Goal: Information Seeking & Learning: Learn about a topic

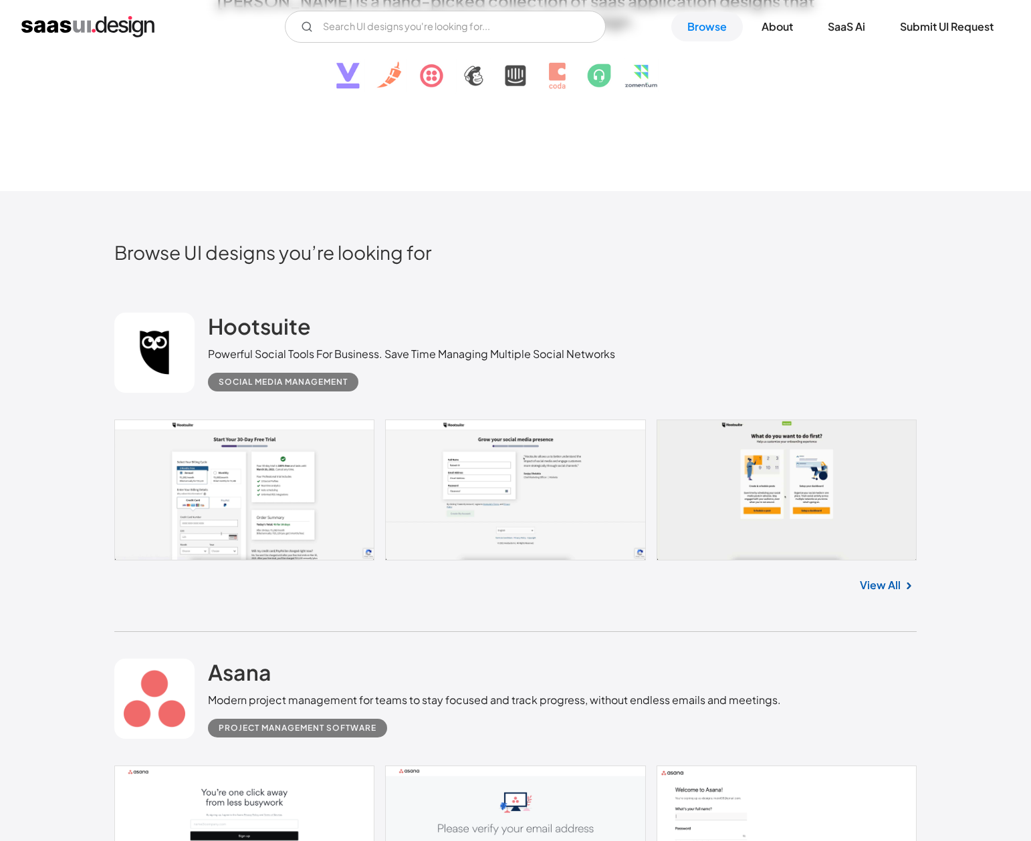
scroll to position [186, 0]
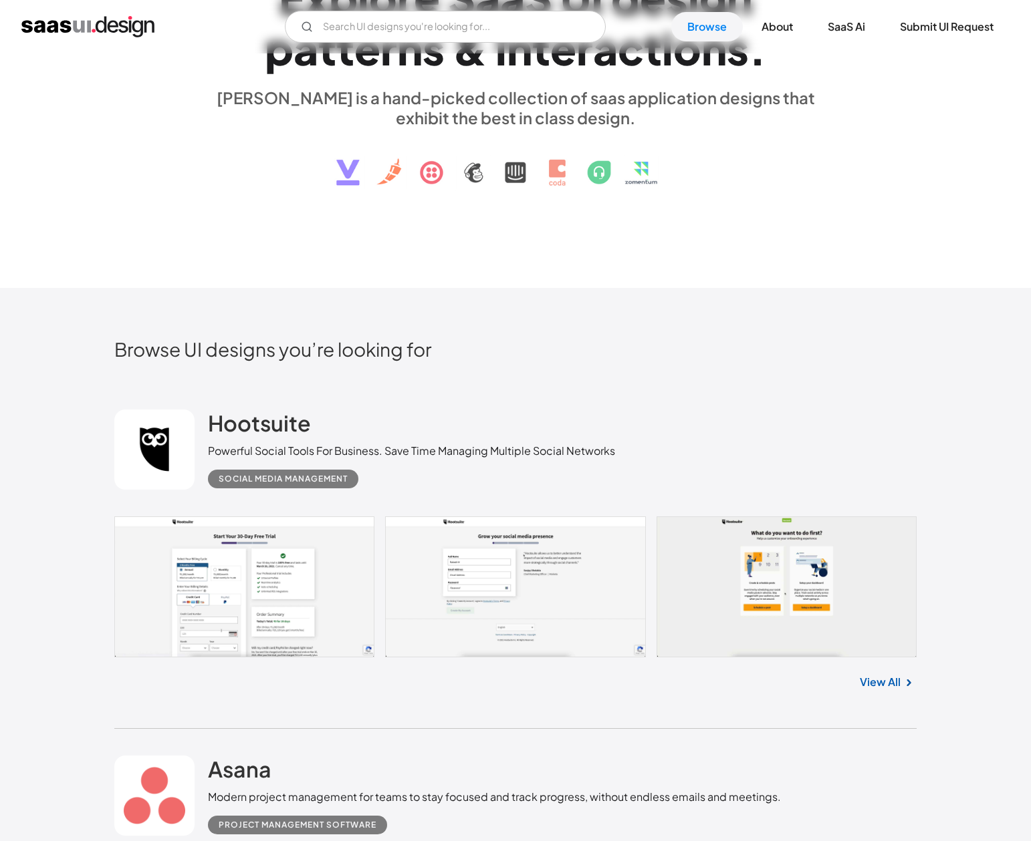
click at [119, 39] on div "V7 Labs Gen AI Application Design Best-in-class data labeling tool. GenAI Close…" at bounding box center [515, 27] width 988 height 32
click at [119, 29] on img "home" at bounding box center [87, 26] width 133 height 21
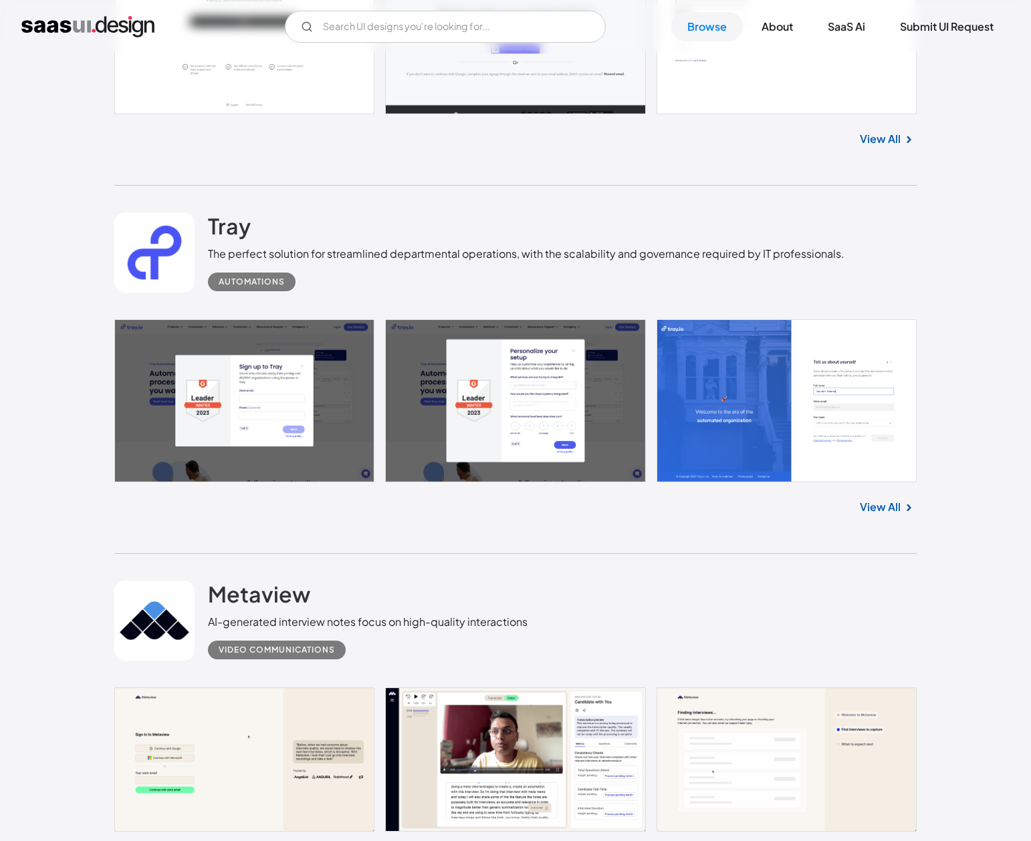
scroll to position [1086, 0]
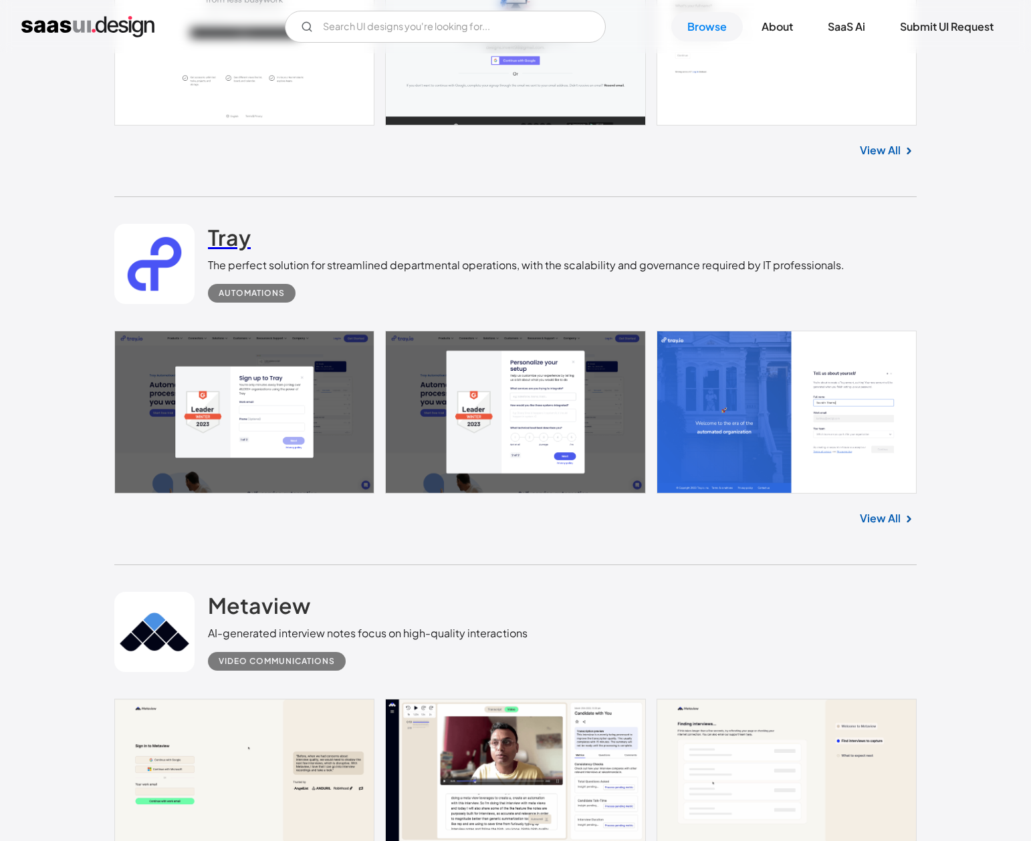
click at [229, 244] on h2 "Tray" at bounding box center [229, 237] width 43 height 27
click at [841, 30] on link "SaaS Ai" at bounding box center [846, 26] width 70 height 29
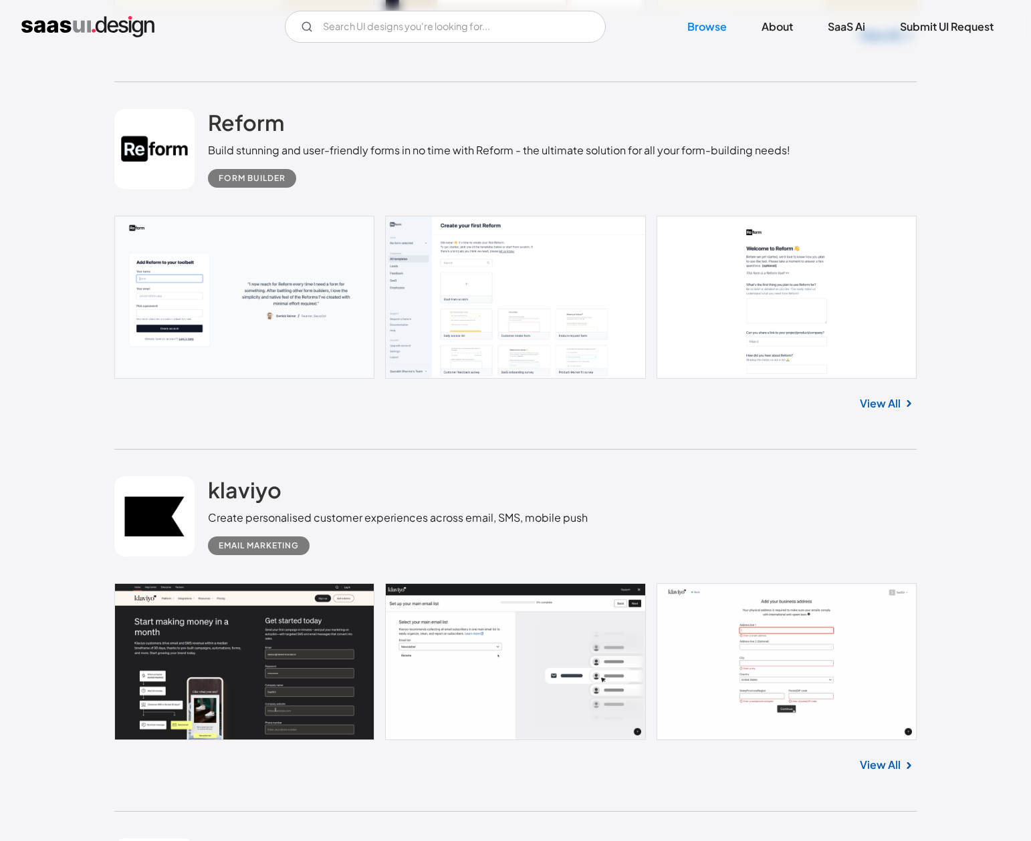
scroll to position [1932, 0]
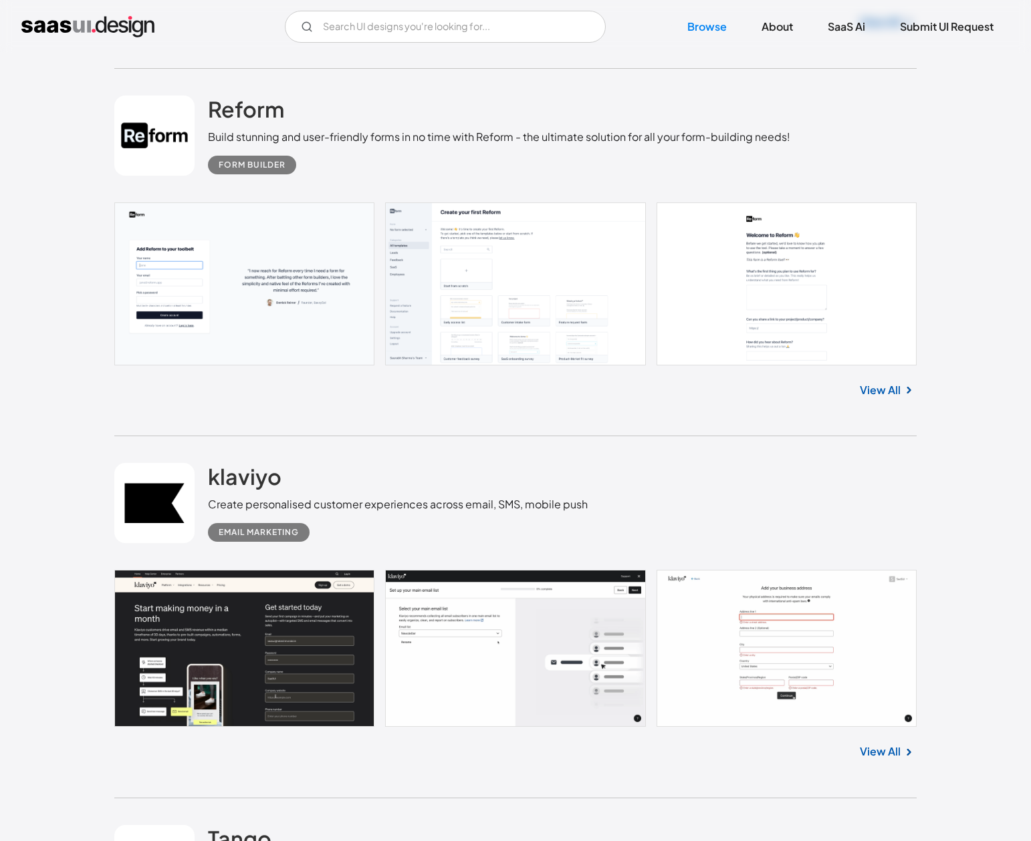
click at [532, 262] on link at bounding box center [515, 284] width 802 height 163
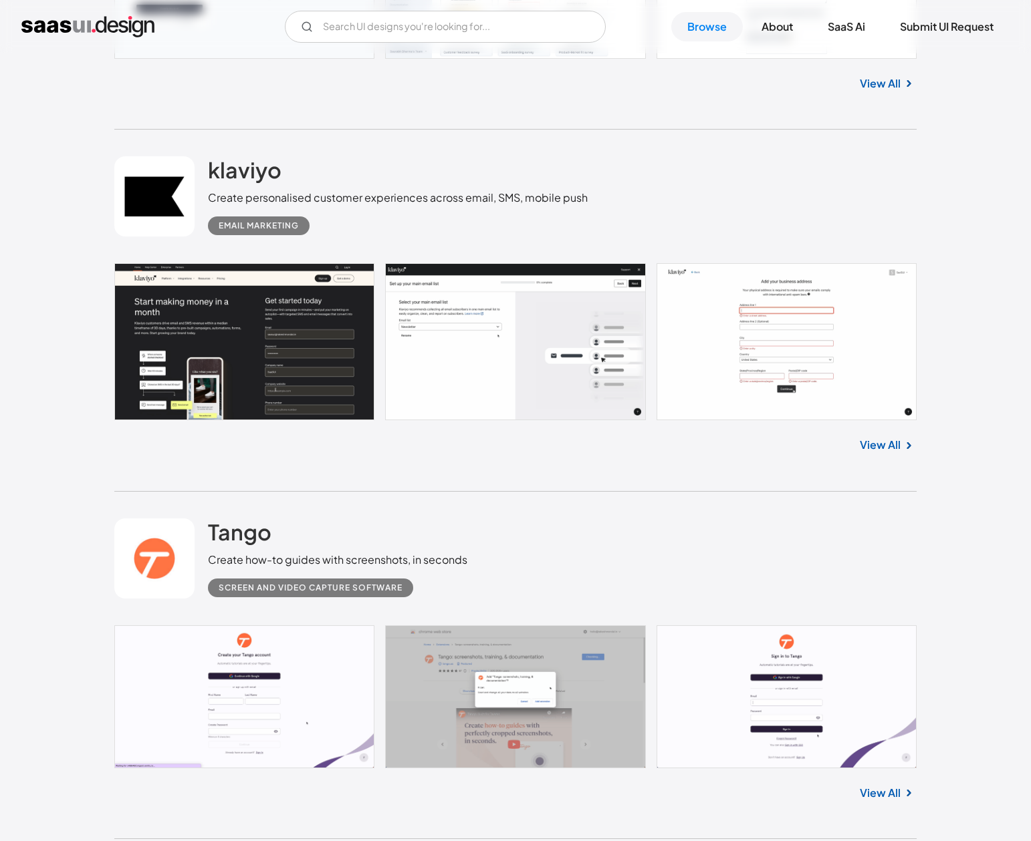
scroll to position [2257, 0]
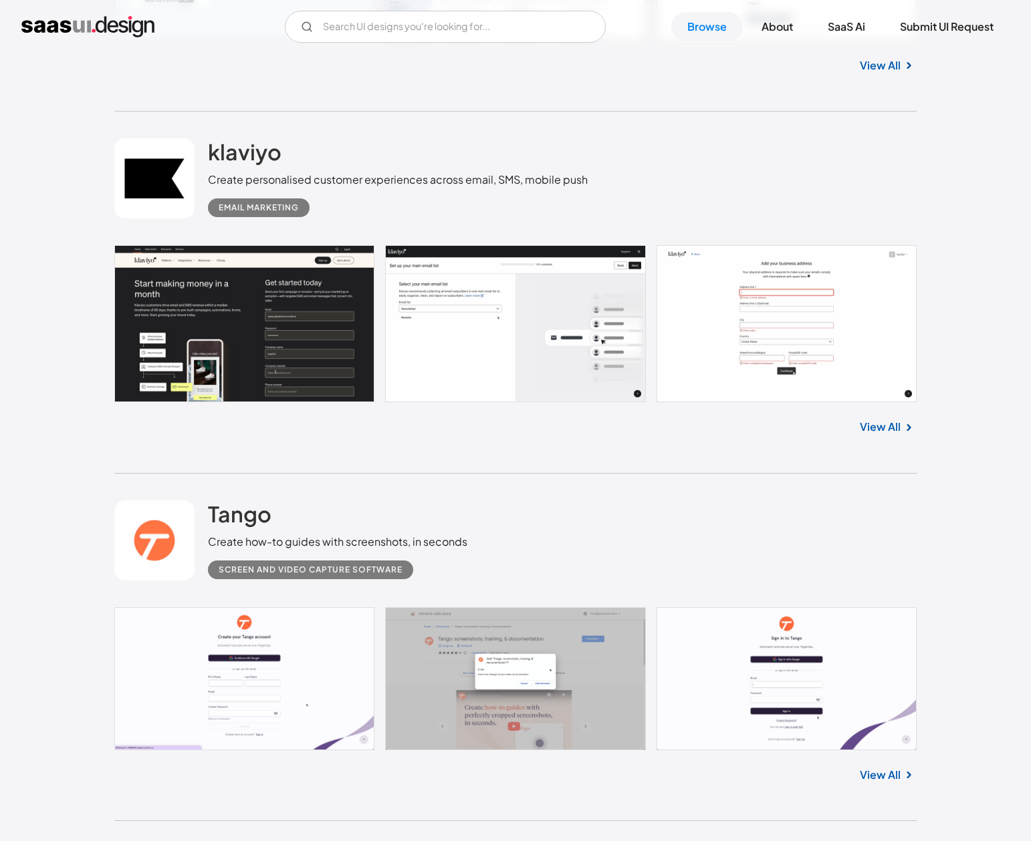
click at [545, 348] on link at bounding box center [515, 323] width 802 height 157
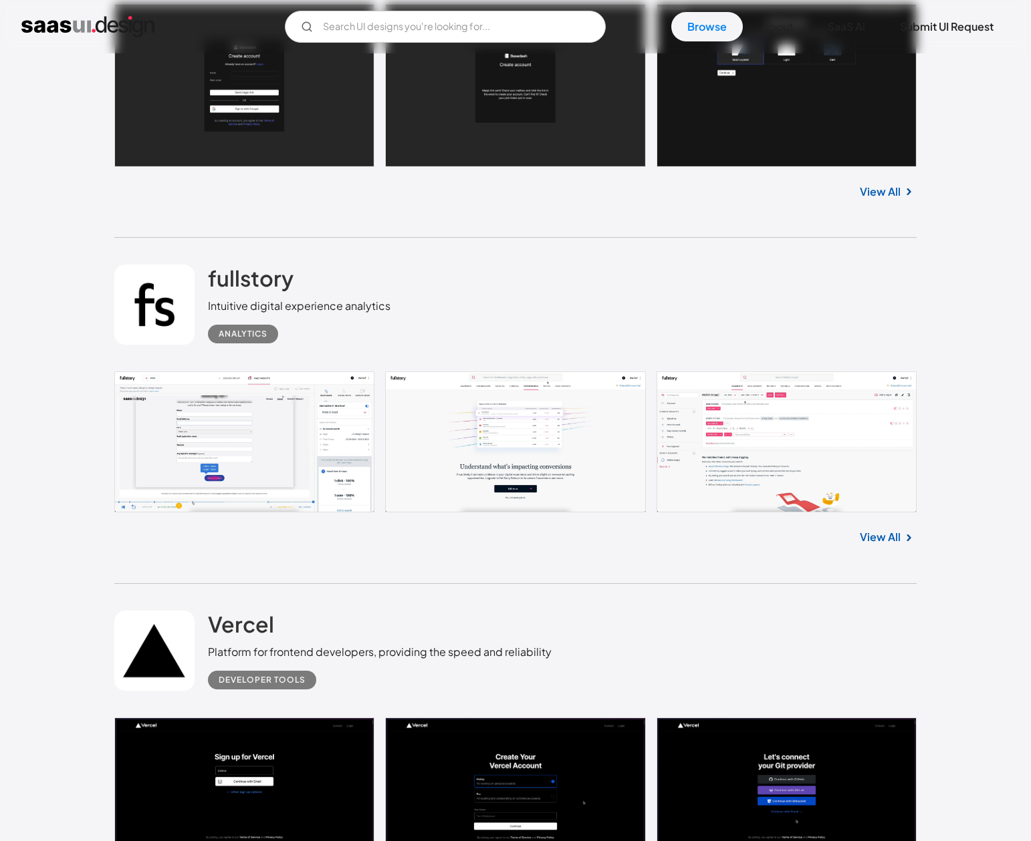
scroll to position [6760, 0]
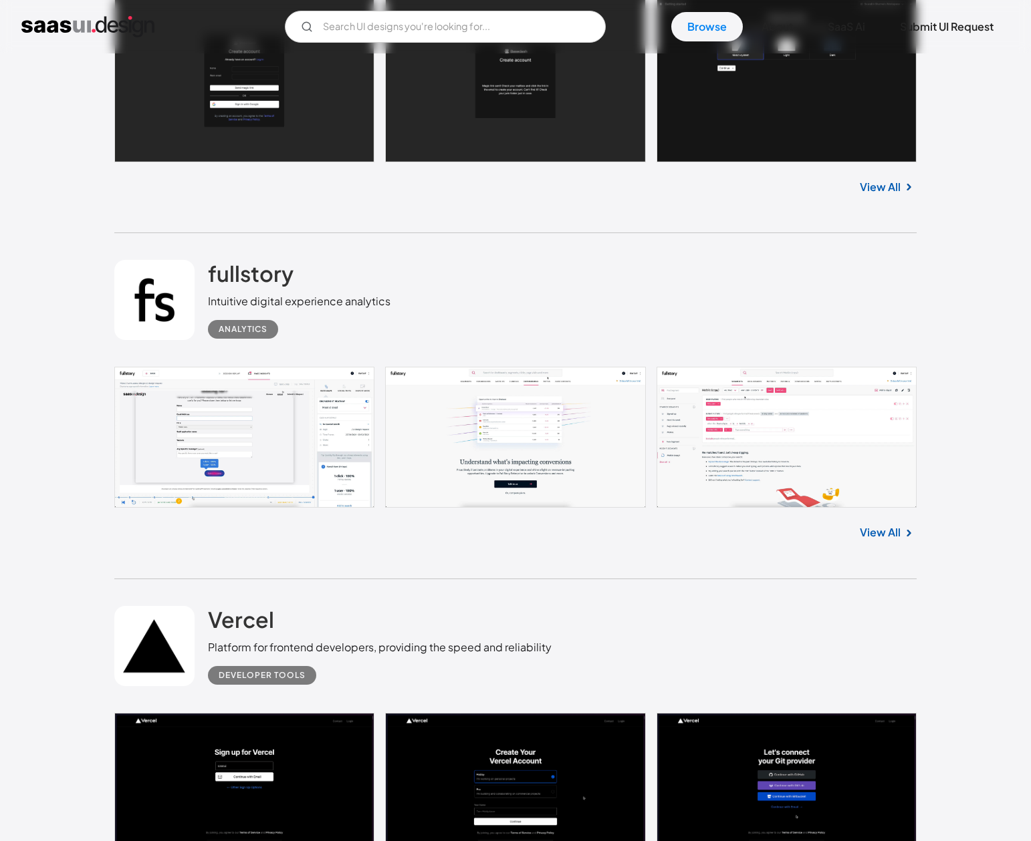
click at [774, 426] on link at bounding box center [515, 437] width 802 height 141
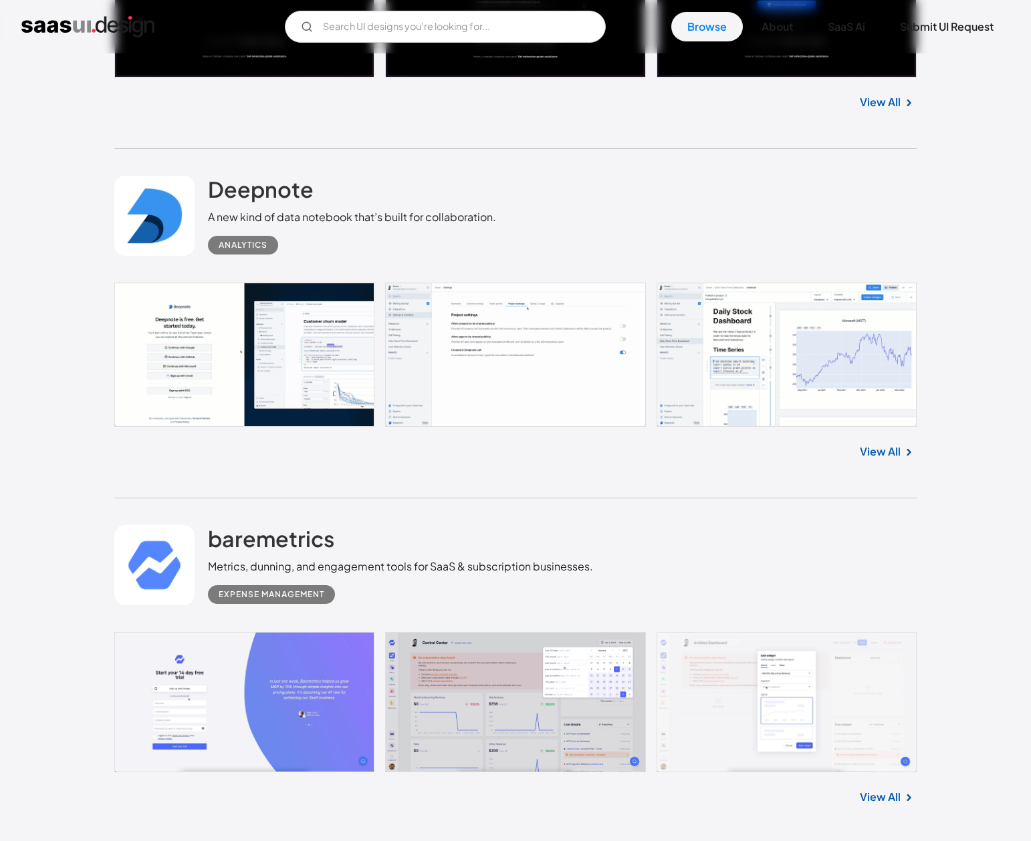
scroll to position [7559, 0]
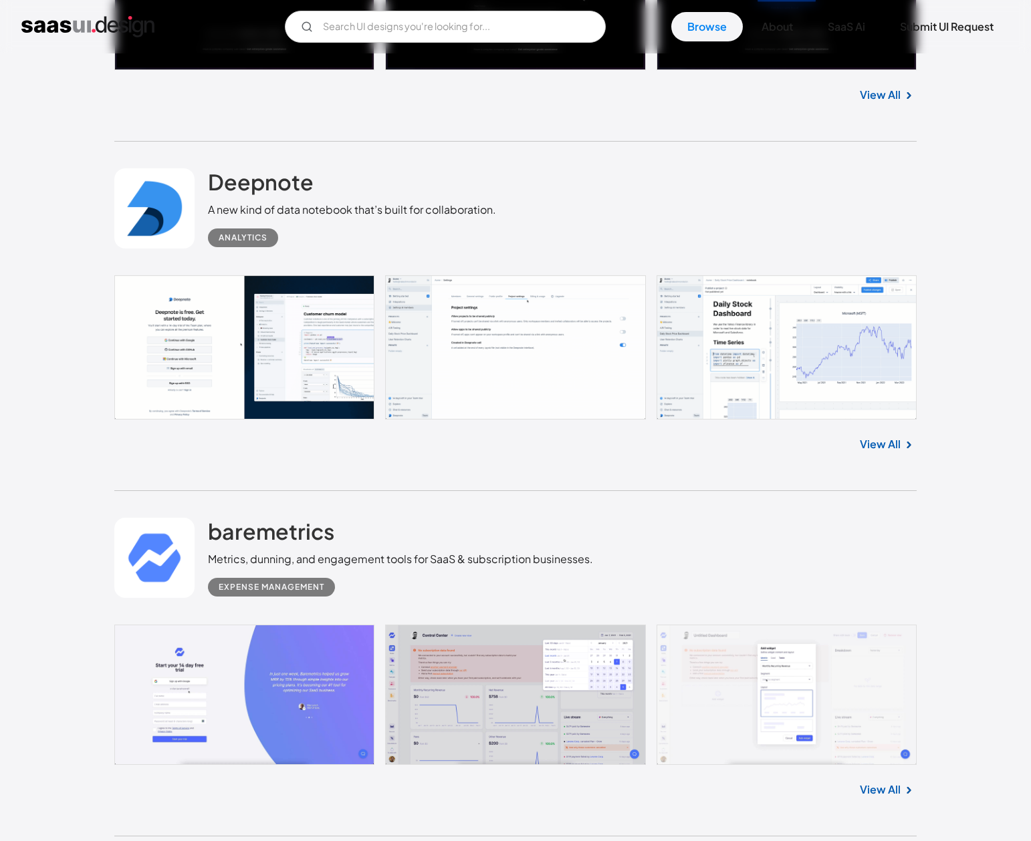
click at [757, 348] on link at bounding box center [515, 347] width 802 height 144
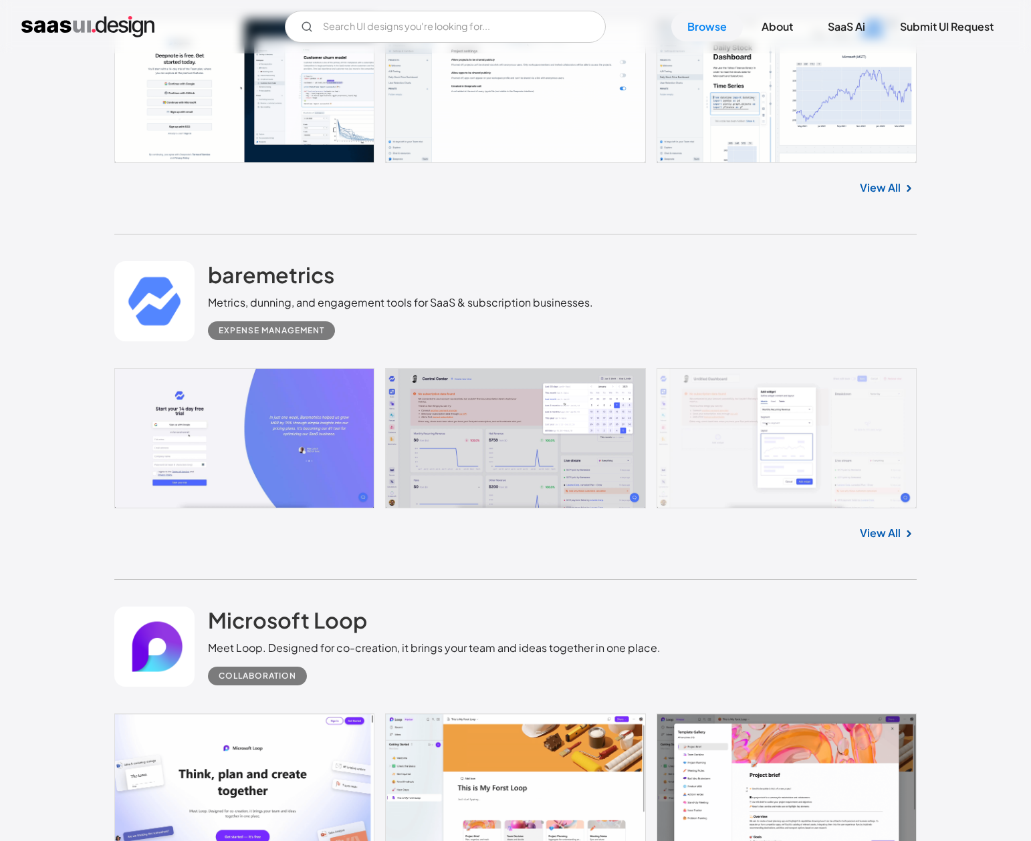
scroll to position [7815, 0]
click at [737, 449] on link at bounding box center [515, 439] width 802 height 141
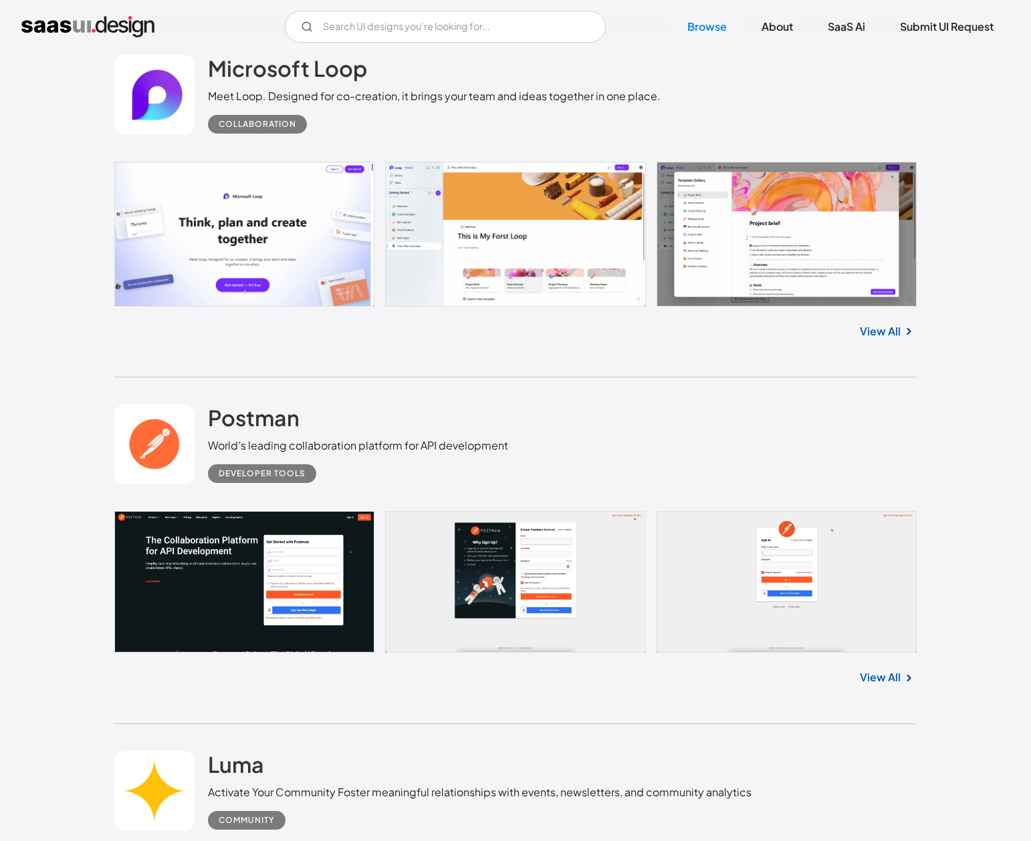
scroll to position [8365, 0]
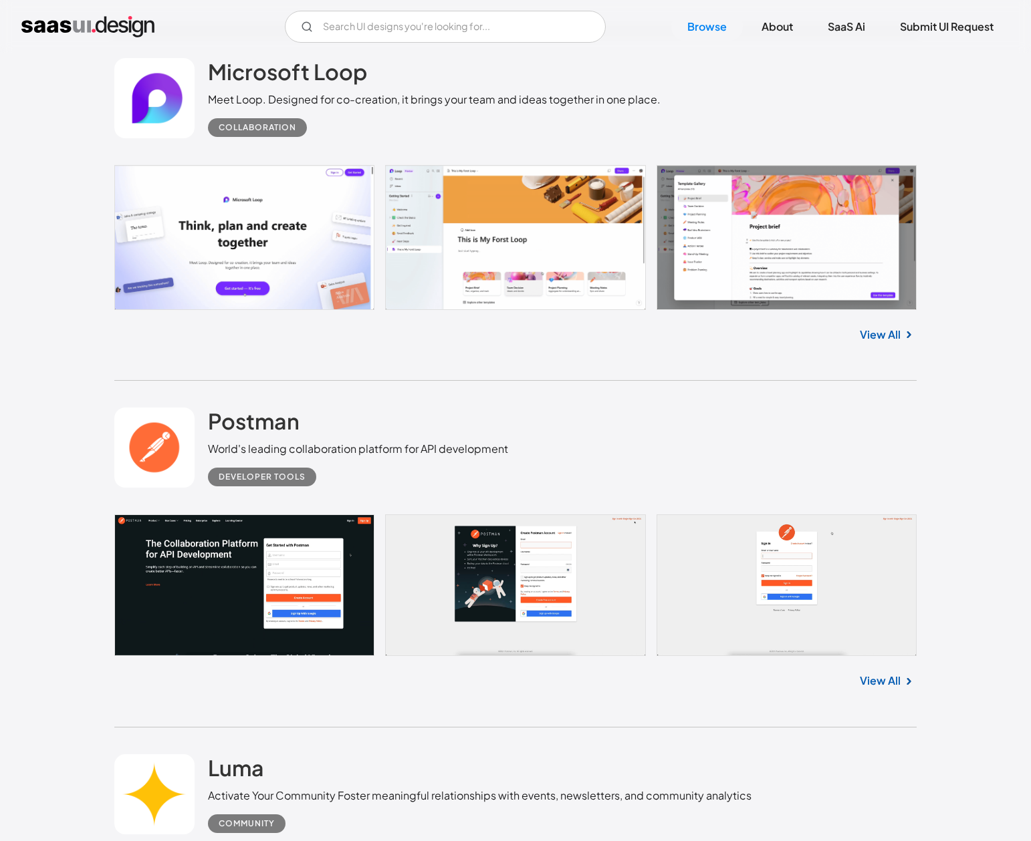
click at [458, 258] on link at bounding box center [515, 237] width 802 height 144
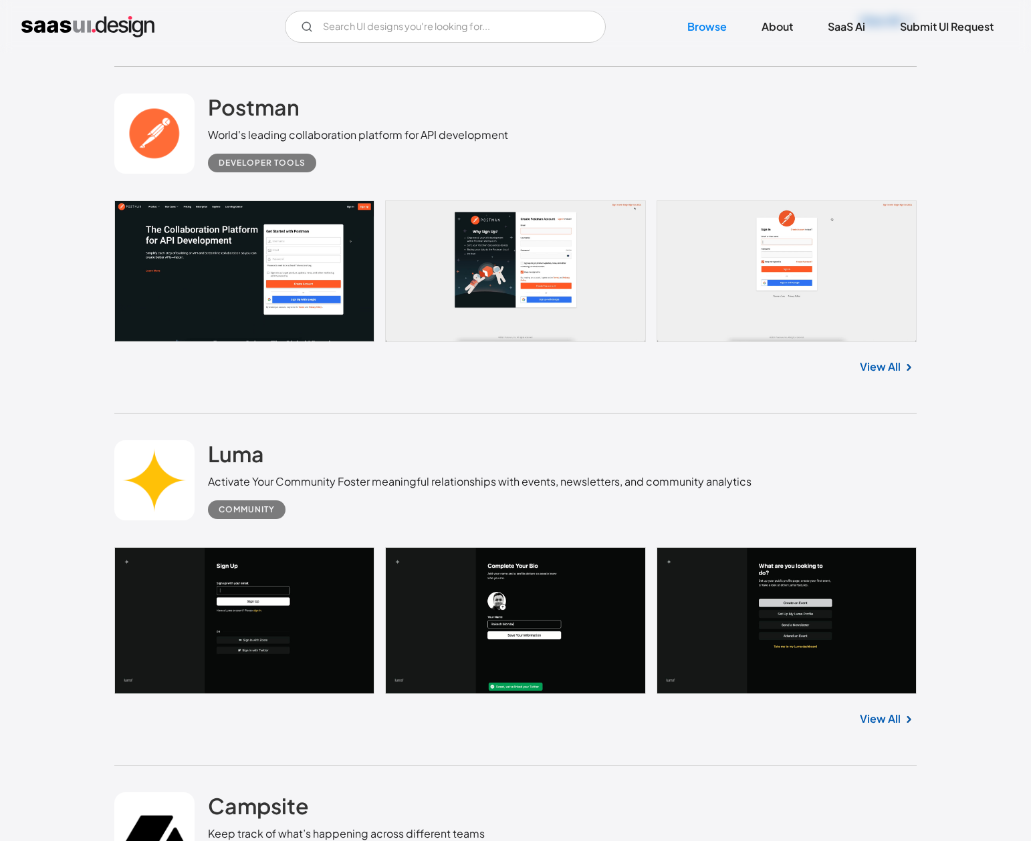
scroll to position [8691, 0]
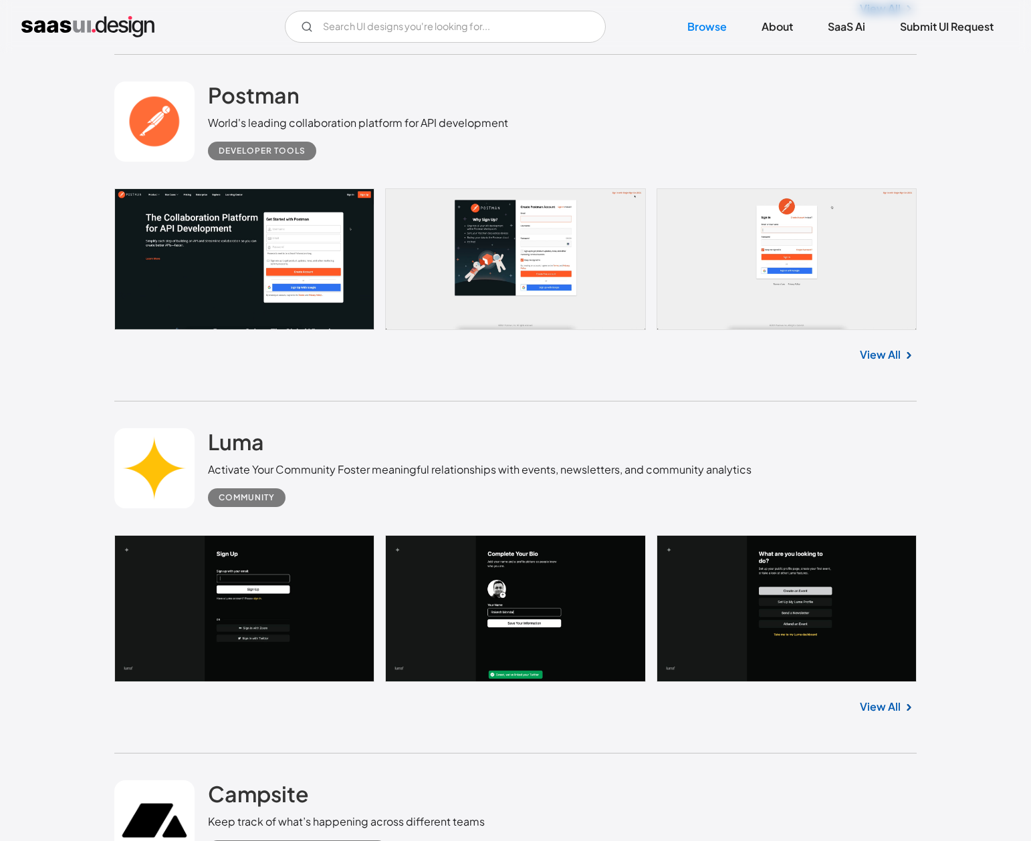
click at [488, 283] on link at bounding box center [515, 259] width 802 height 142
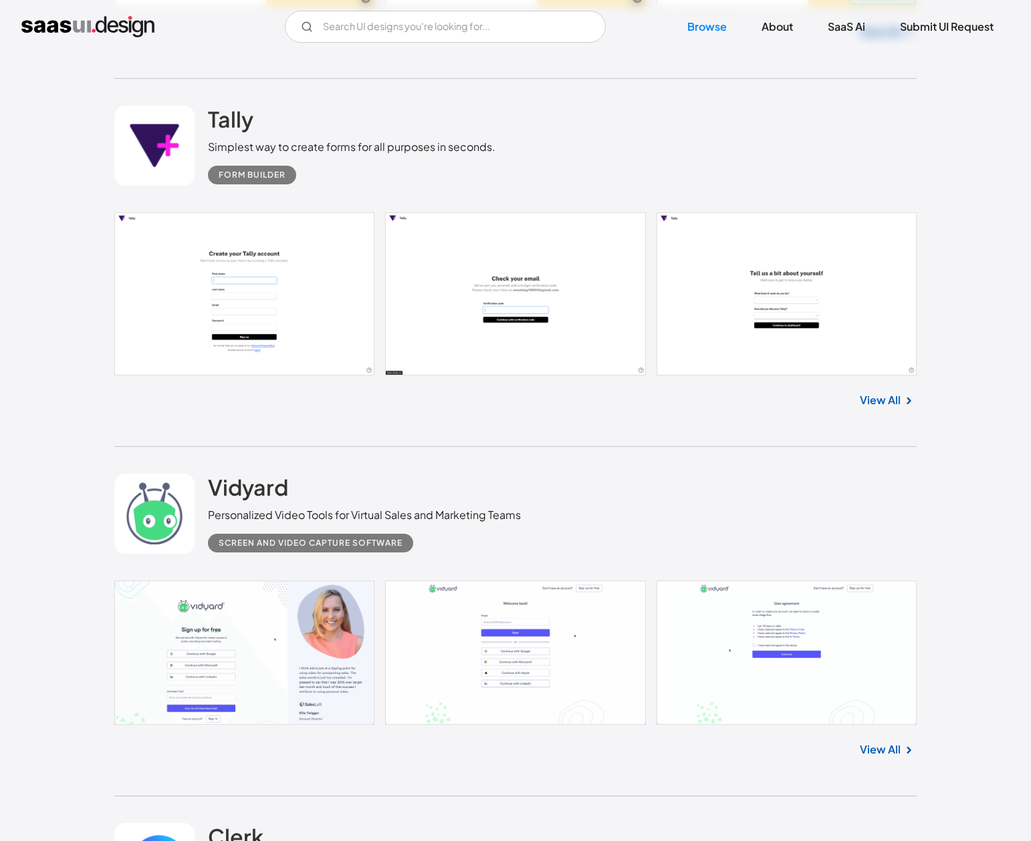
scroll to position [10100, 0]
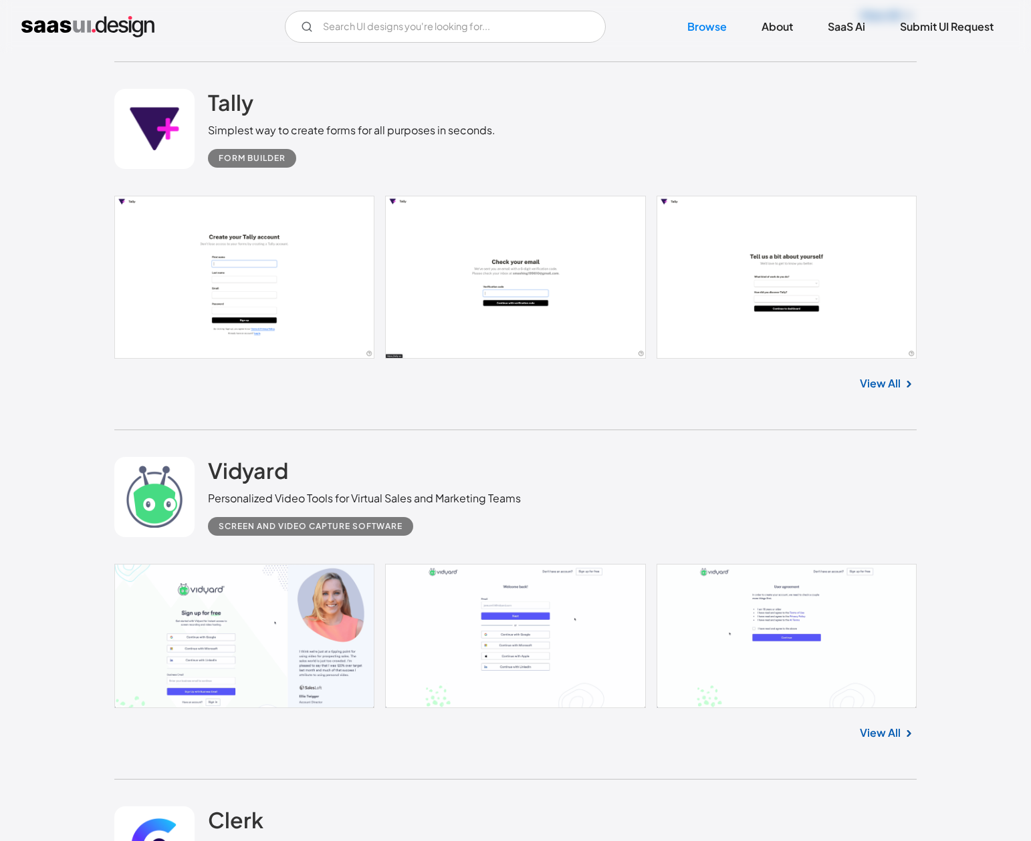
click at [442, 49] on div "V7 Labs Gen AI Application Design Best-in-class data labeling tool. GenAI Close…" at bounding box center [515, 26] width 1031 height 53
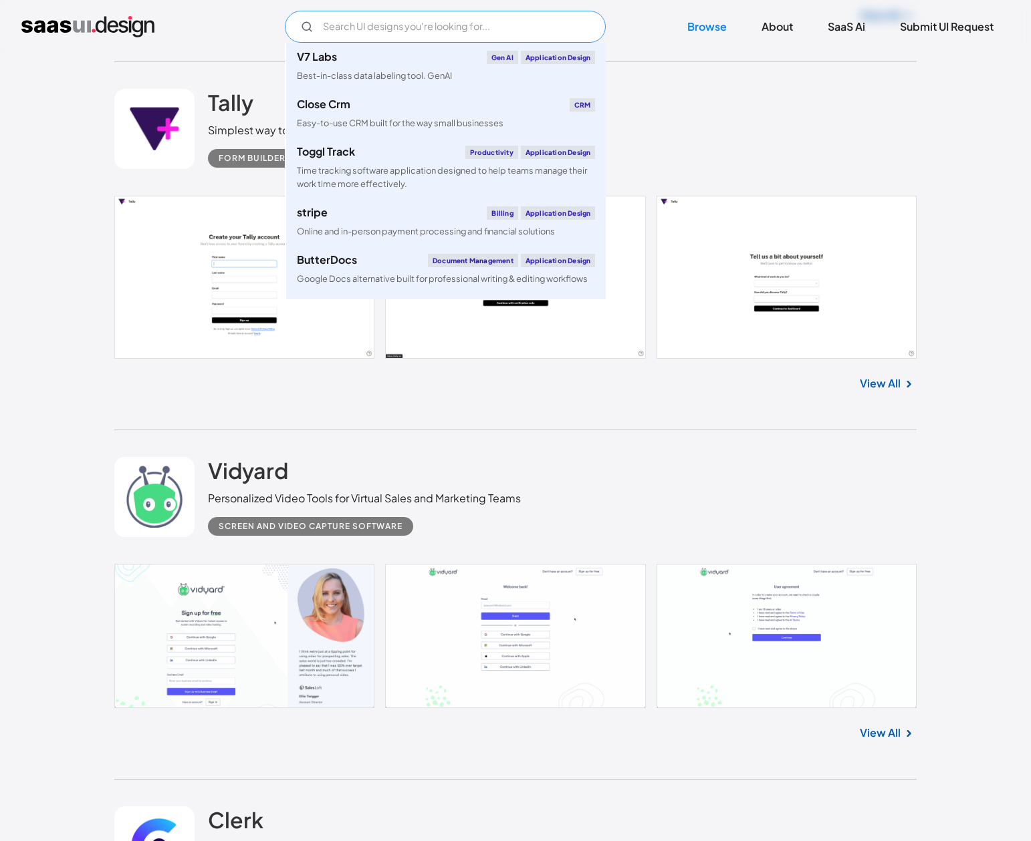
click at [442, 40] on input "Email Form" at bounding box center [445, 27] width 321 height 32
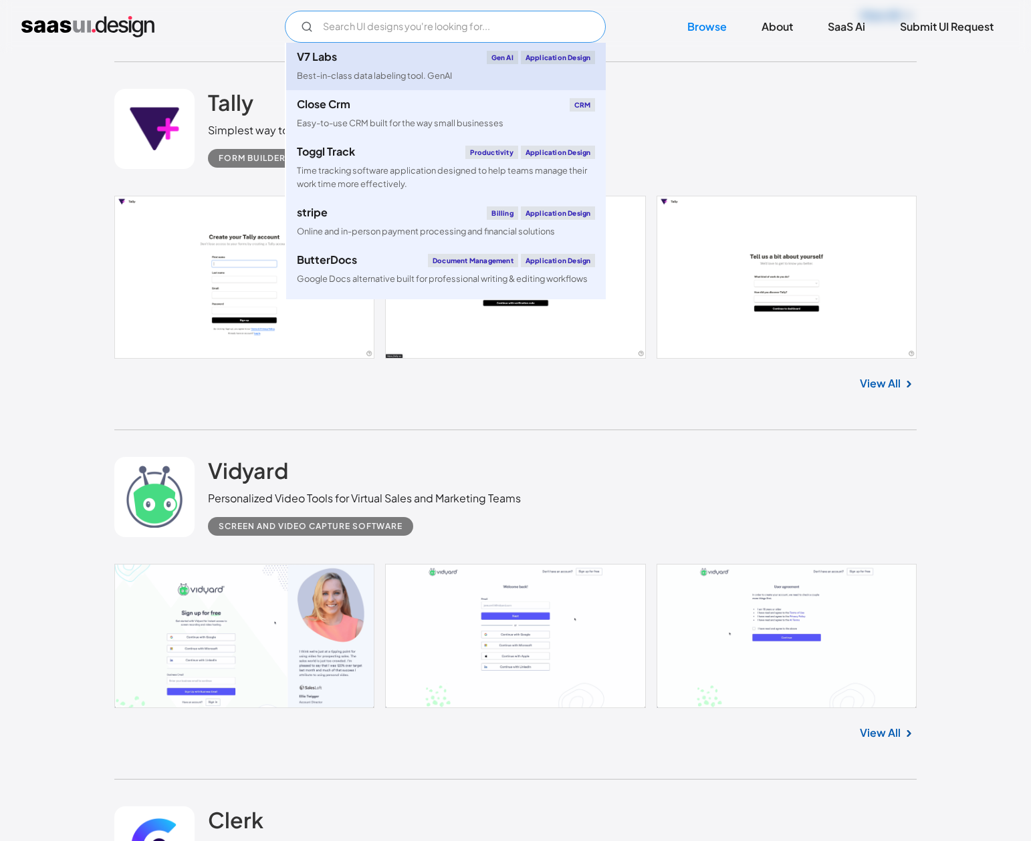
click at [402, 87] on link "V7 Labs Gen AI Application Design Best-in-class data labeling tool. GenAI" at bounding box center [445, 66] width 319 height 47
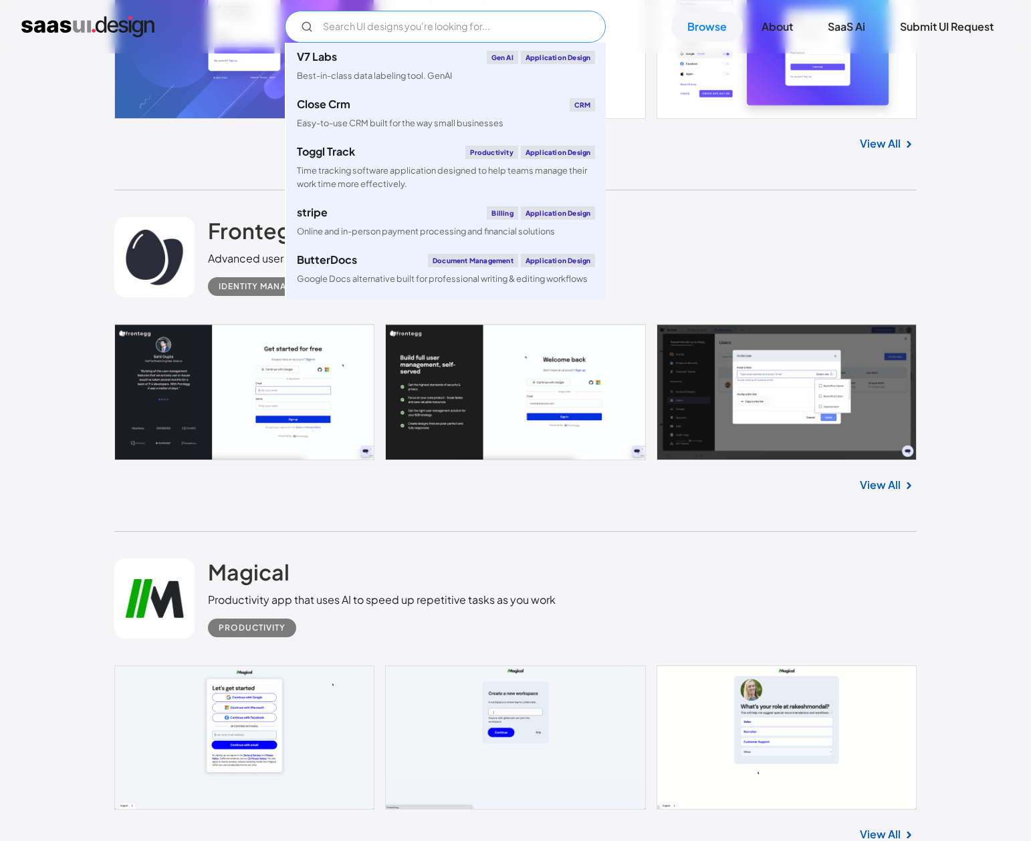
scroll to position [11346, 0]
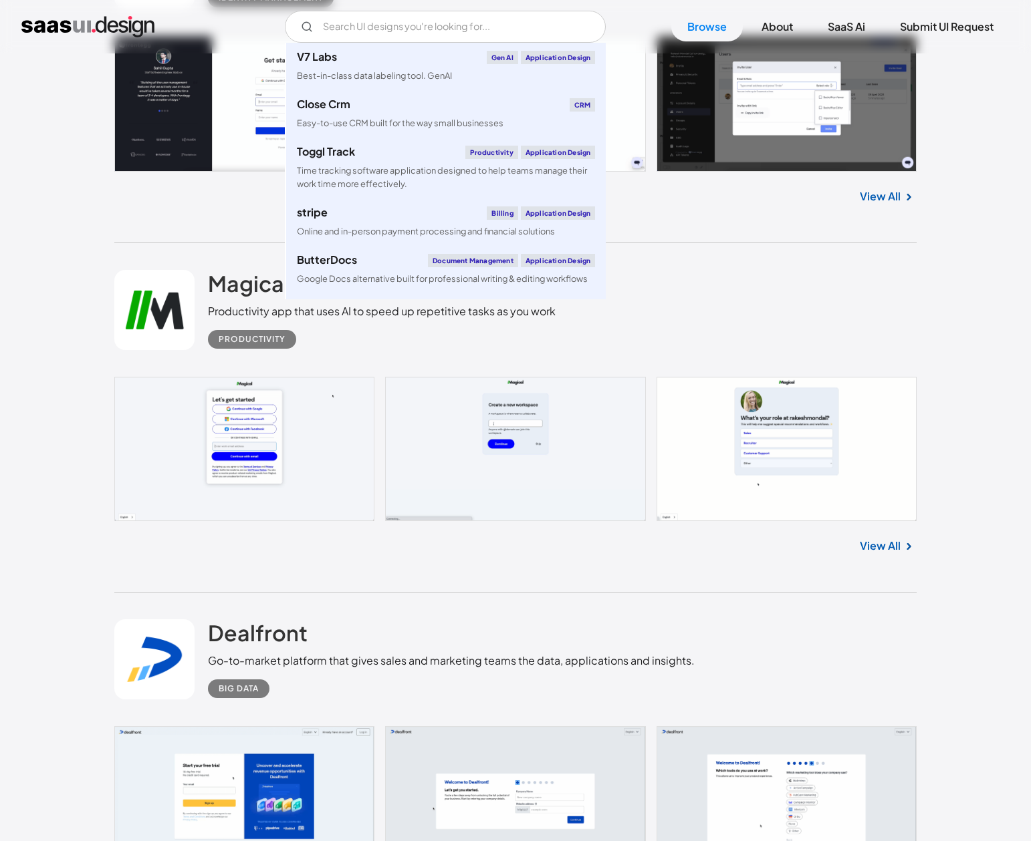
click at [456, 616] on div "Dealfront Go-to-market platform that gives sales and marketing teams the data, …" at bounding box center [515, 660] width 802 height 134
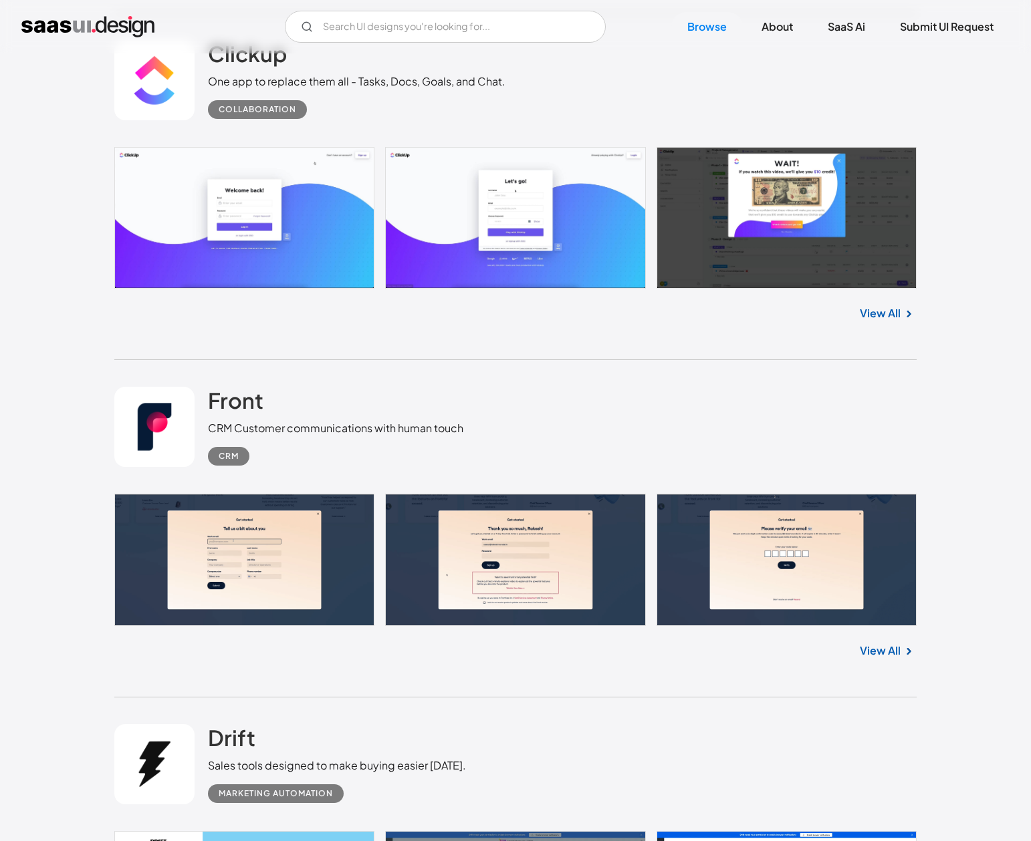
scroll to position [12626, 0]
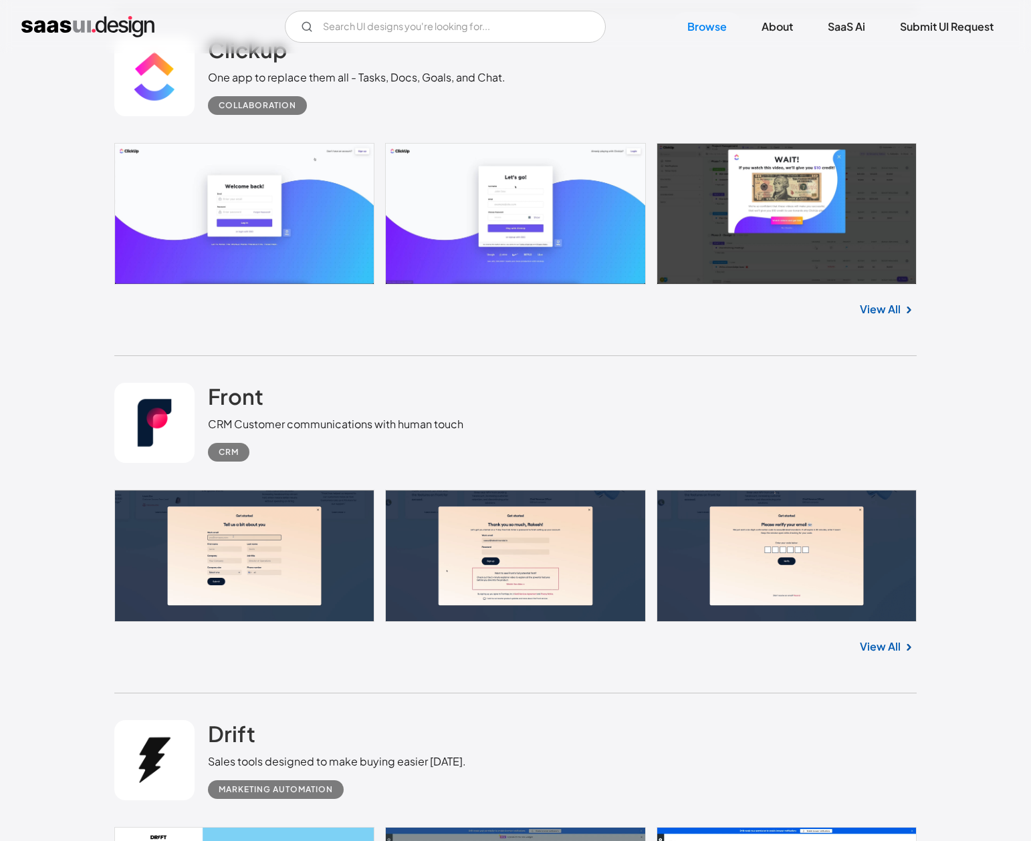
click at [790, 102] on div "Clickup One app to replace them all - Tasks, Docs, Goals, and Chat. Collaborati…" at bounding box center [515, 76] width 802 height 134
click at [773, 172] on link at bounding box center [515, 213] width 802 height 141
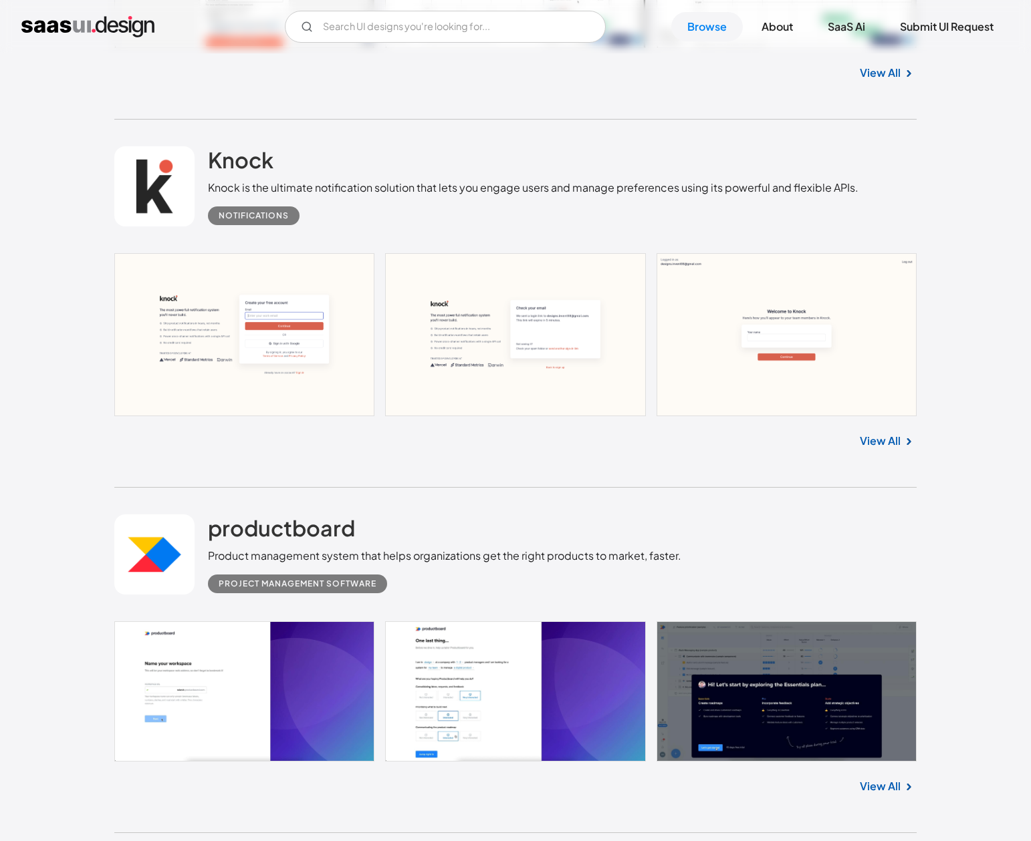
scroll to position [13899, 0]
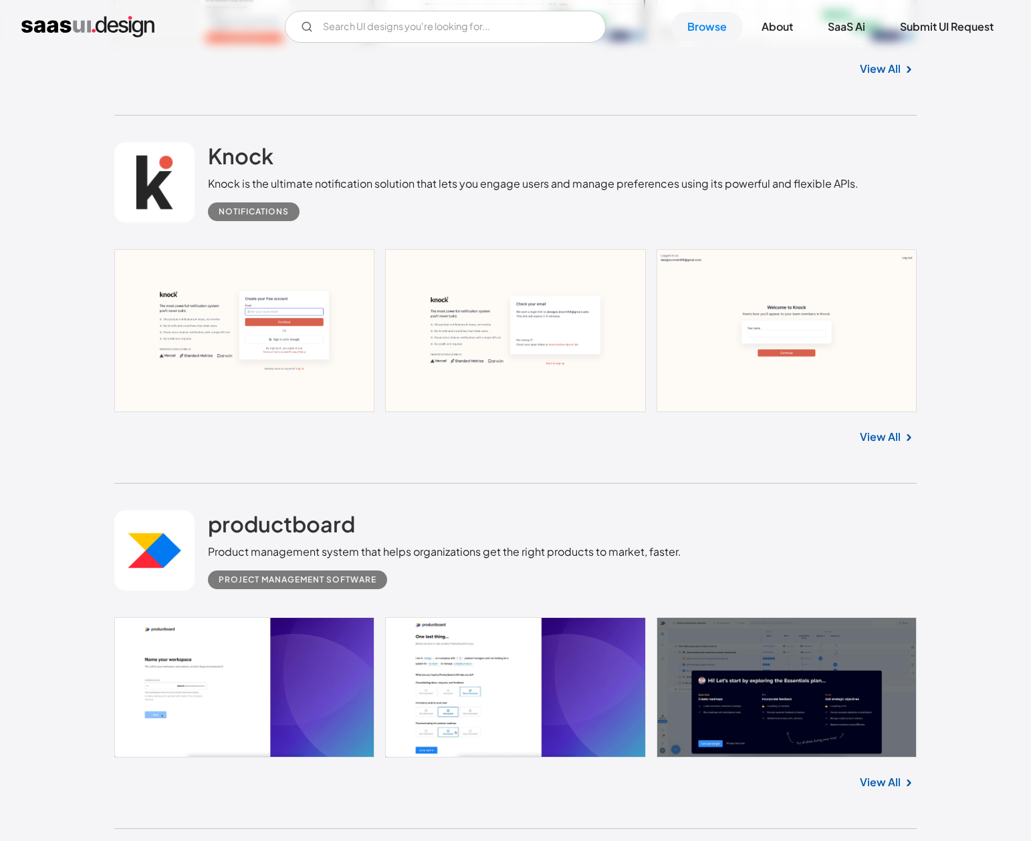
click at [501, 263] on link at bounding box center [515, 330] width 802 height 163
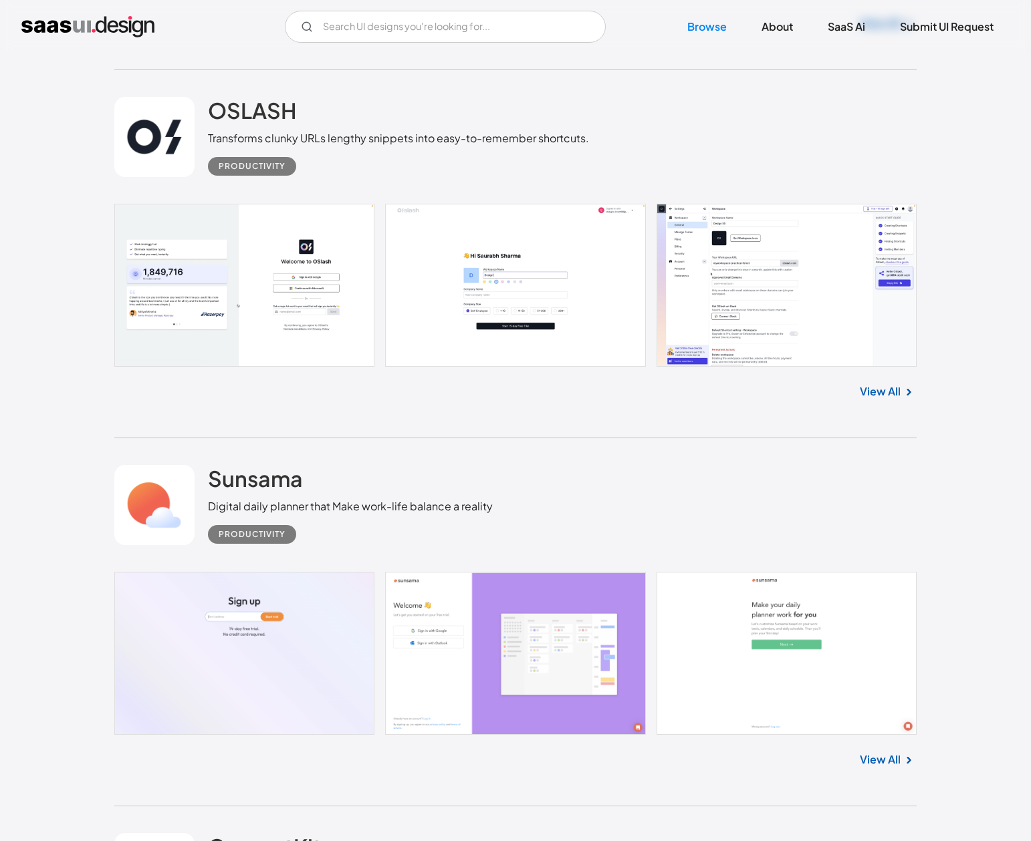
scroll to position [16436, 0]
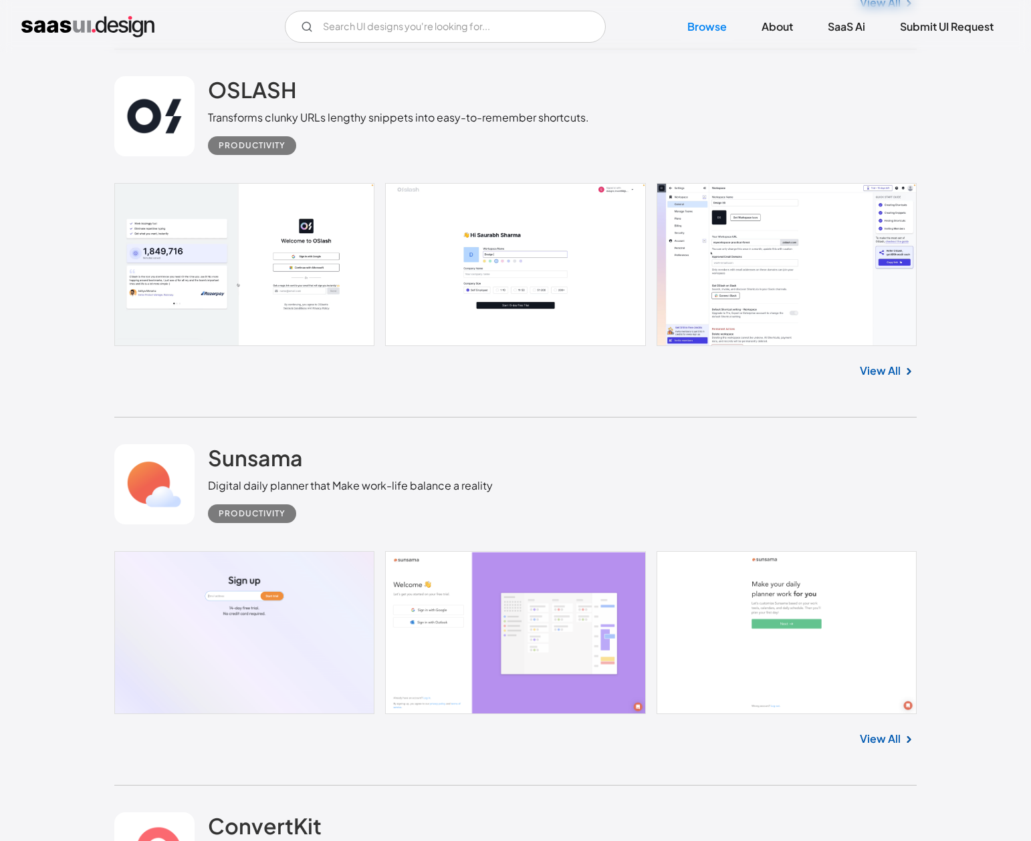
click at [741, 280] on link at bounding box center [515, 264] width 802 height 163
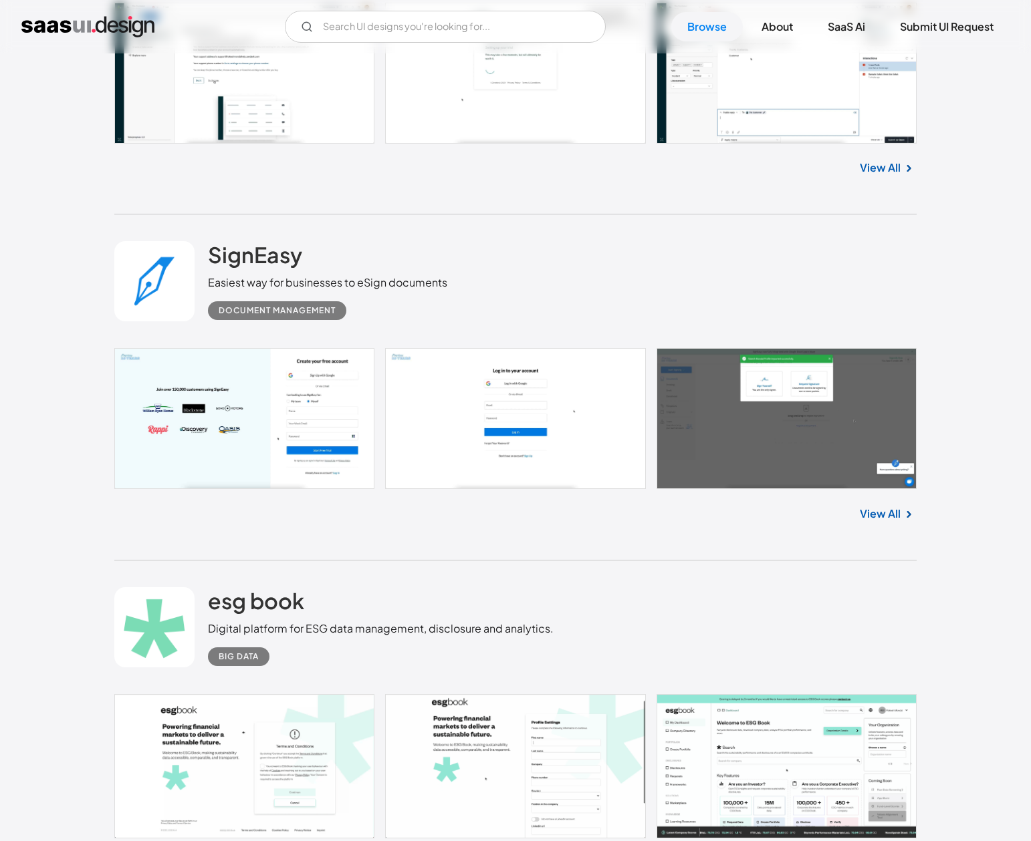
scroll to position [18041, 0]
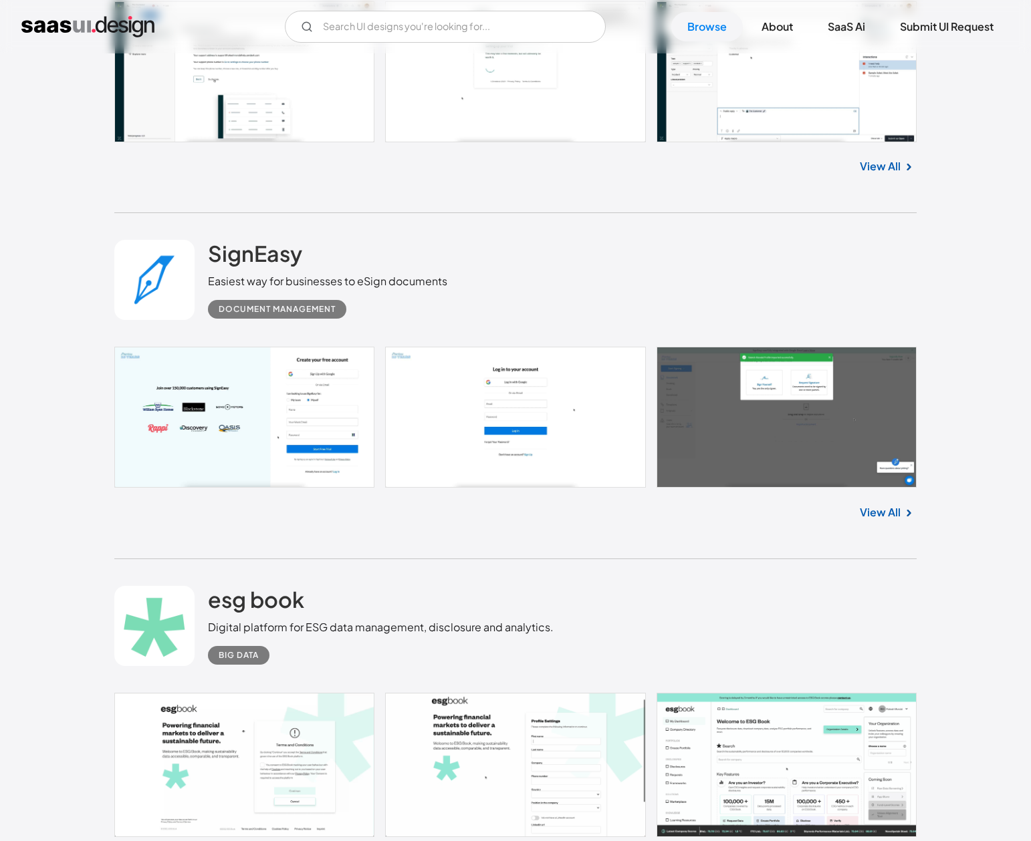
click at [532, 416] on link at bounding box center [515, 417] width 802 height 141
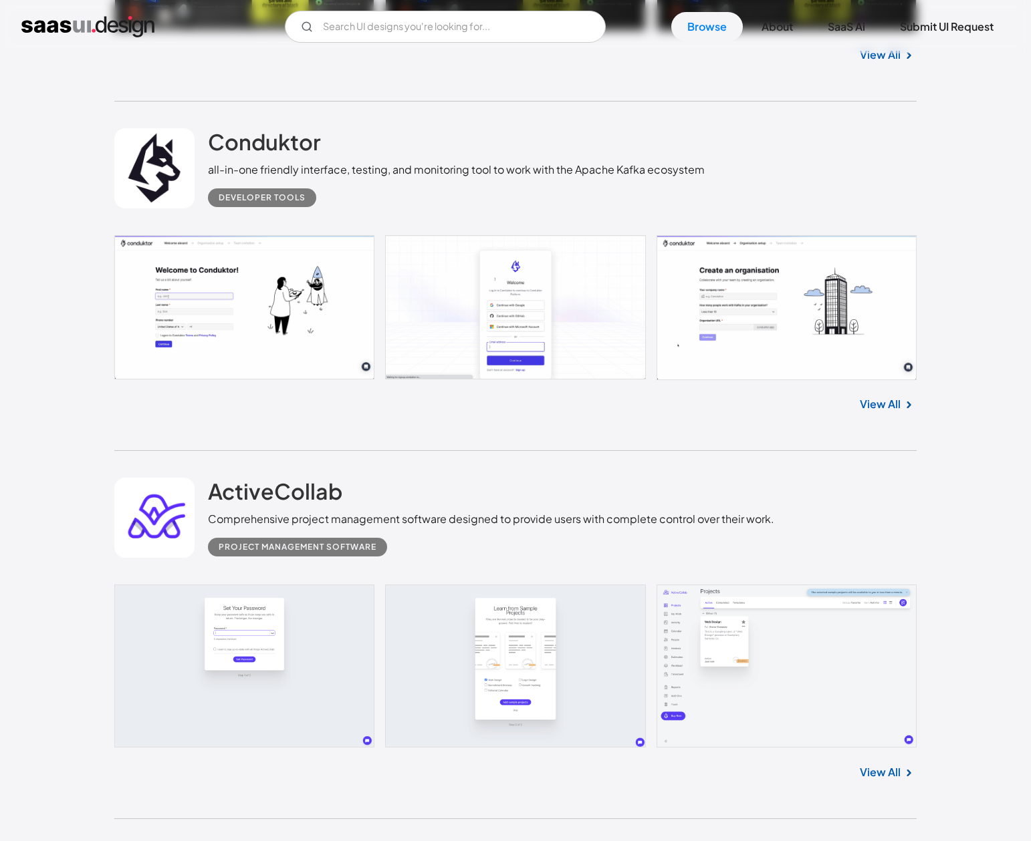
scroll to position [19220, 0]
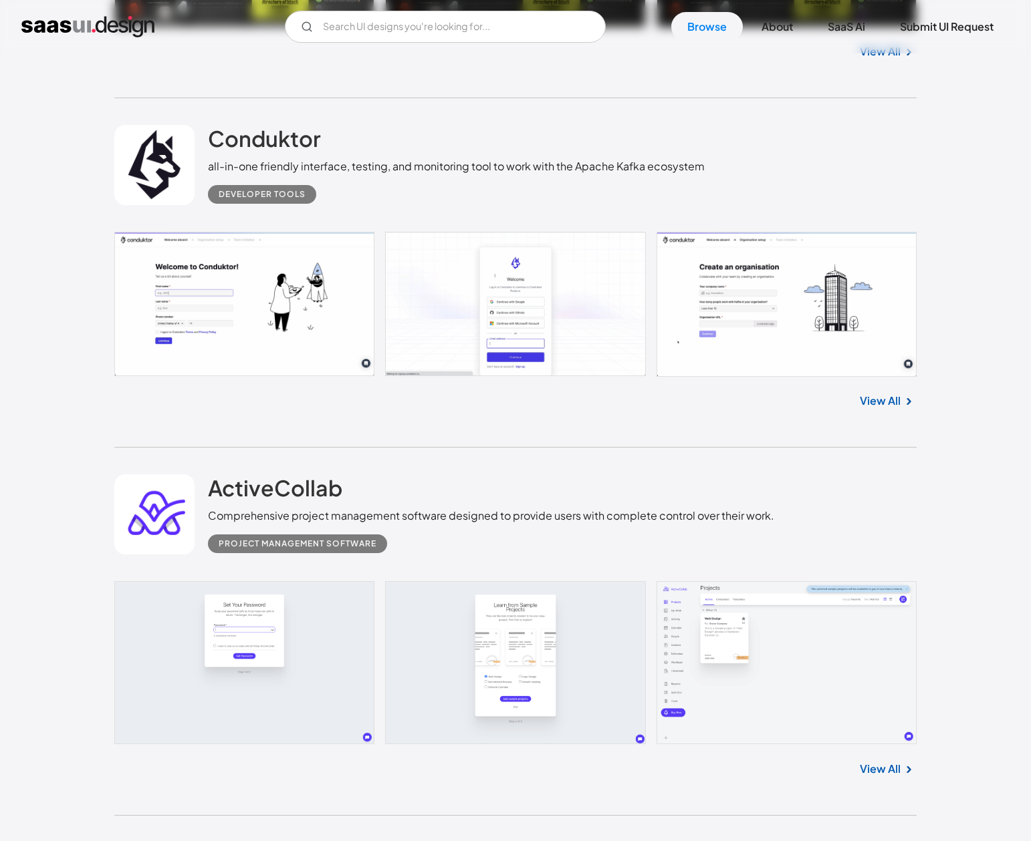
click at [483, 342] on link at bounding box center [515, 304] width 802 height 144
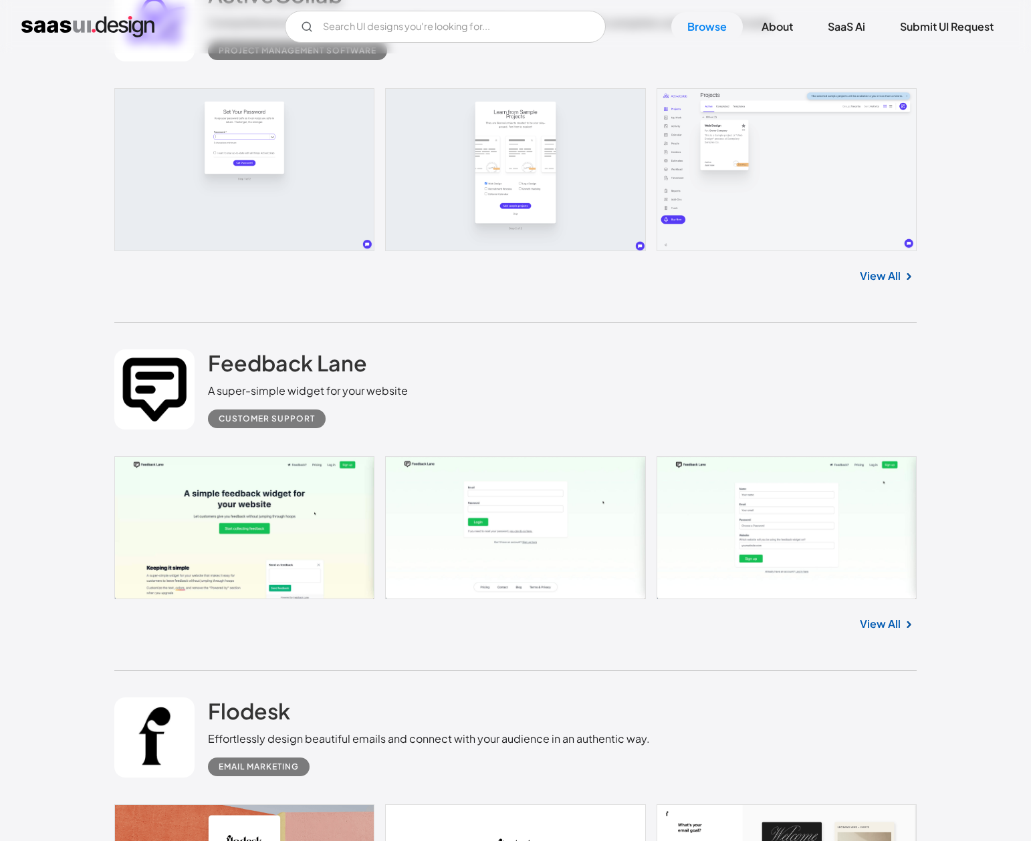
scroll to position [20004, 0]
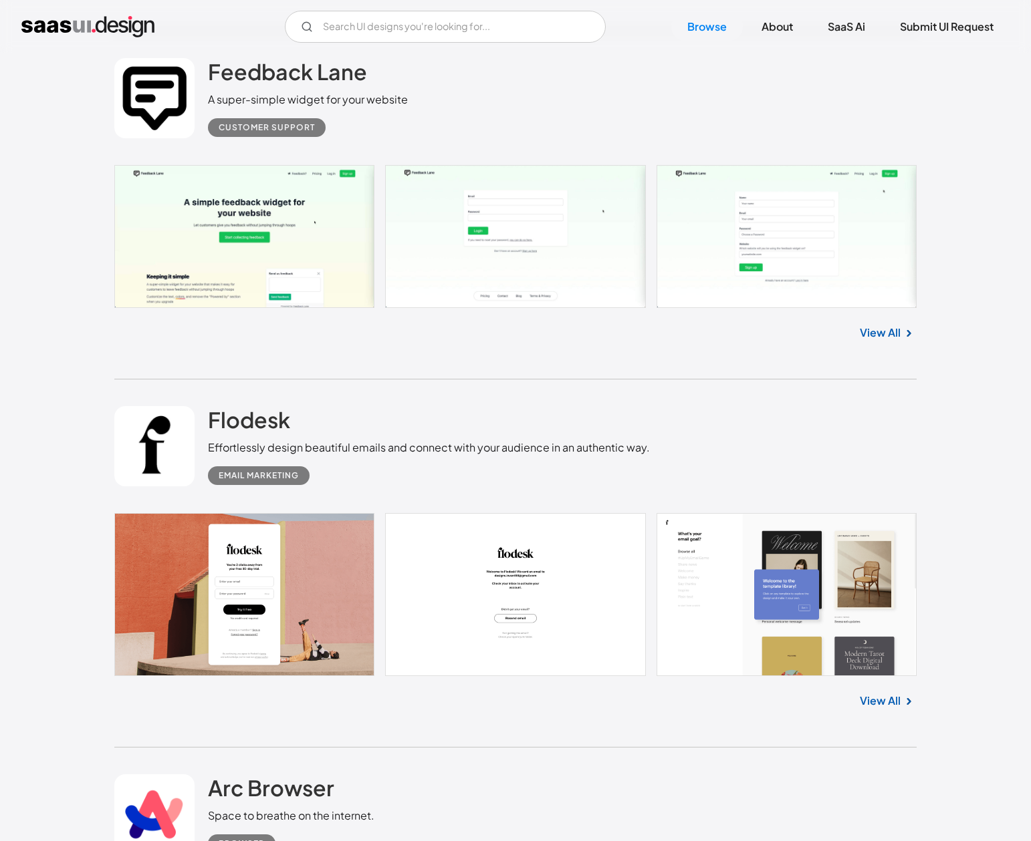
click at [229, 217] on link at bounding box center [515, 236] width 802 height 143
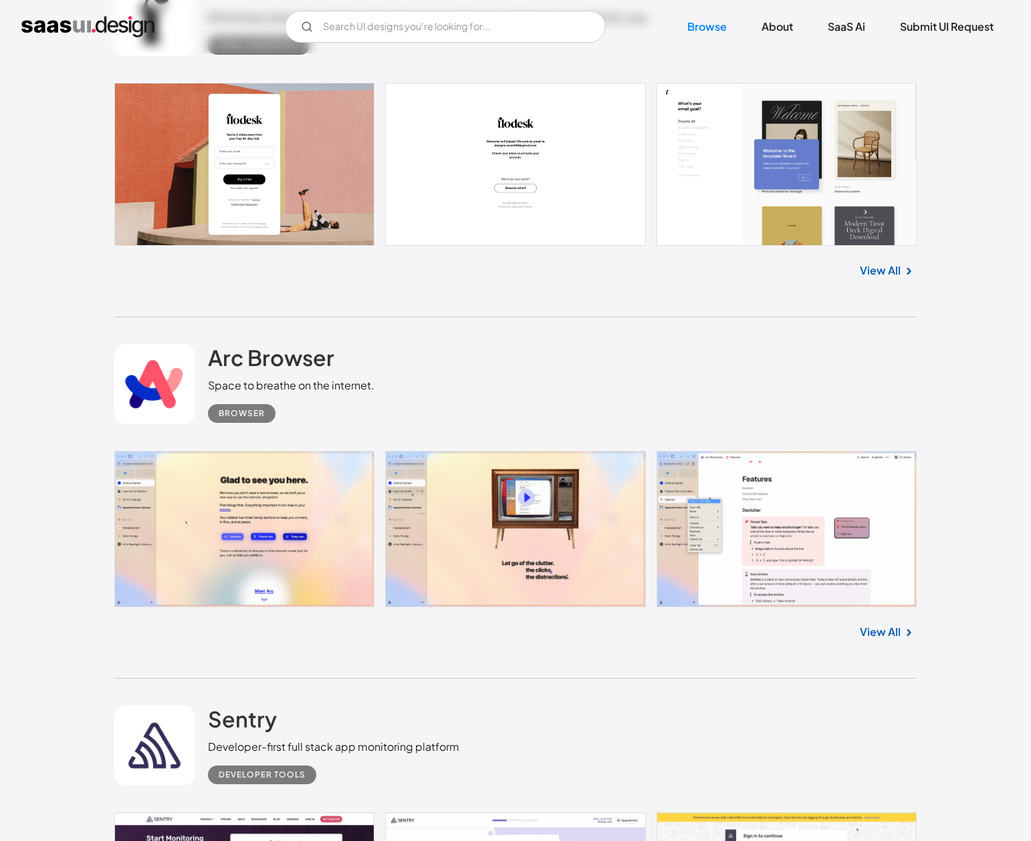
scroll to position [20443, 0]
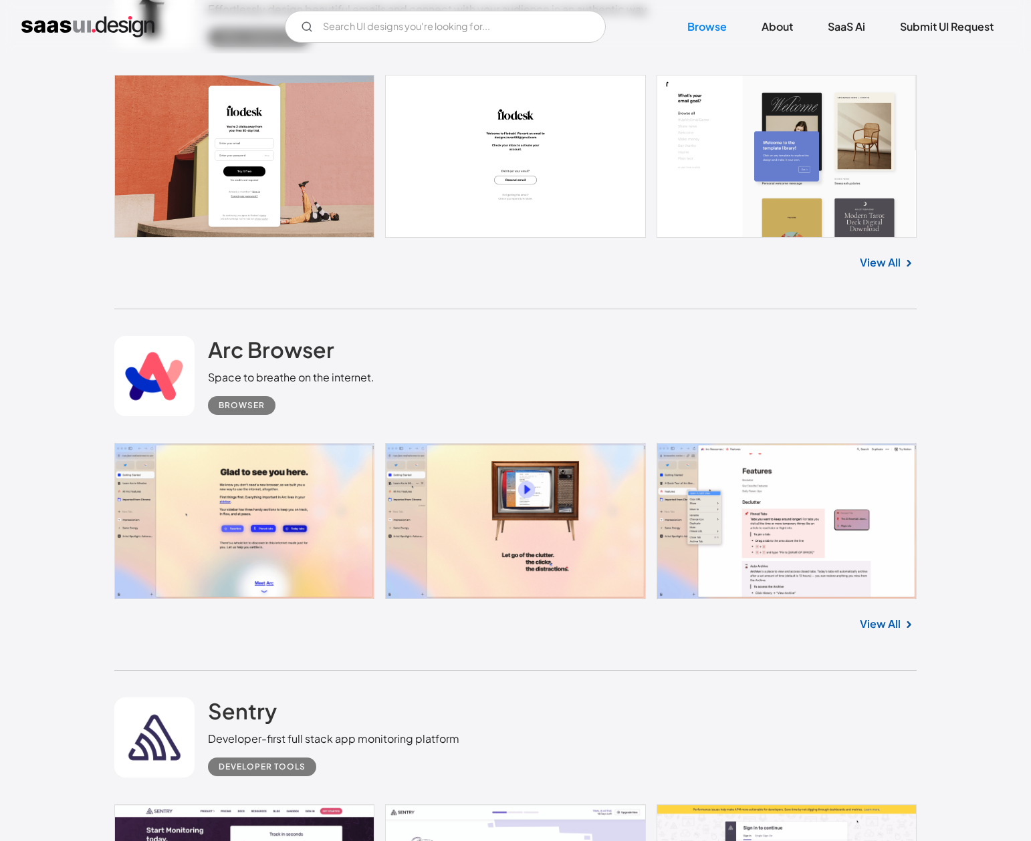
click at [809, 162] on link at bounding box center [515, 156] width 802 height 163
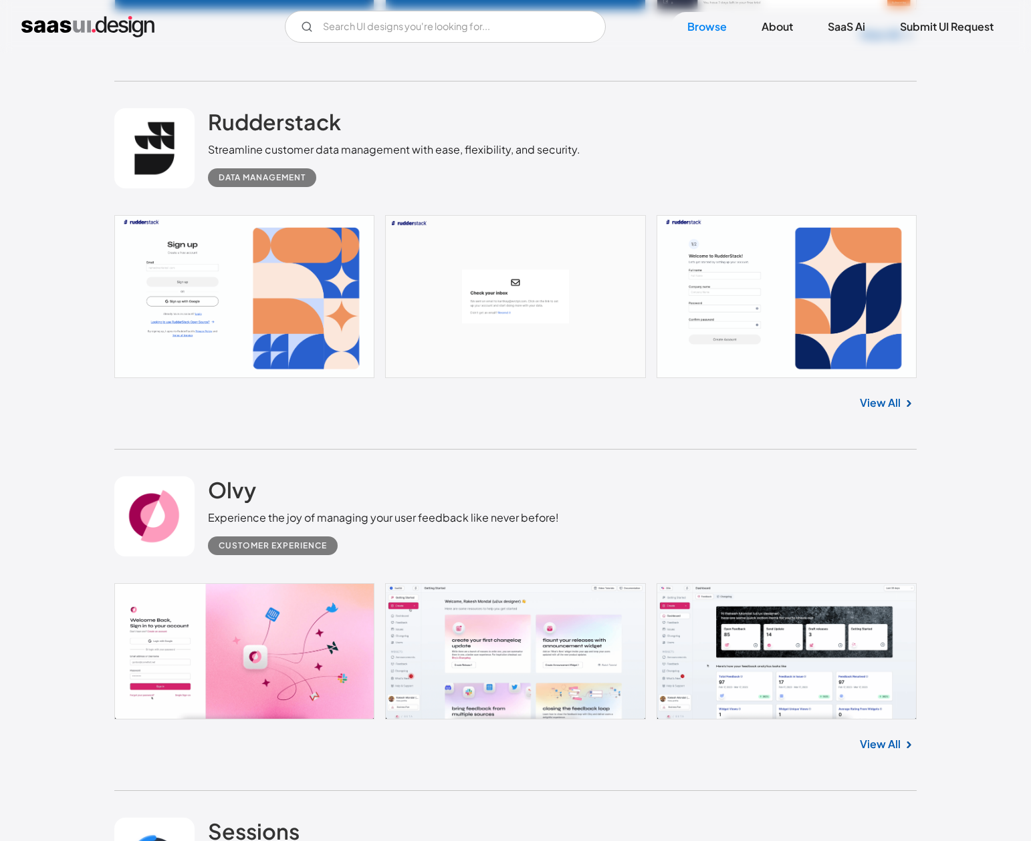
scroll to position [22118, 0]
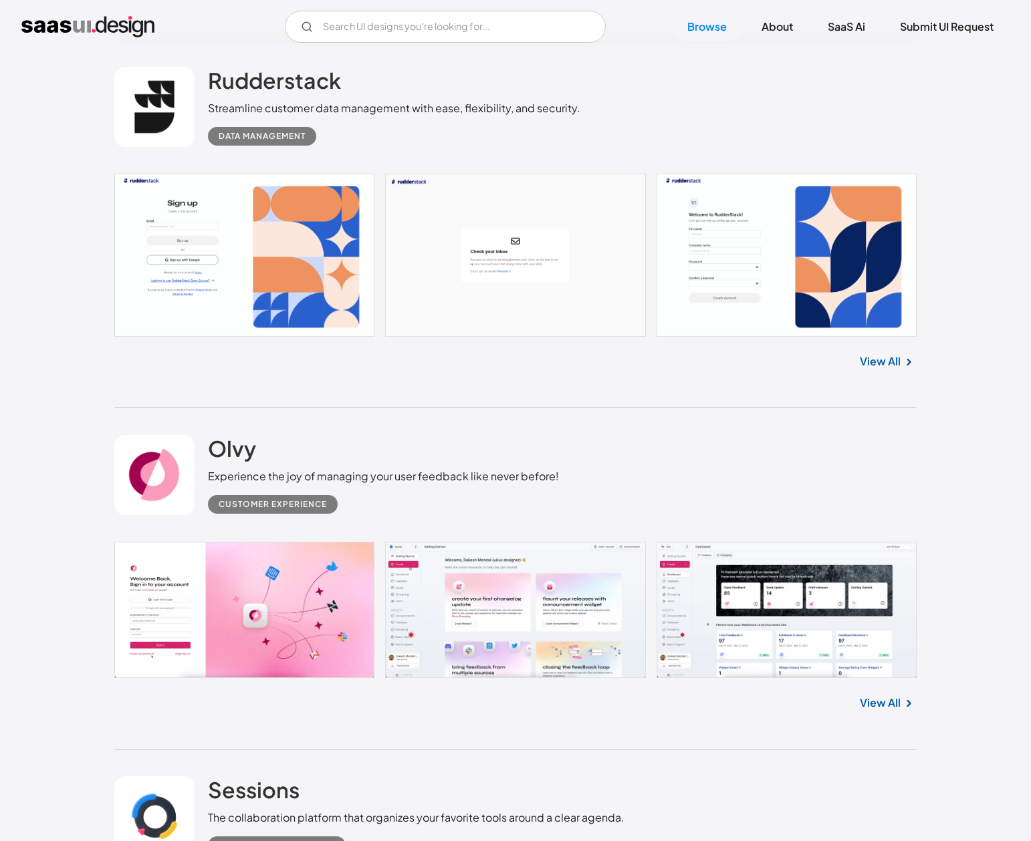
click at [531, 198] on link at bounding box center [515, 255] width 802 height 163
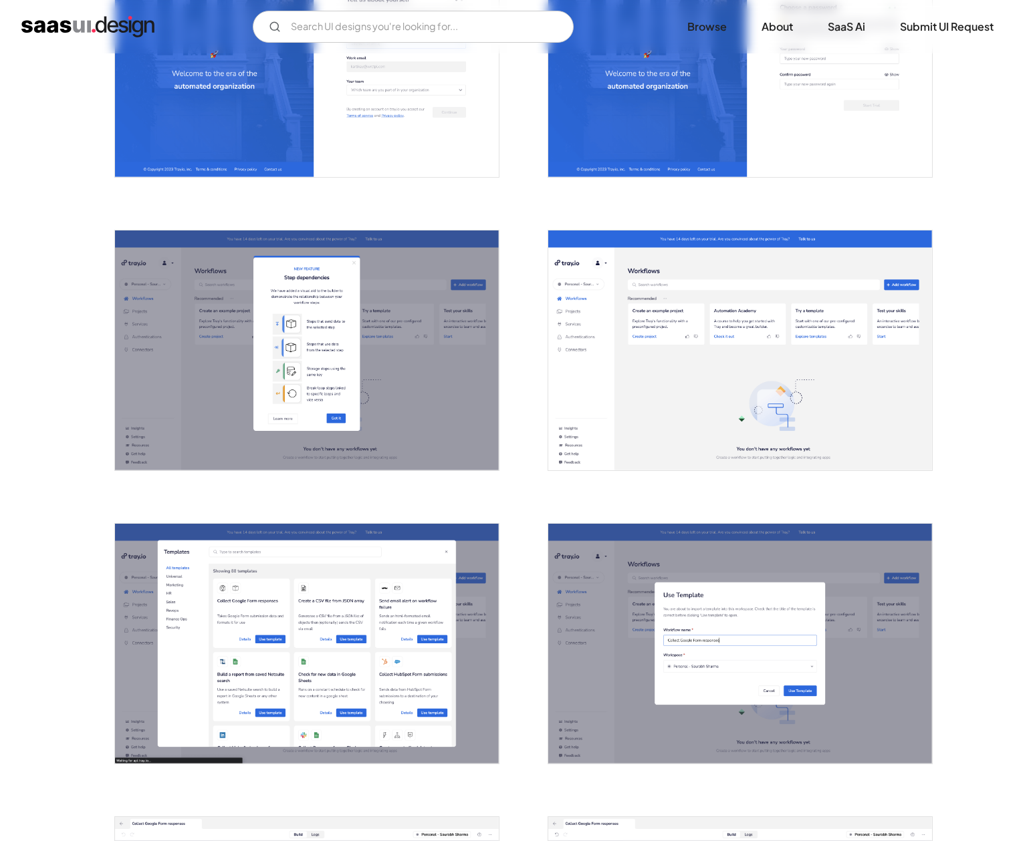
scroll to position [728, 0]
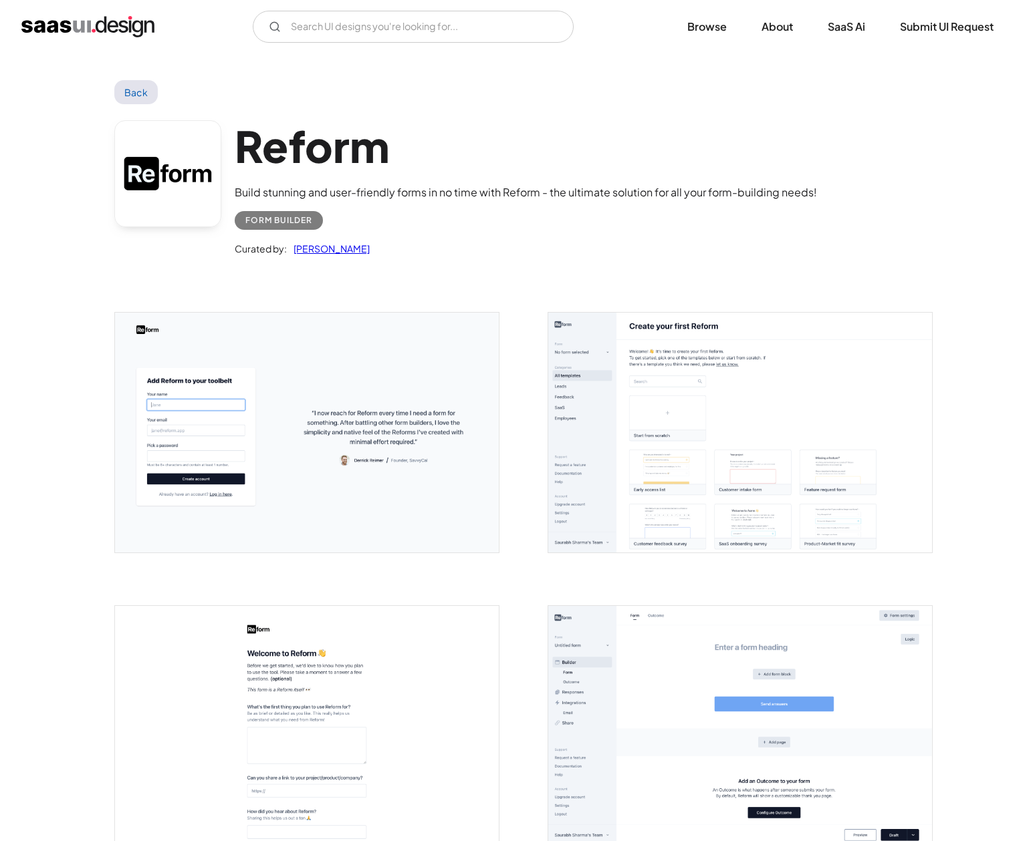
click at [680, 476] on img "open lightbox" at bounding box center [740, 433] width 384 height 240
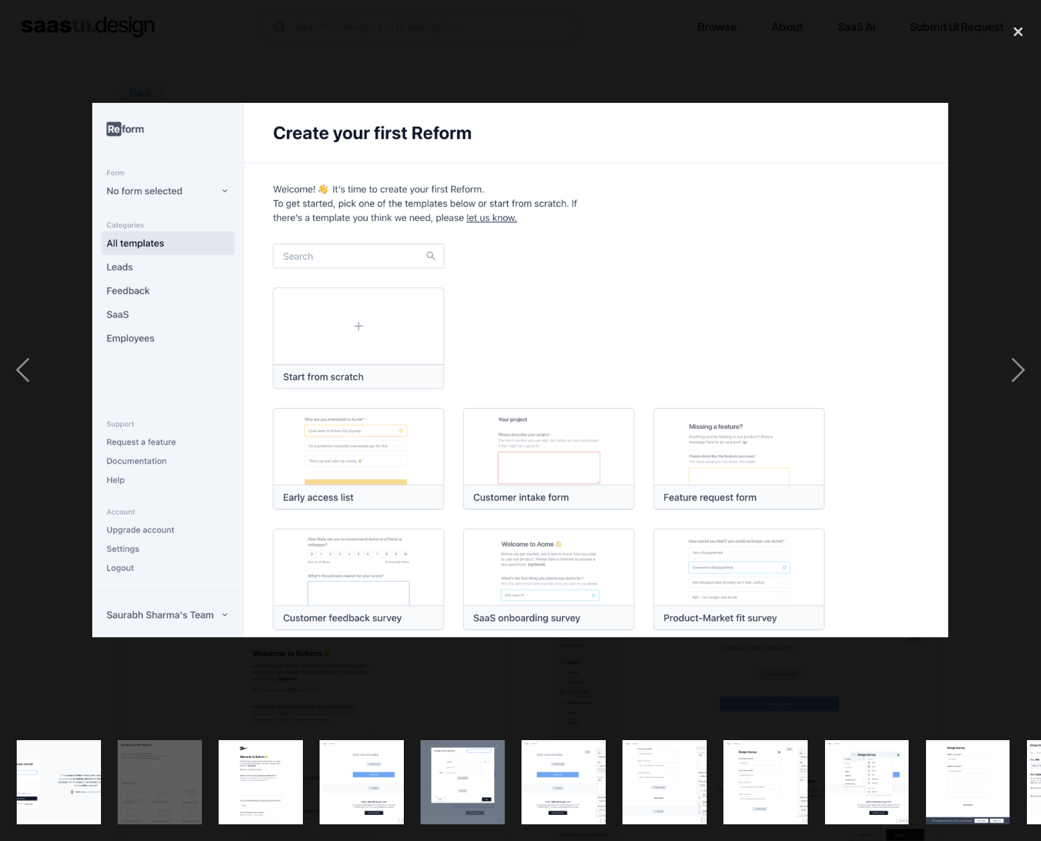
click at [641, 88] on div at bounding box center [520, 370] width 1041 height 707
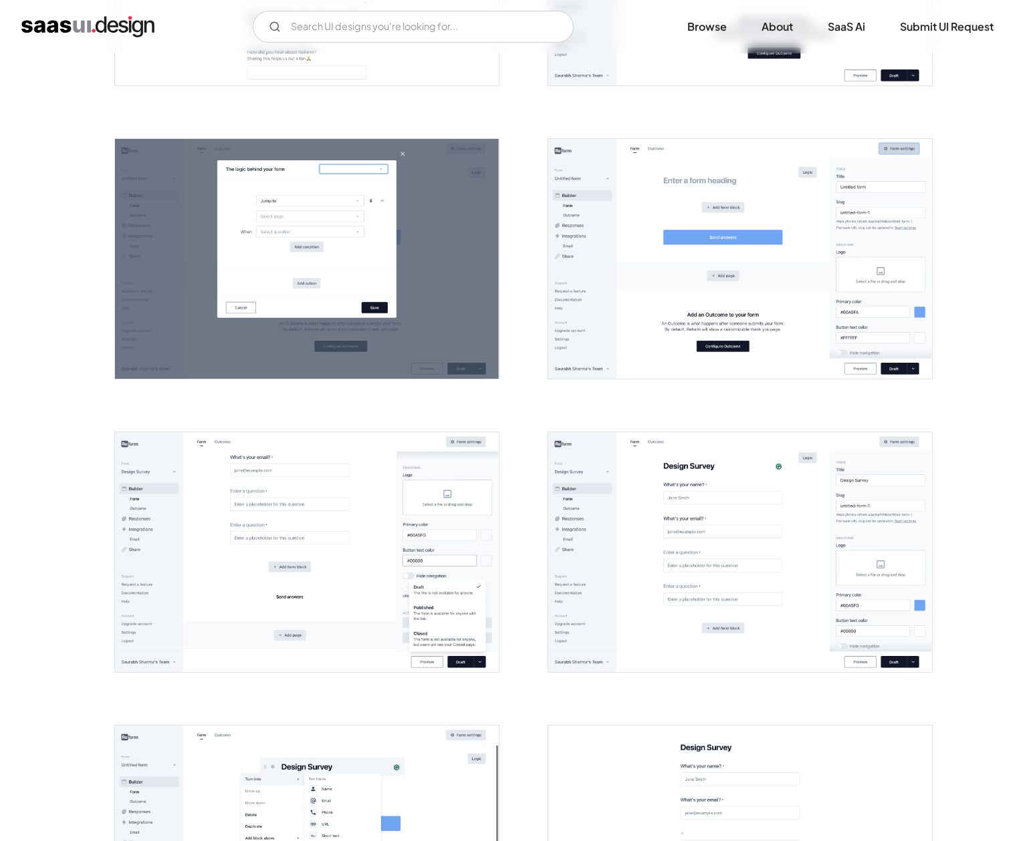
scroll to position [1007, 0]
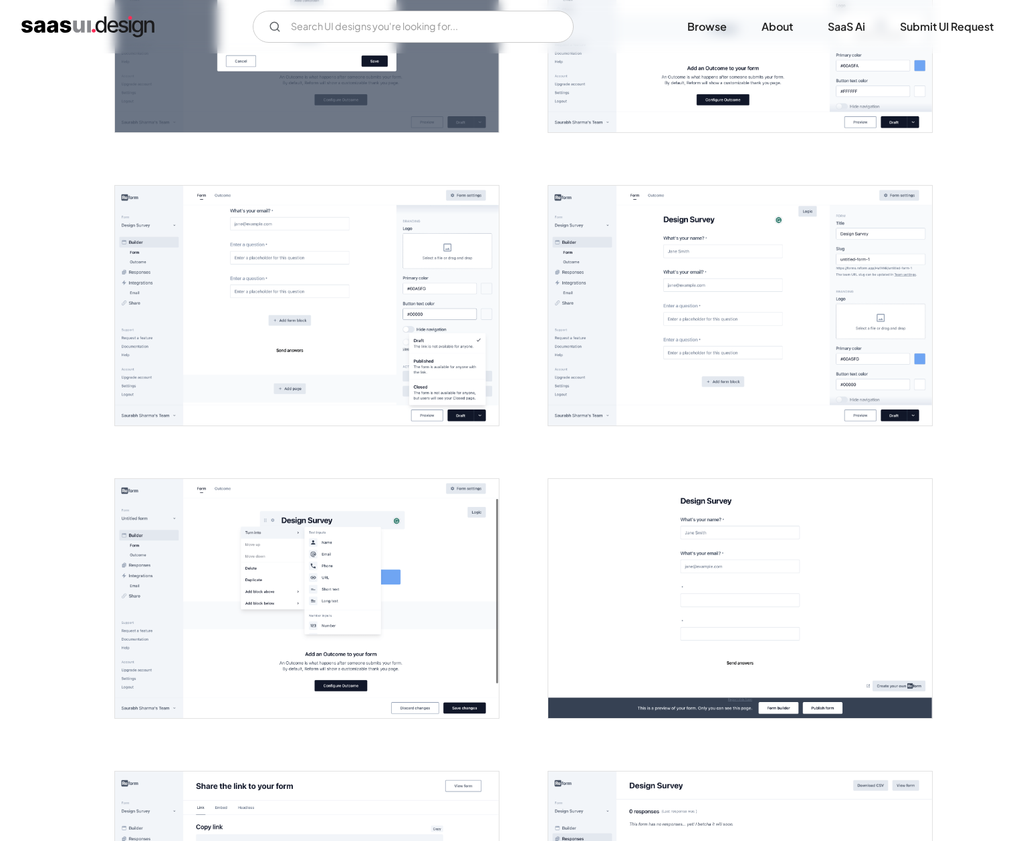
click at [668, 330] on img "open lightbox" at bounding box center [740, 306] width 384 height 240
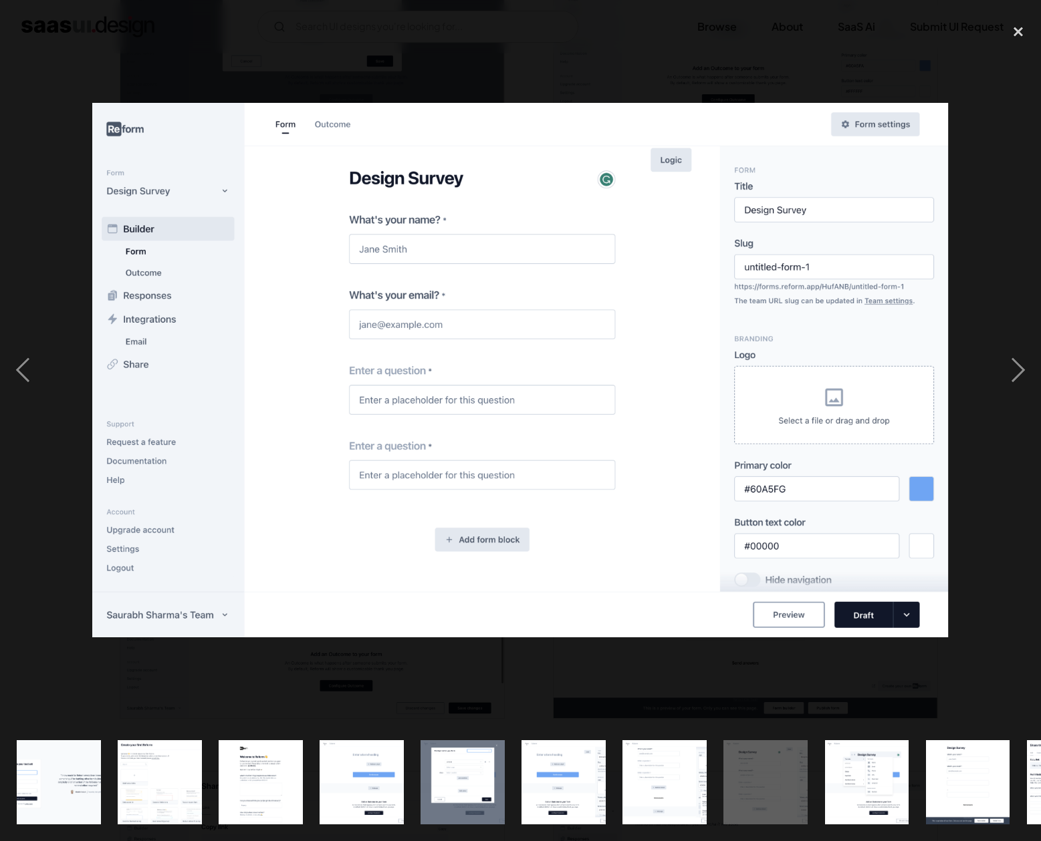
click at [487, 84] on div at bounding box center [520, 370] width 1041 height 707
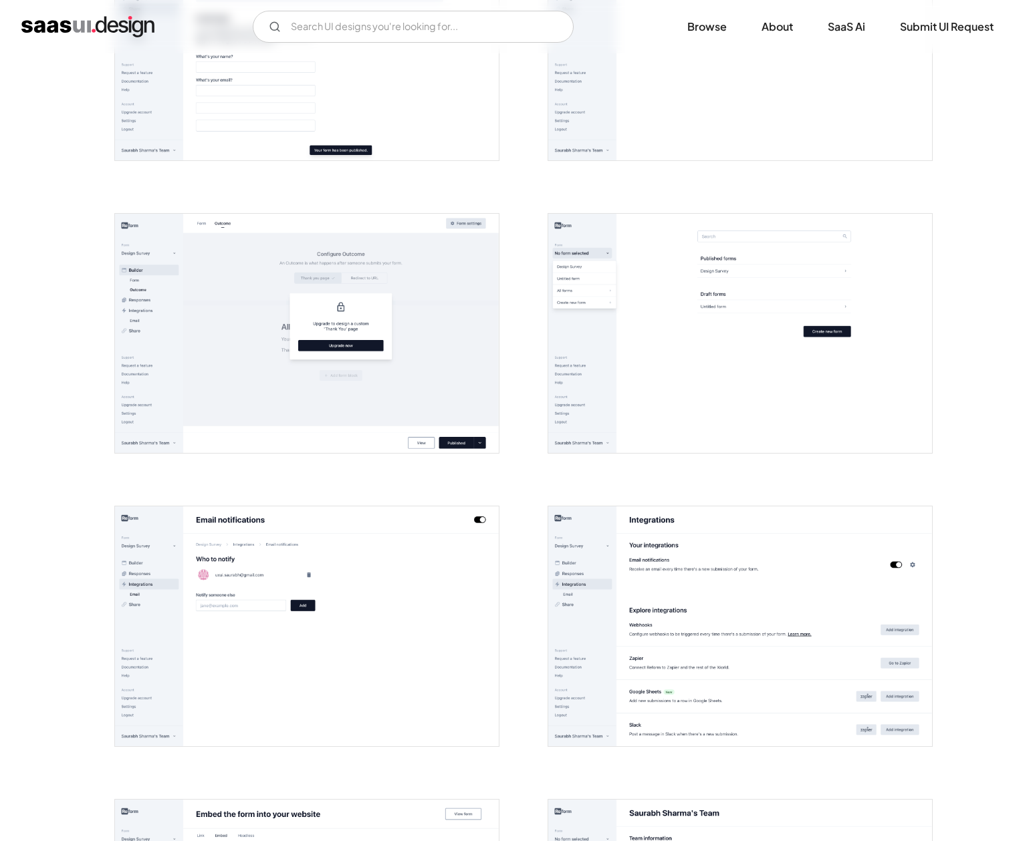
scroll to position [2229, 0]
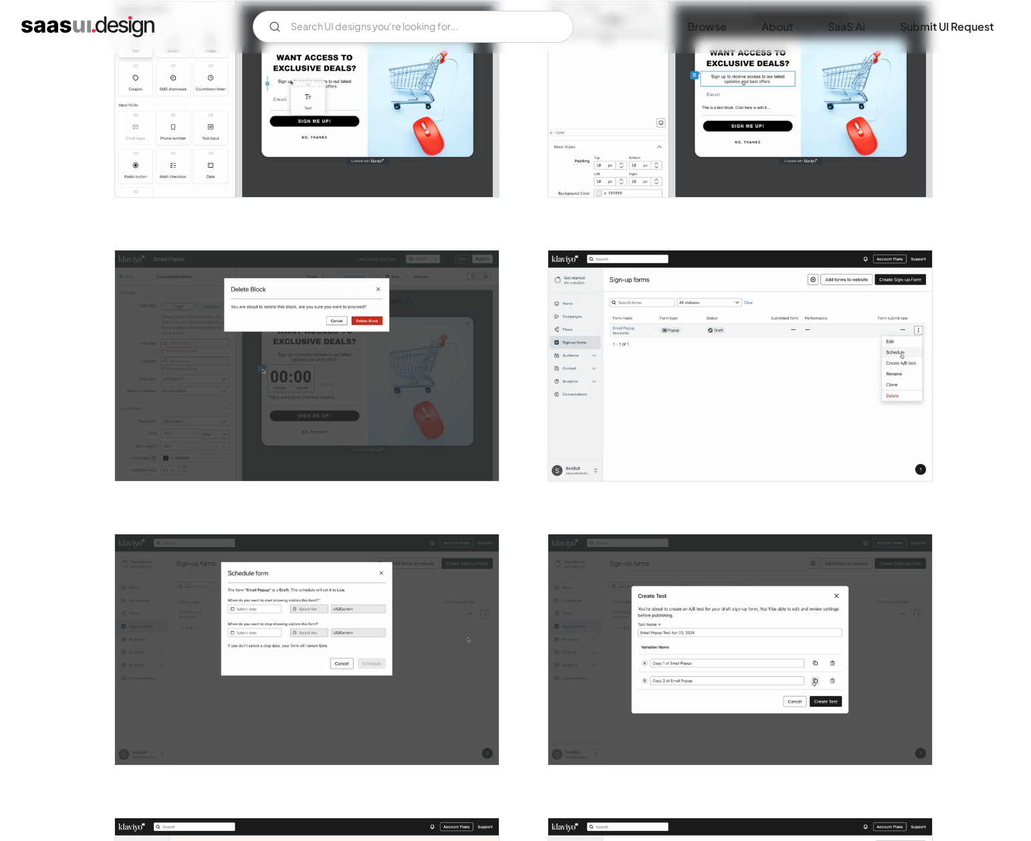
scroll to position [1195, 0]
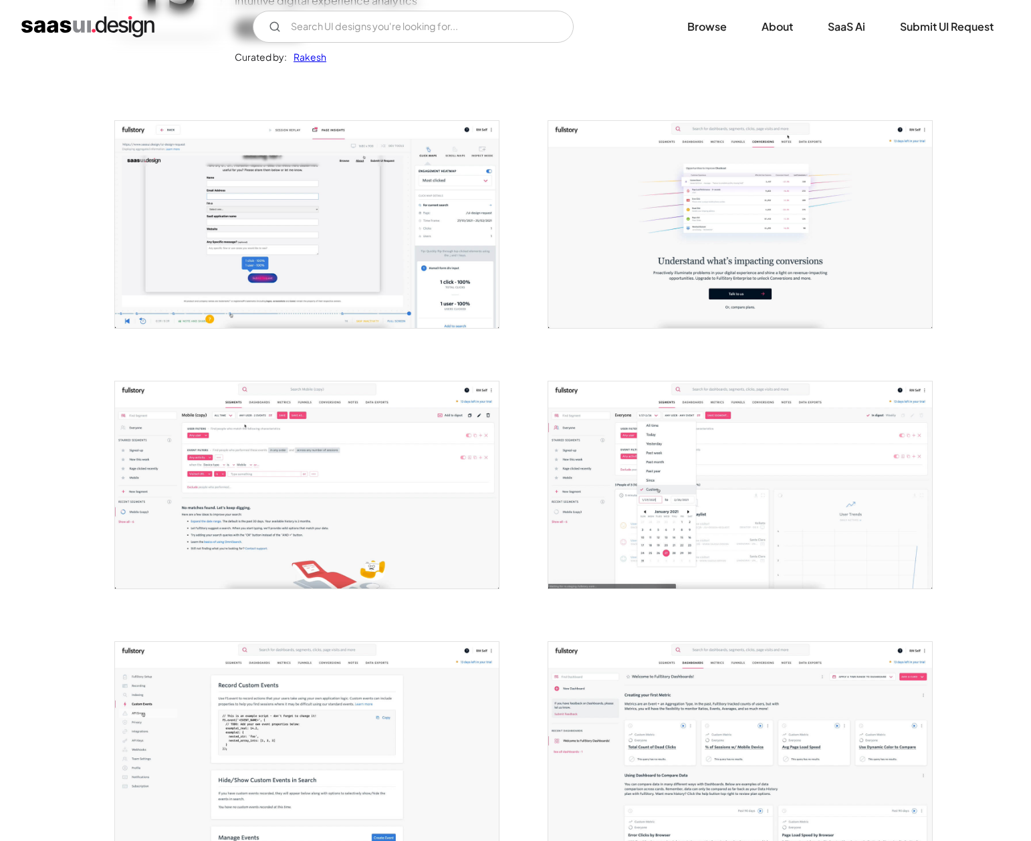
scroll to position [211, 0]
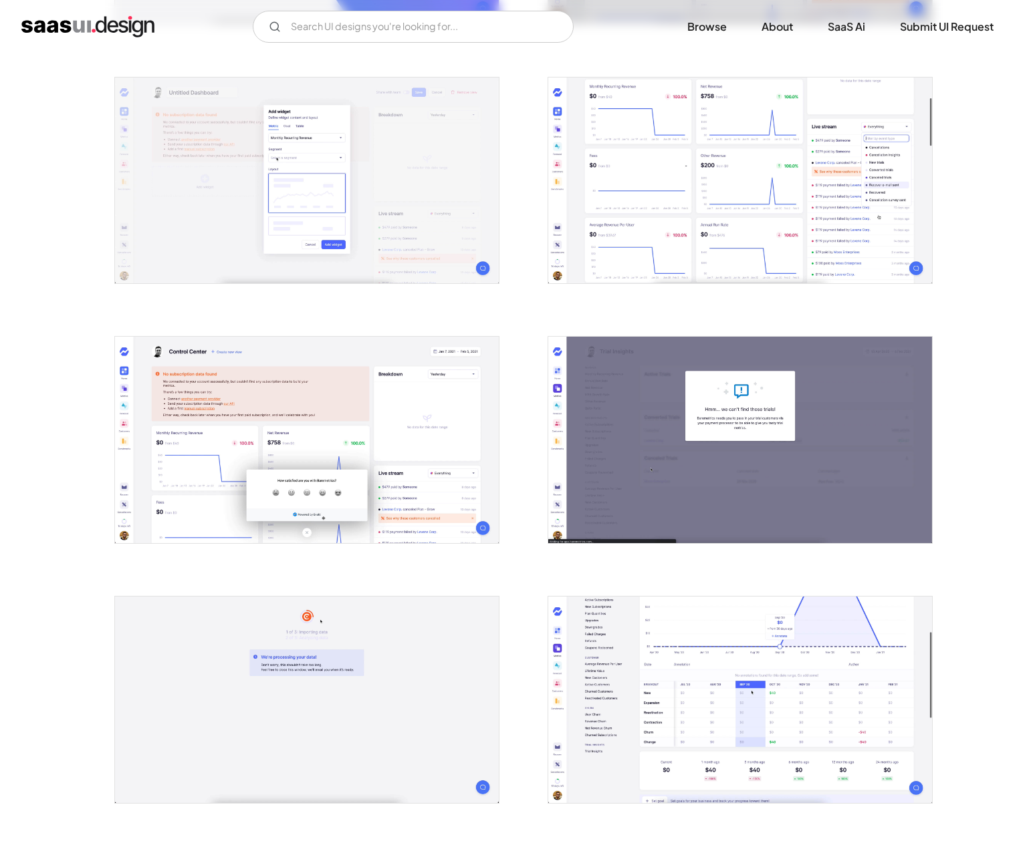
scroll to position [531, 0]
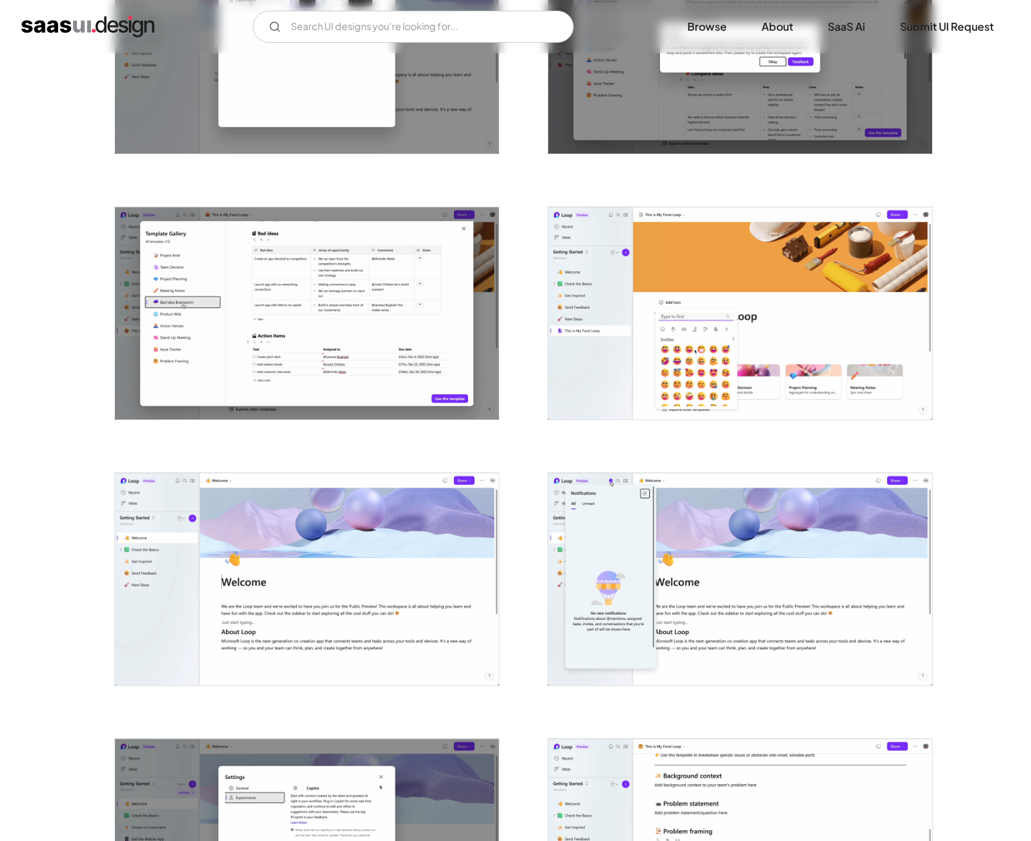
scroll to position [1167, 0]
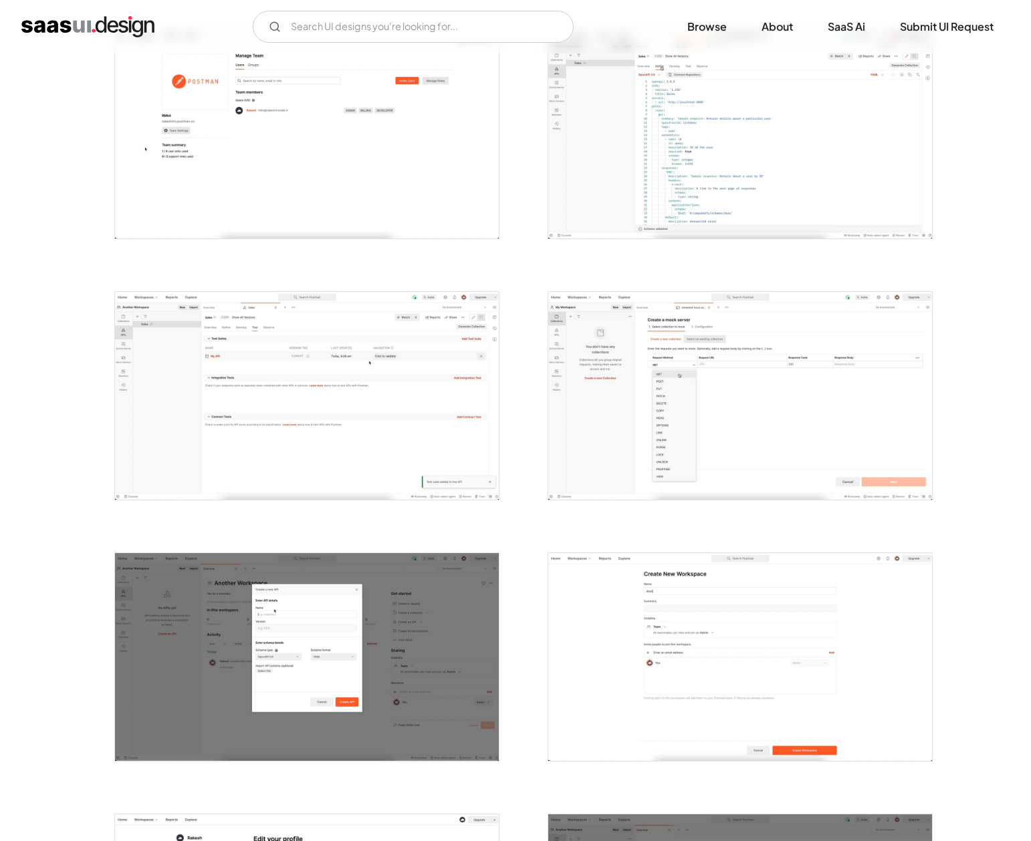
scroll to position [811, 0]
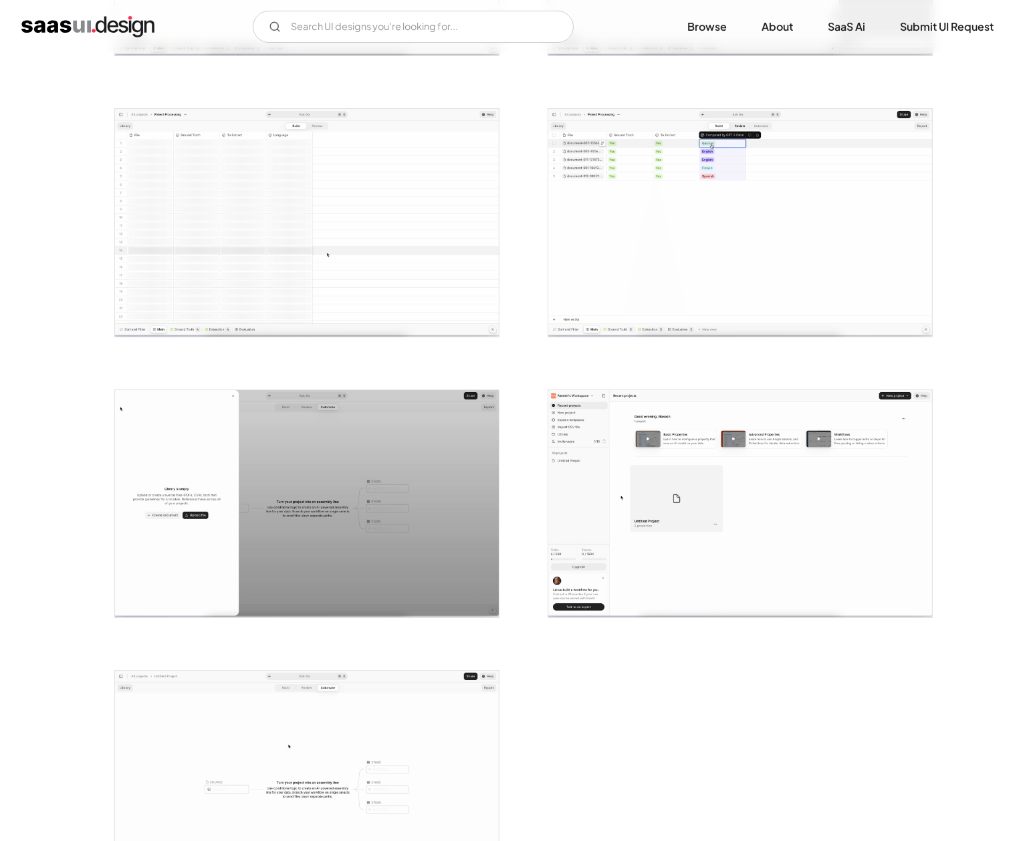
scroll to position [2443, 0]
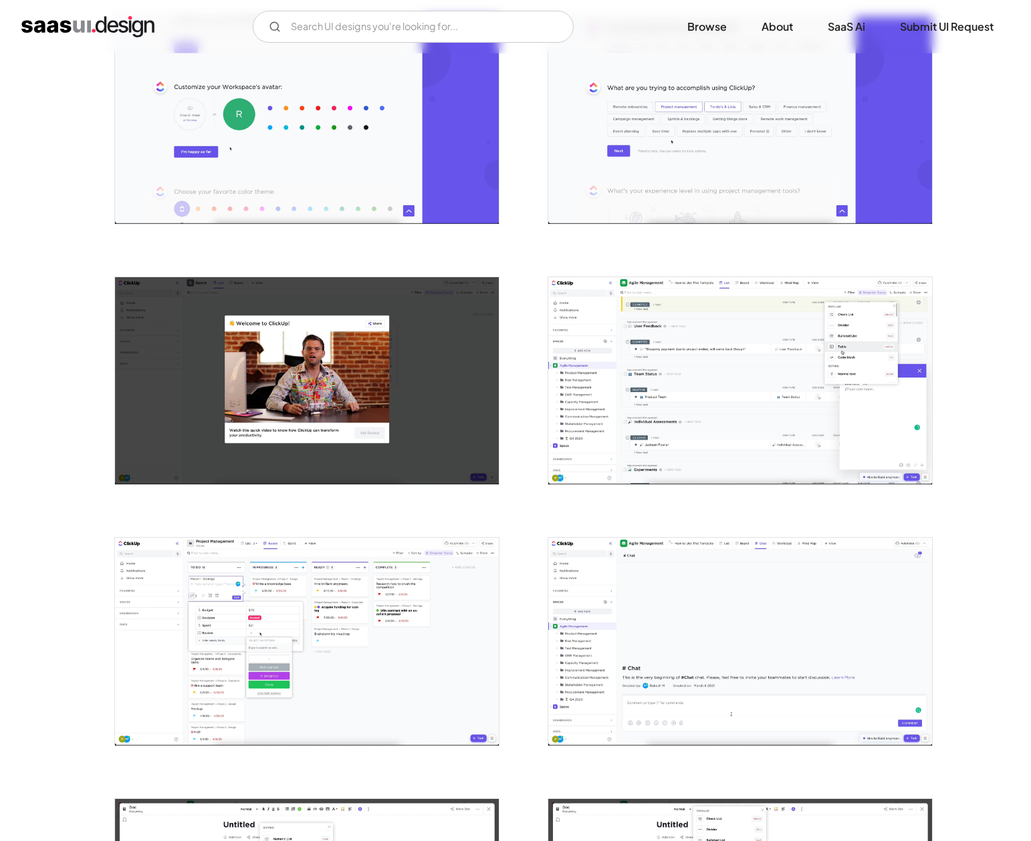
scroll to position [821, 0]
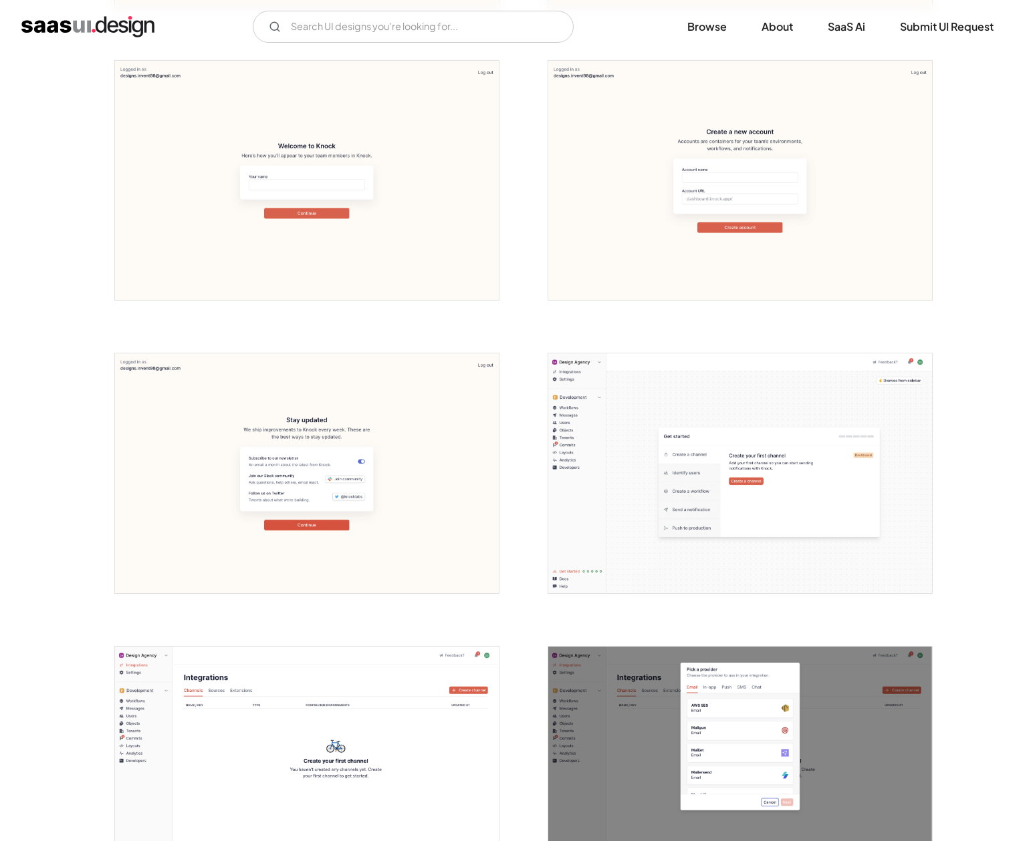
scroll to position [821, 0]
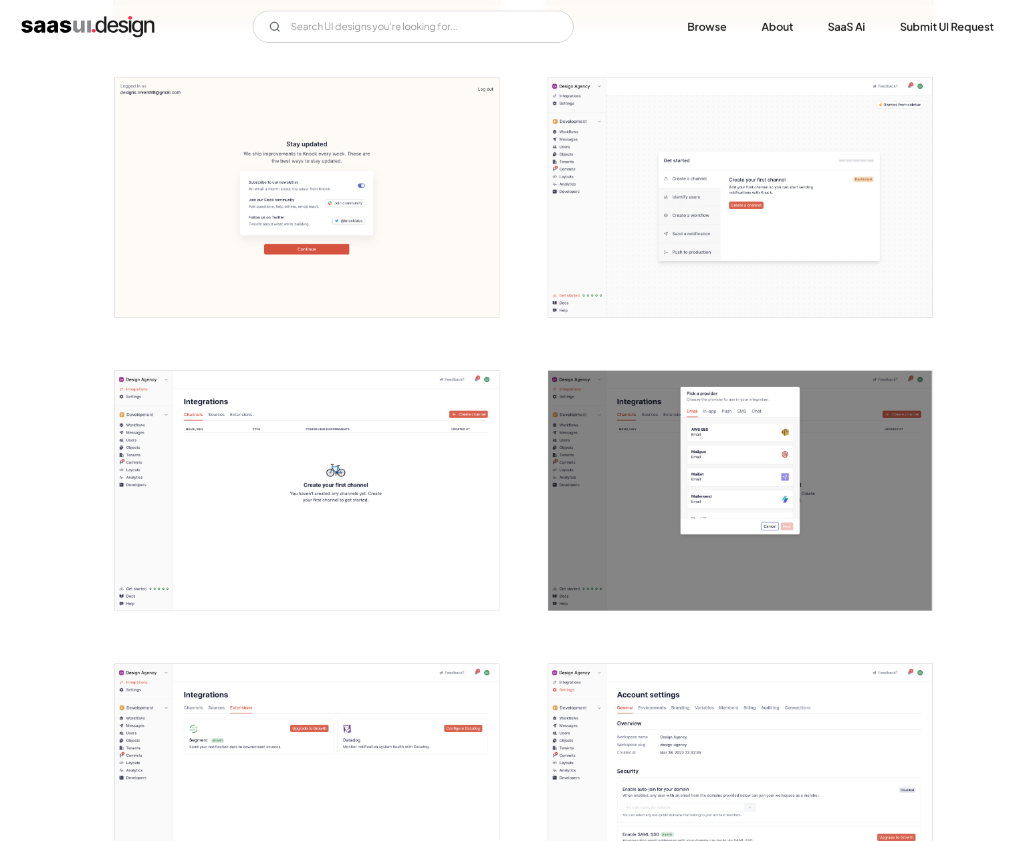
click at [327, 501] on img "open lightbox" at bounding box center [307, 491] width 384 height 240
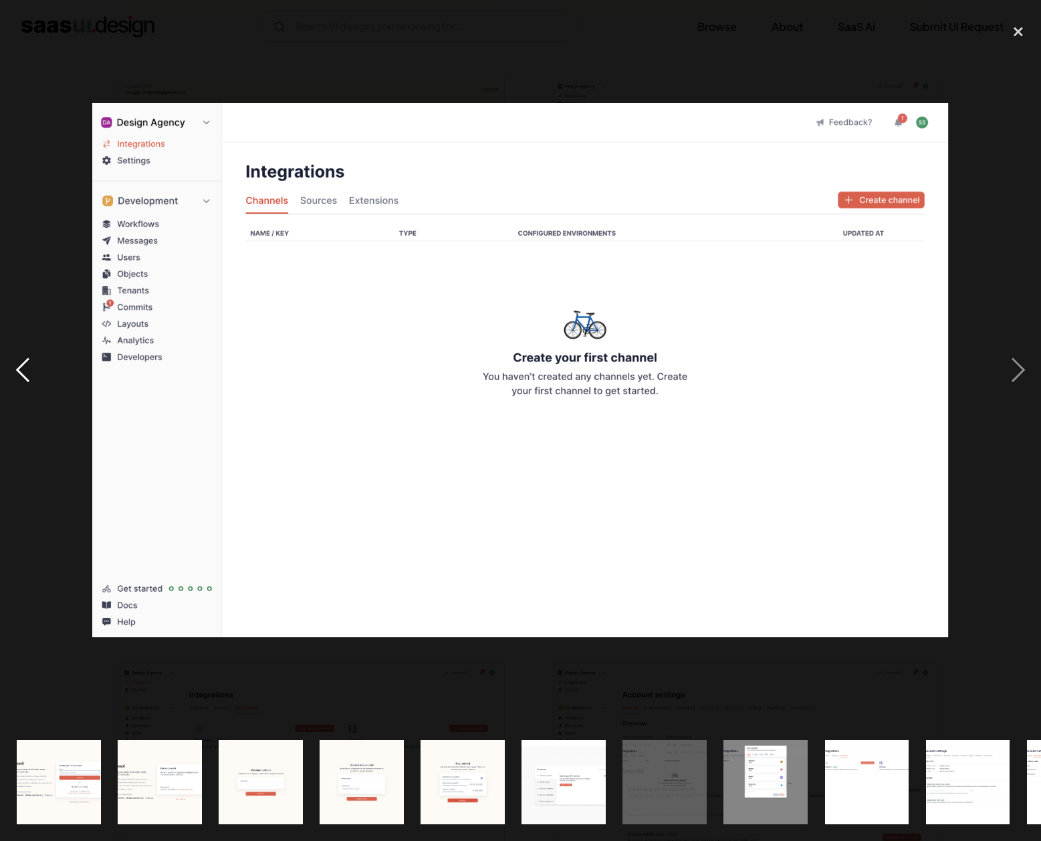
click at [32, 279] on div "previous image" at bounding box center [22, 370] width 45 height 707
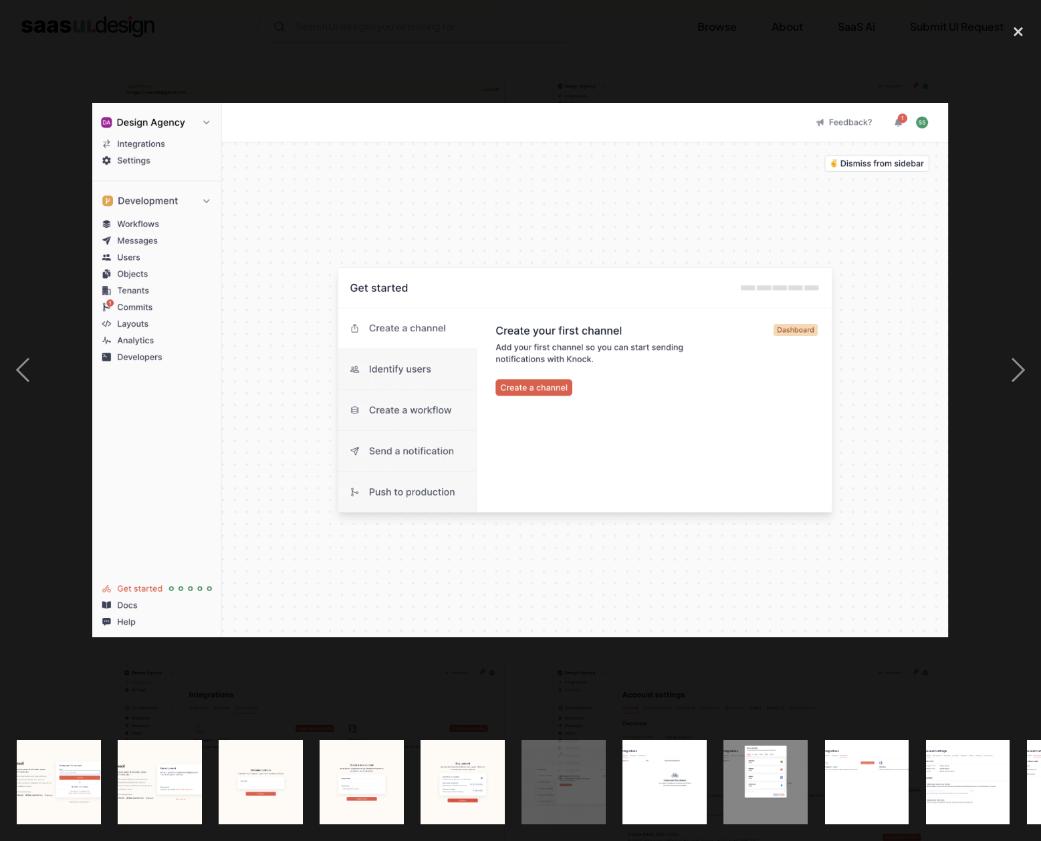
click at [959, 96] on div at bounding box center [520, 370] width 1041 height 707
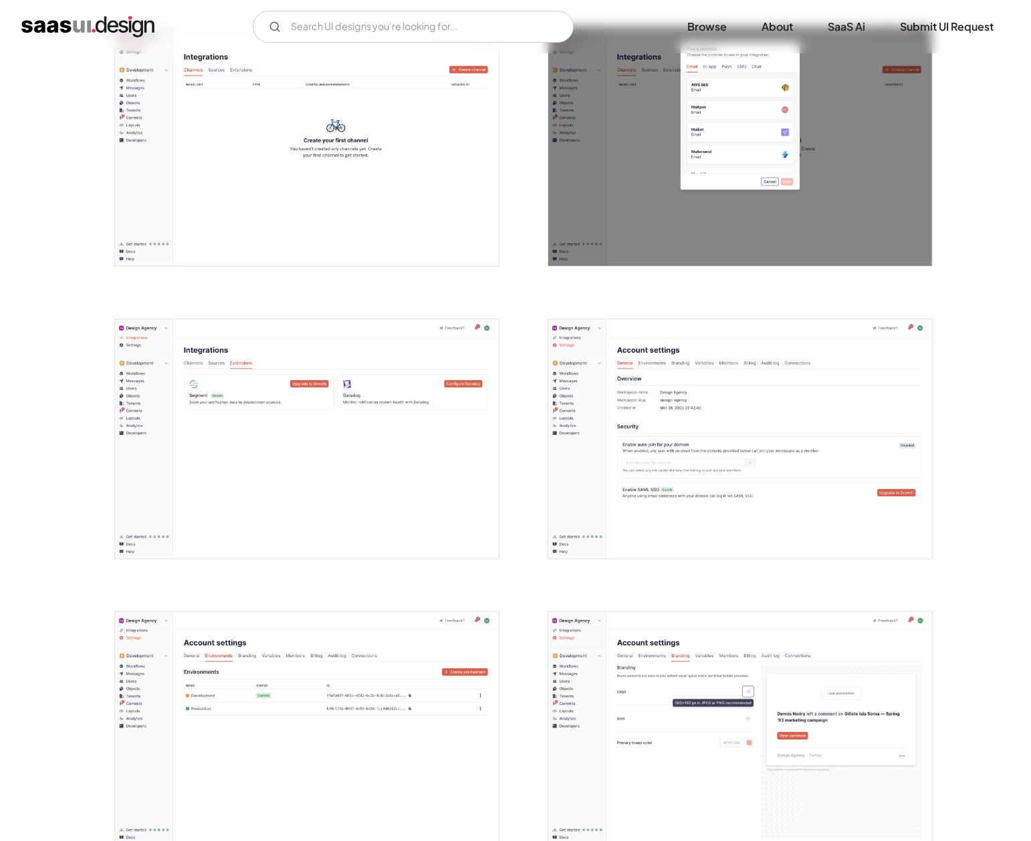
scroll to position [1182, 0]
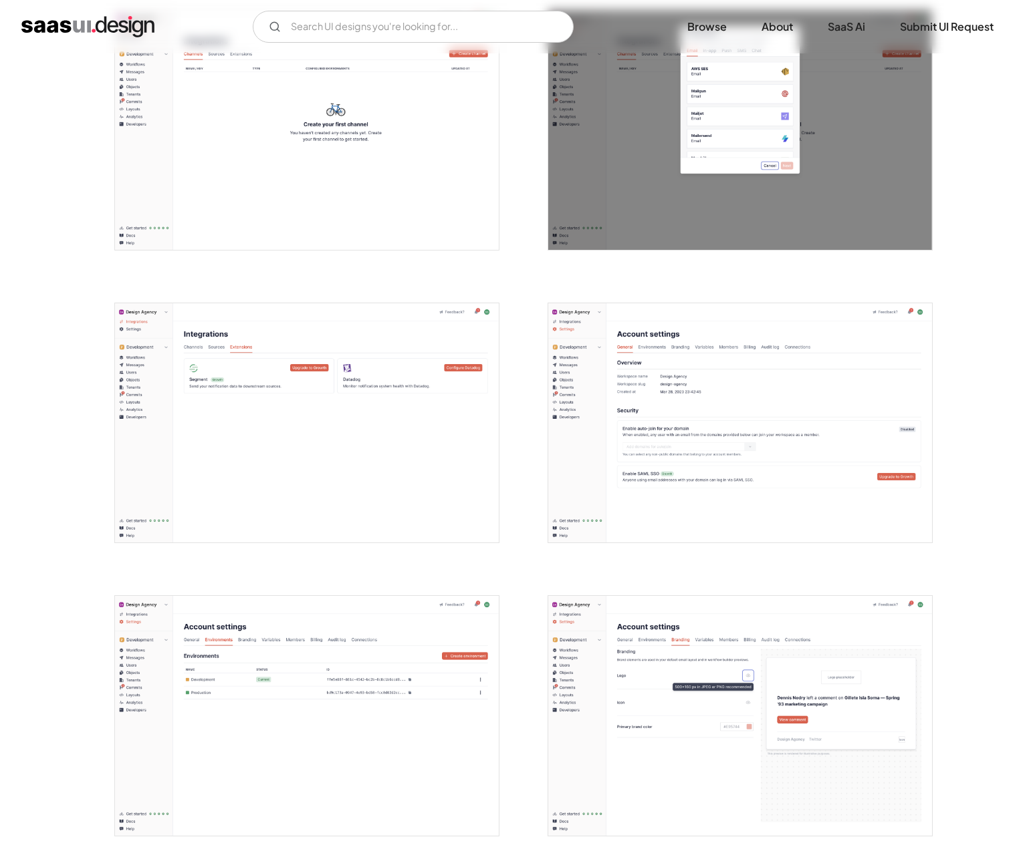
click at [732, 458] on img "open lightbox" at bounding box center [740, 423] width 384 height 240
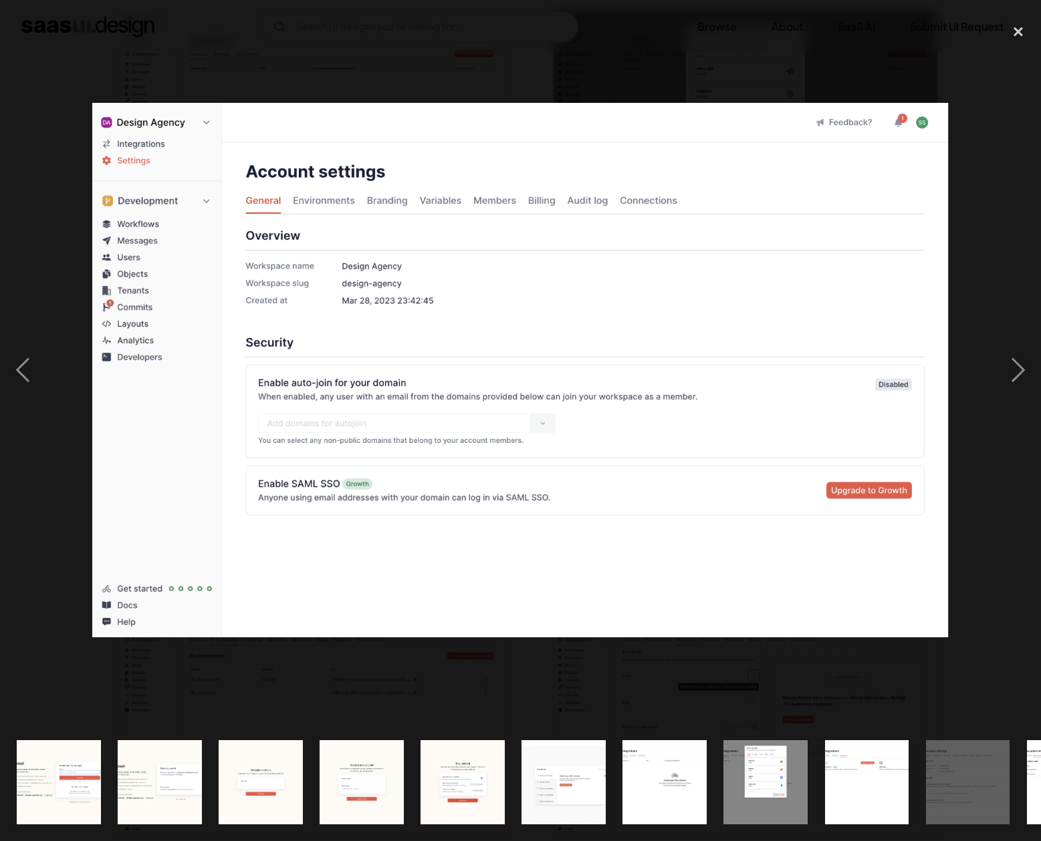
click at [549, 17] on div at bounding box center [520, 370] width 1041 height 707
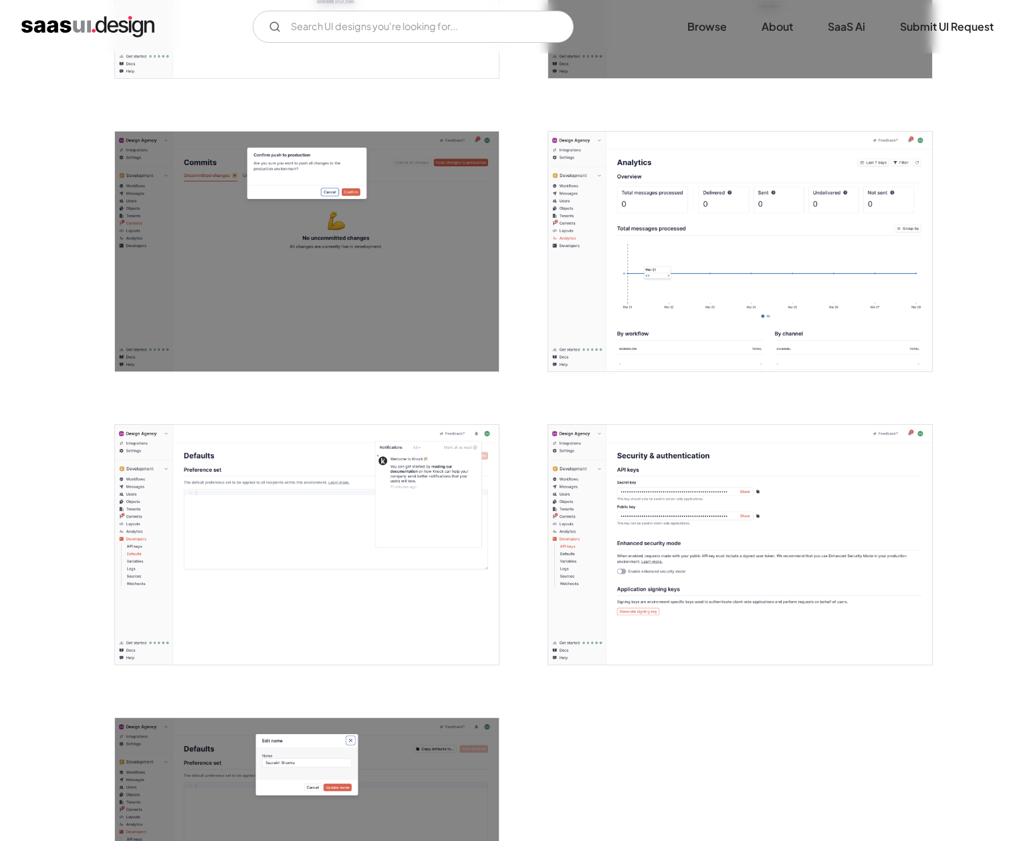
scroll to position [2820, 0]
click at [402, 523] on img "open lightbox" at bounding box center [307, 544] width 384 height 240
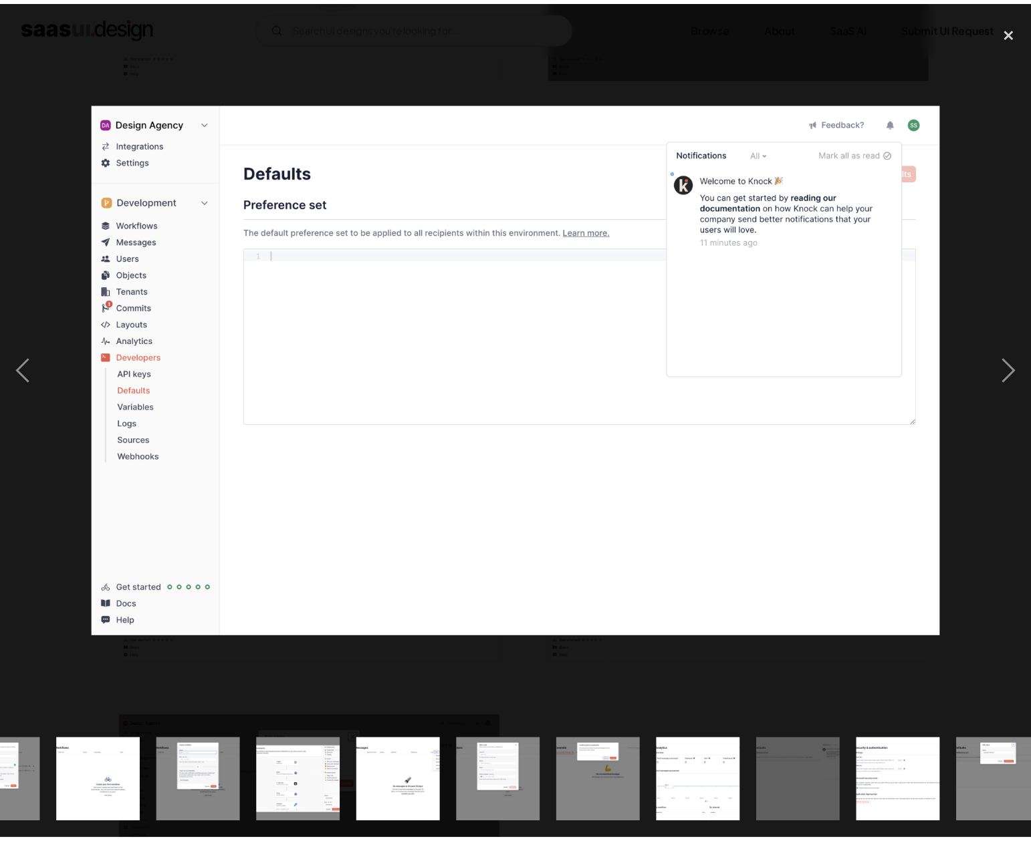
scroll to position [0, 1298]
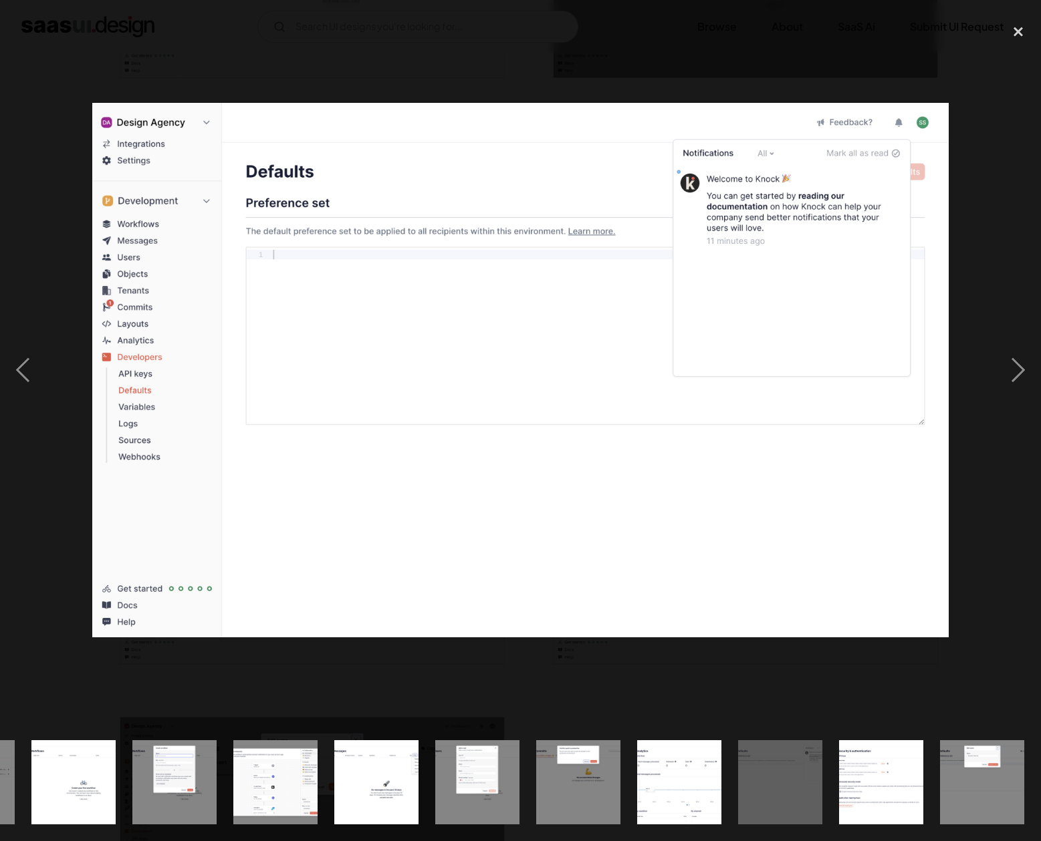
click at [333, 49] on div at bounding box center [520, 370] width 1041 height 707
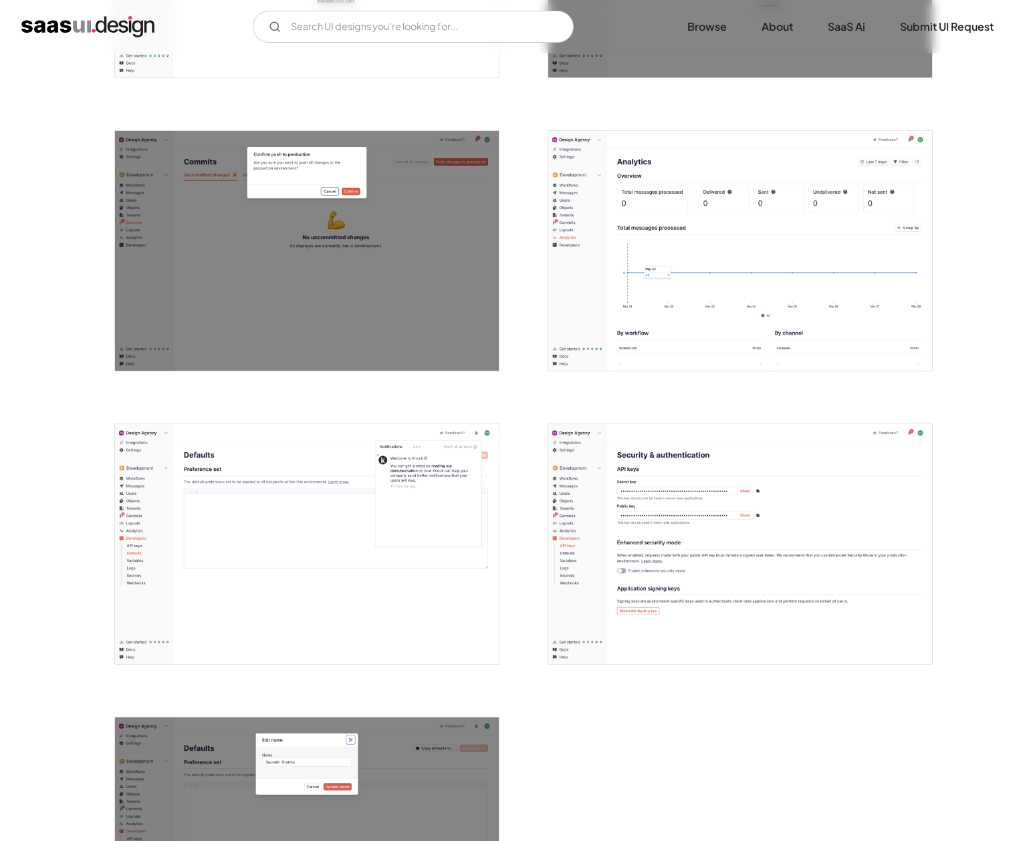
scroll to position [0, 0]
click at [642, 526] on img "open lightbox" at bounding box center [740, 544] width 384 height 240
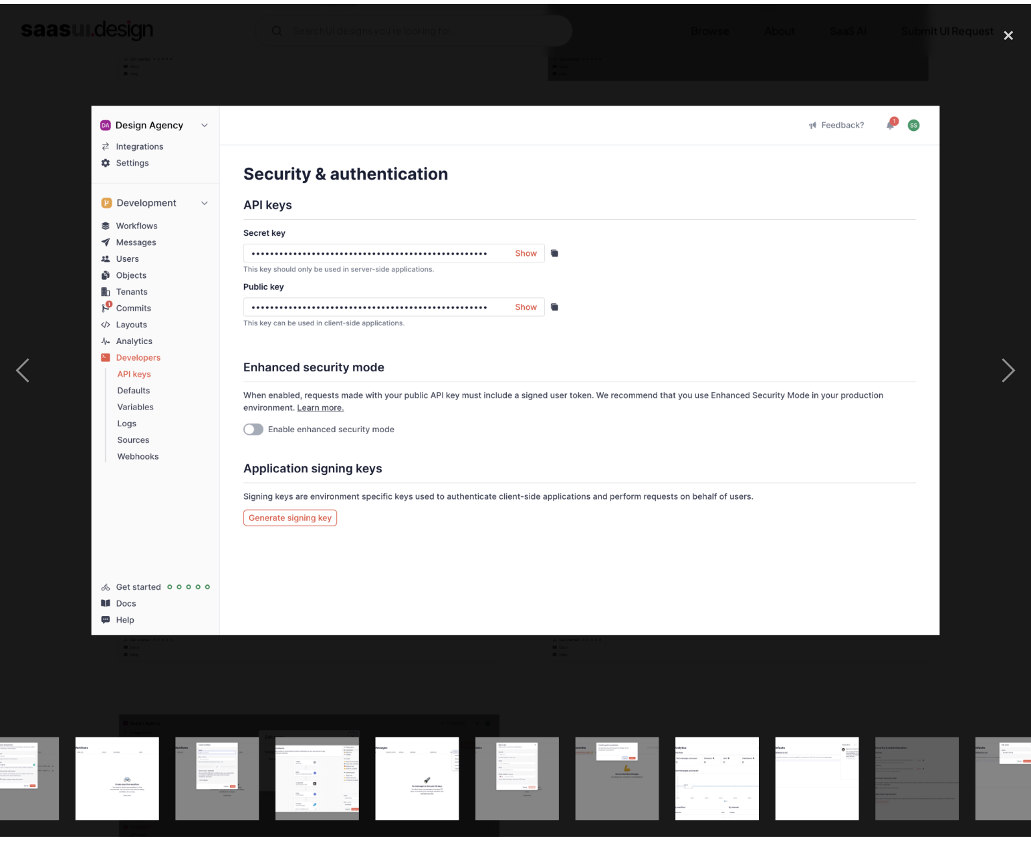
scroll to position [0, 1298]
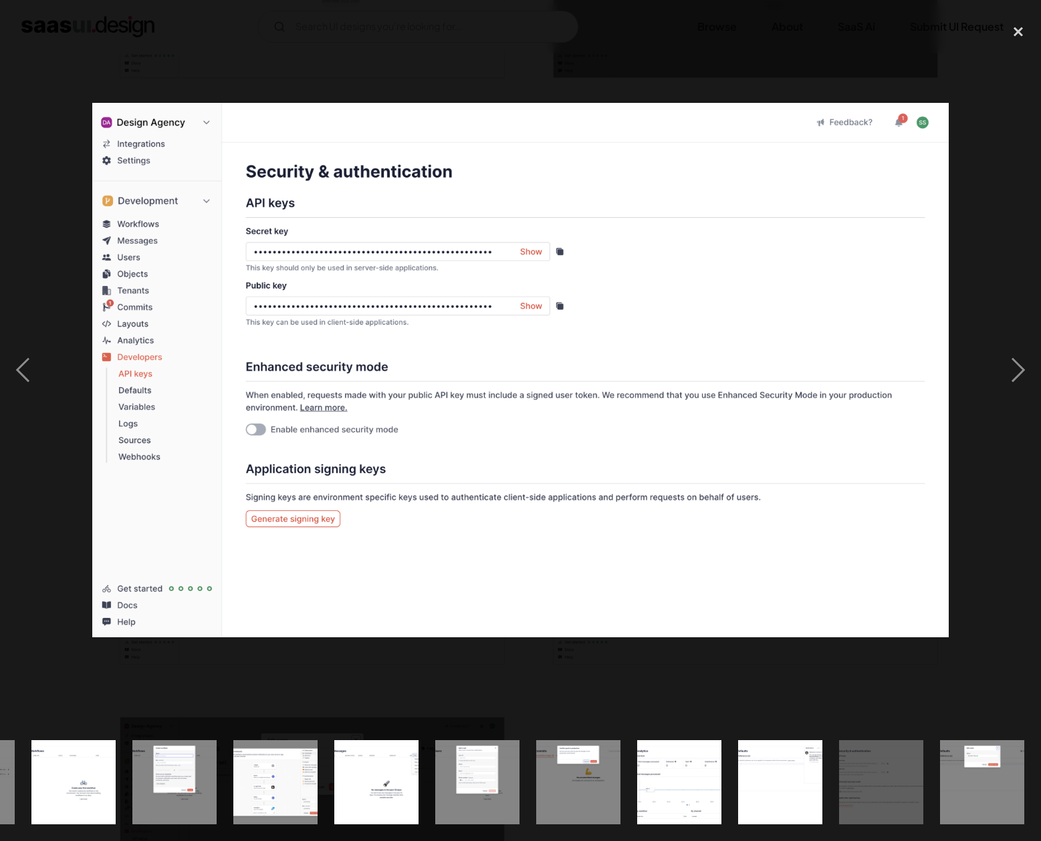
click at [481, 49] on div at bounding box center [520, 370] width 1041 height 707
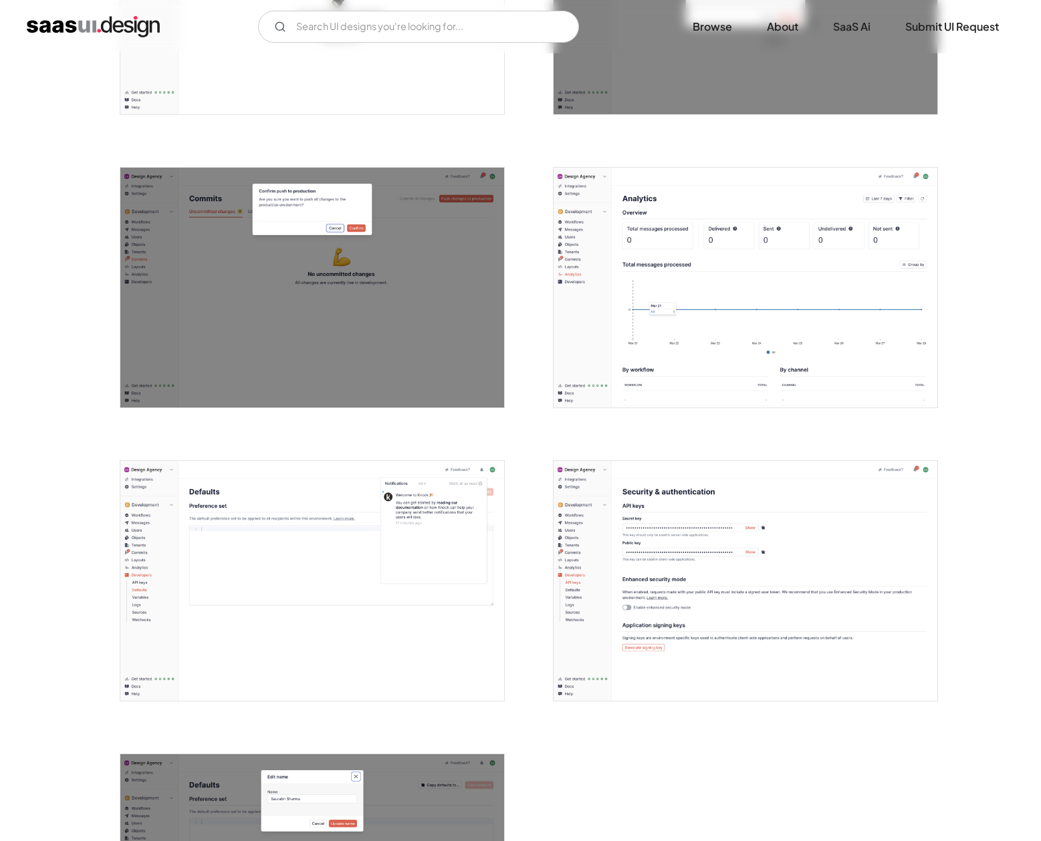
scroll to position [2784, 0]
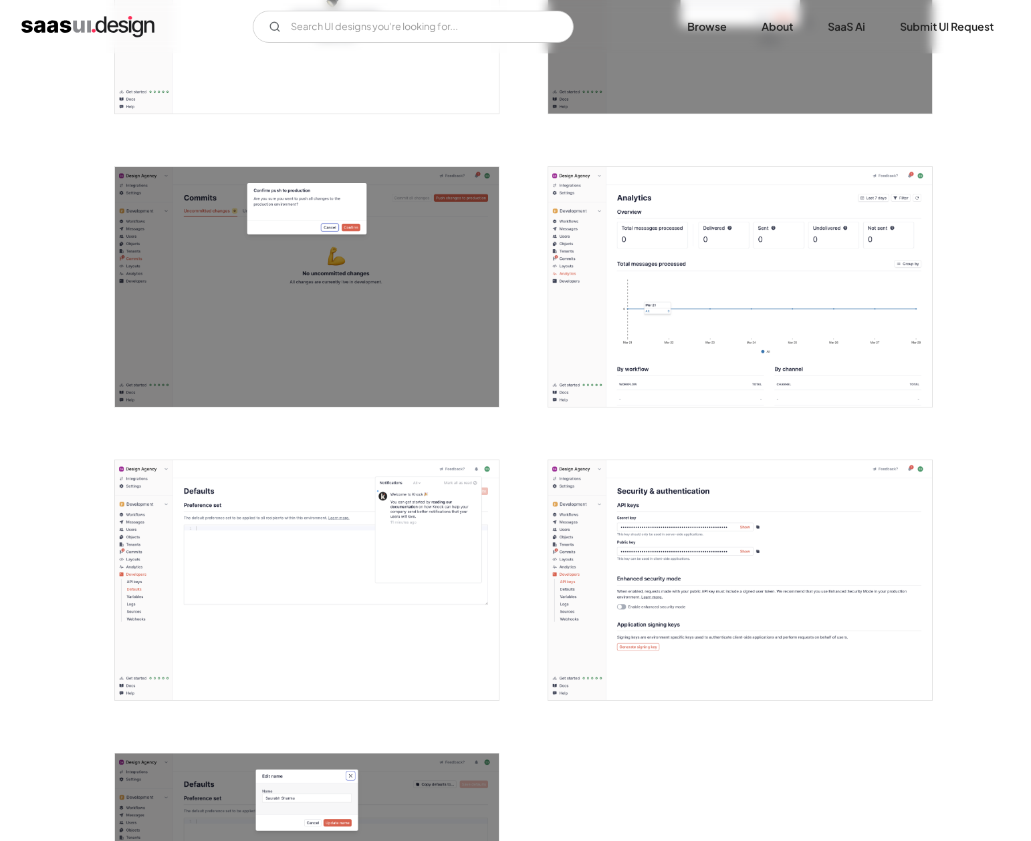
click at [665, 300] on img "open lightbox" at bounding box center [740, 287] width 384 height 240
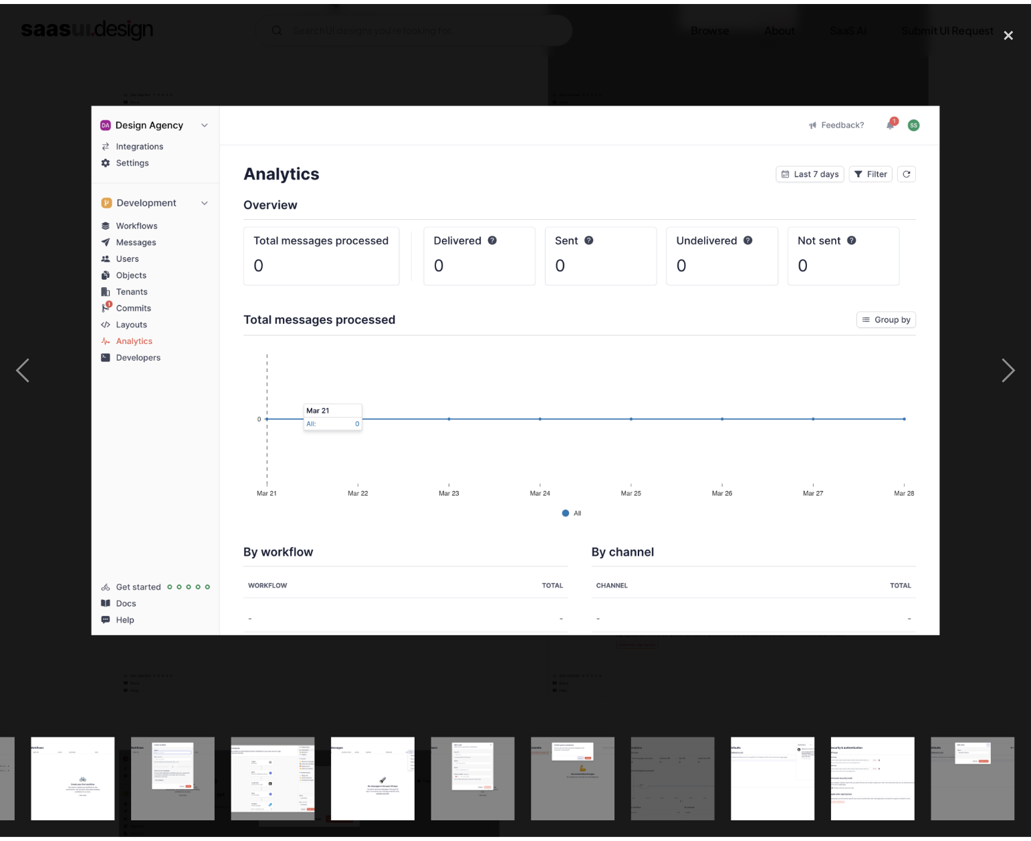
scroll to position [0, 1298]
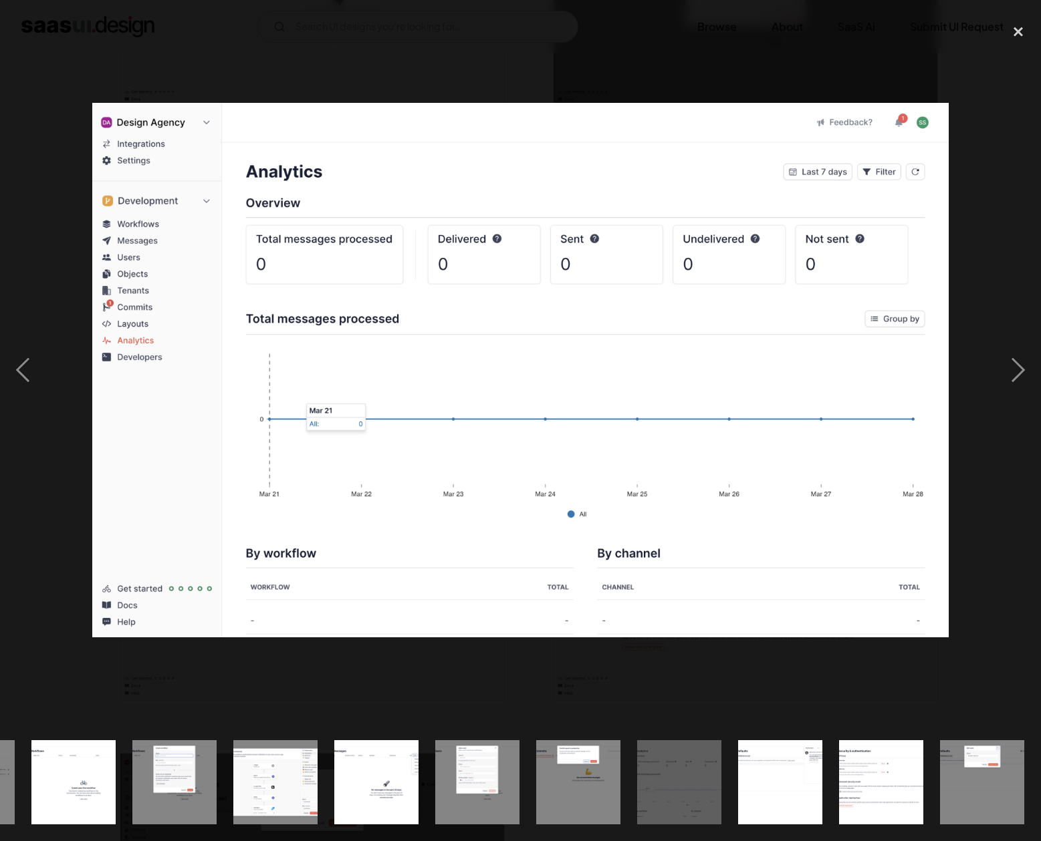
click at [301, 35] on div at bounding box center [520, 370] width 1041 height 707
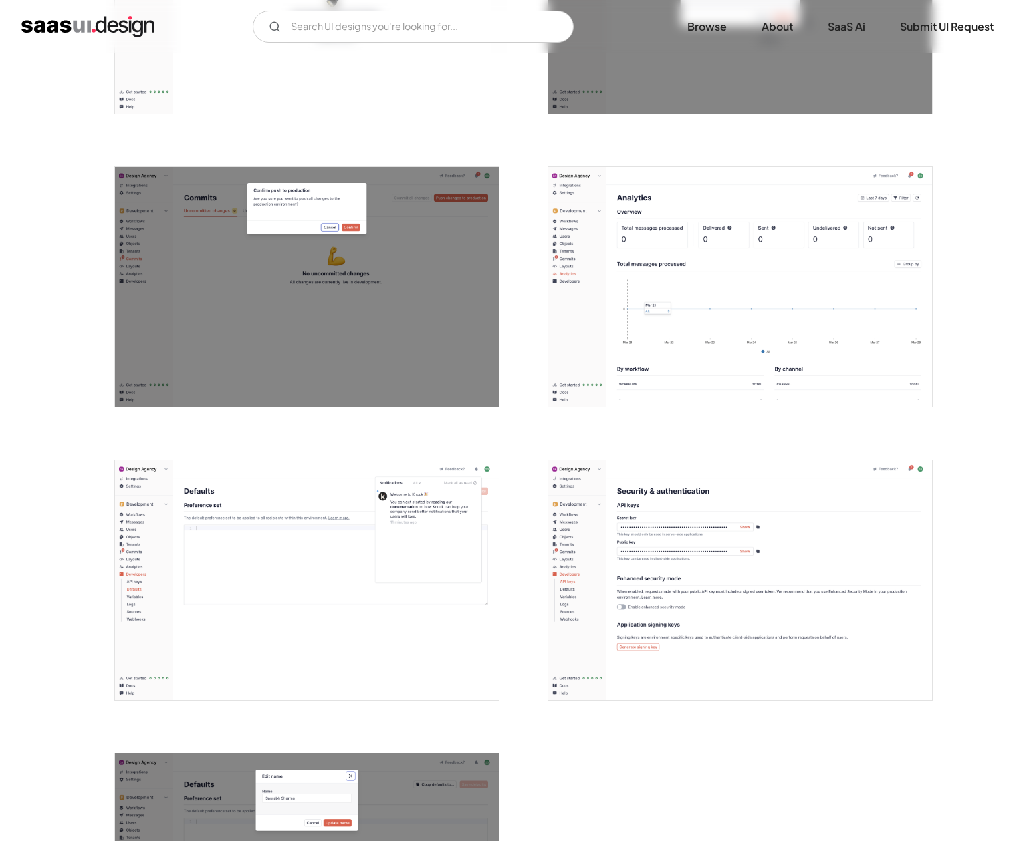
scroll to position [0, 0]
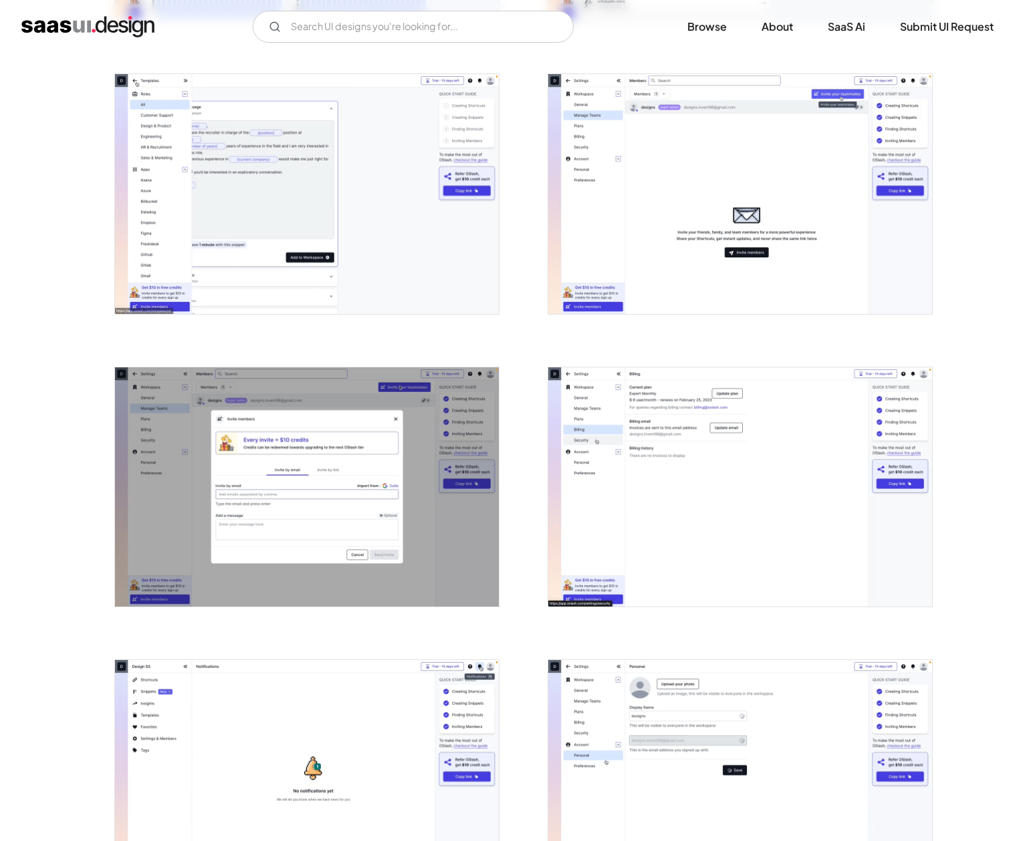
scroll to position [2340, 0]
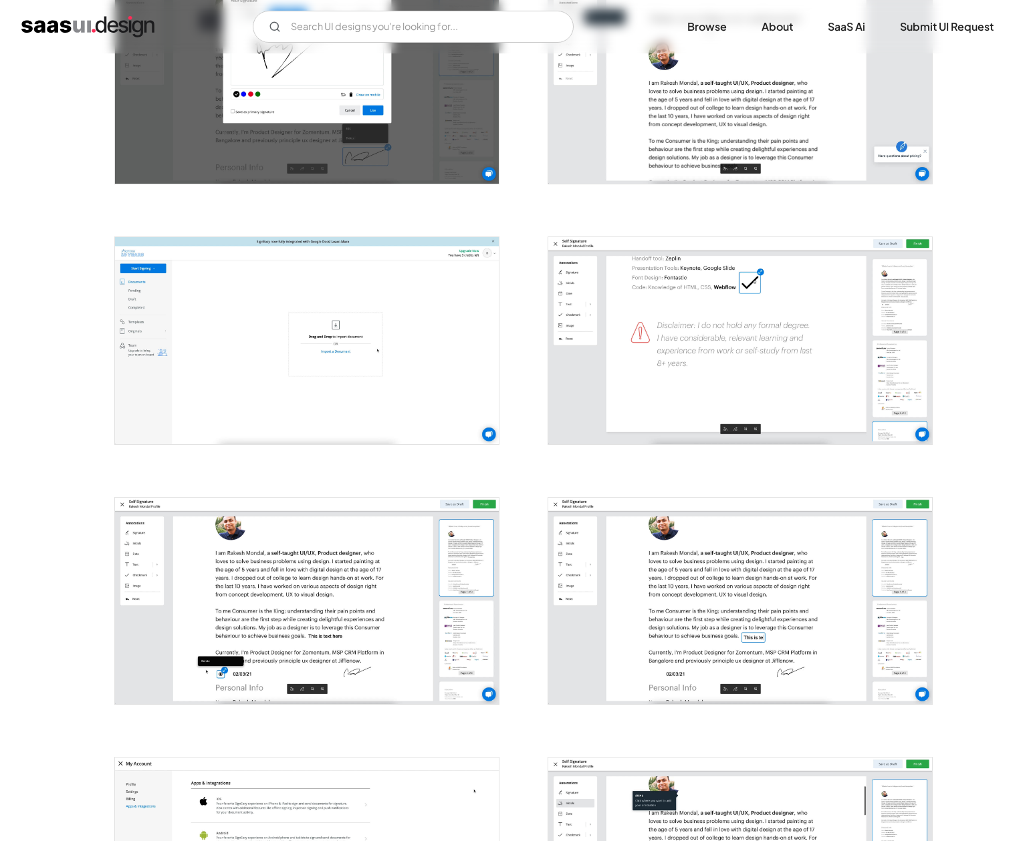
scroll to position [868, 0]
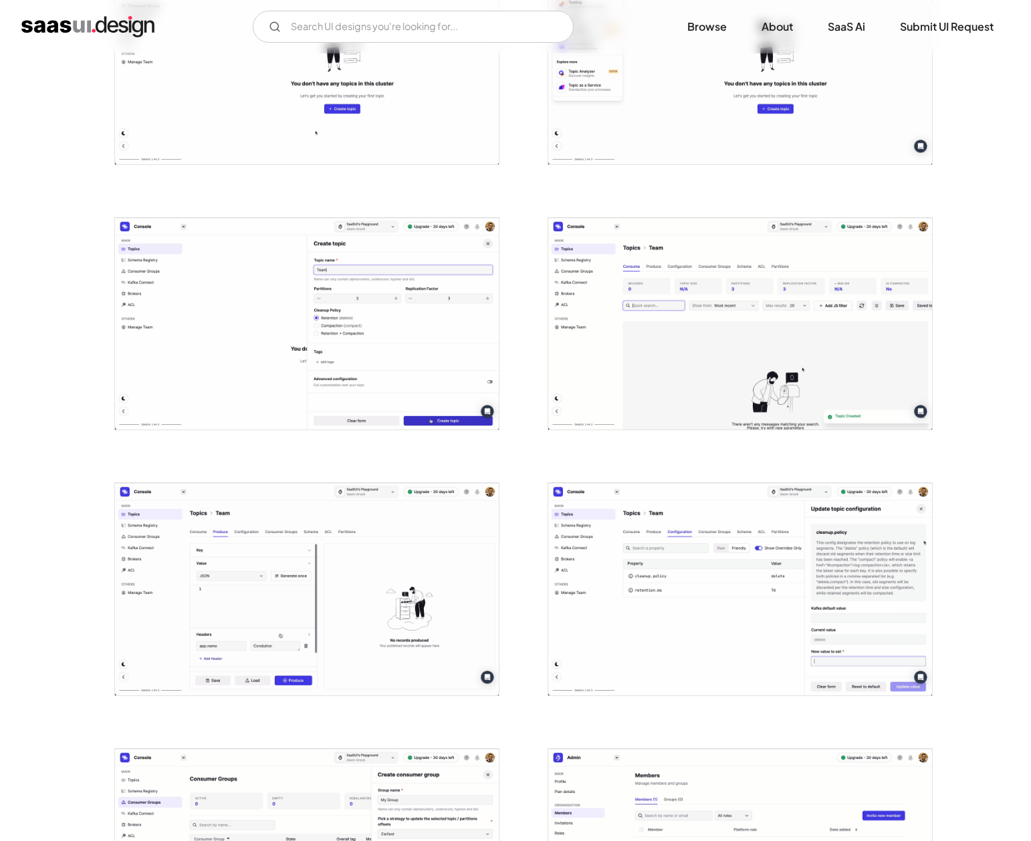
scroll to position [1535, 0]
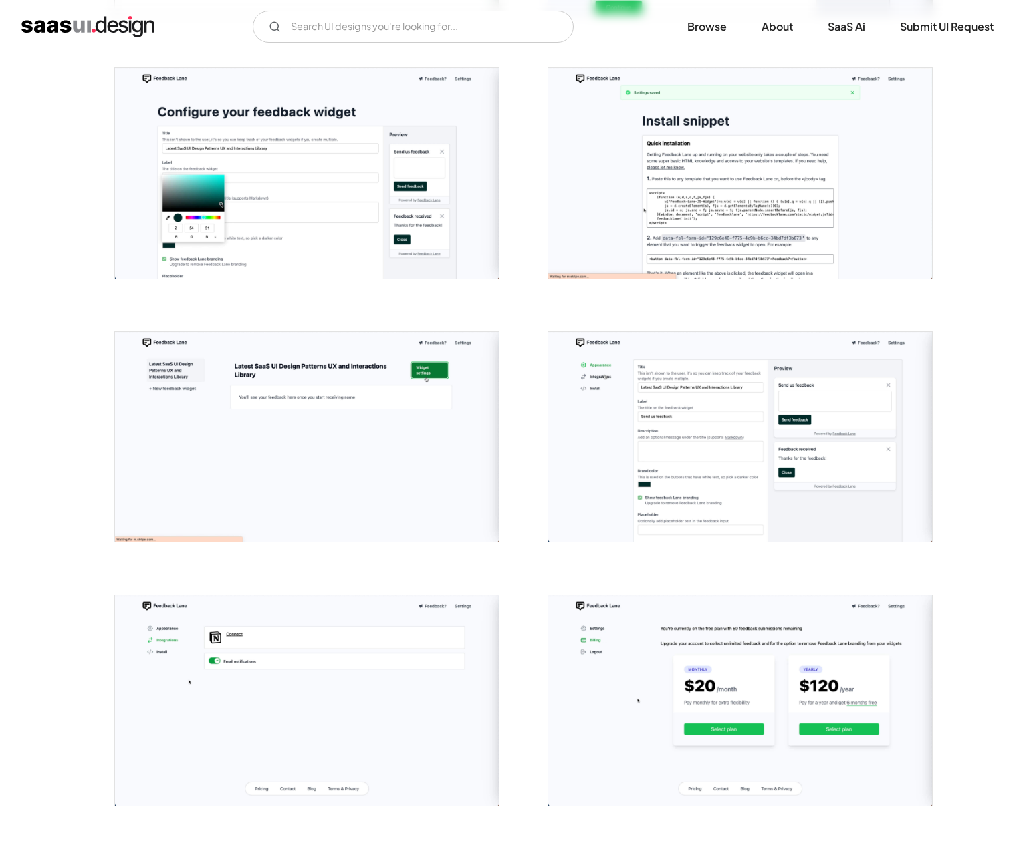
scroll to position [1485, 0]
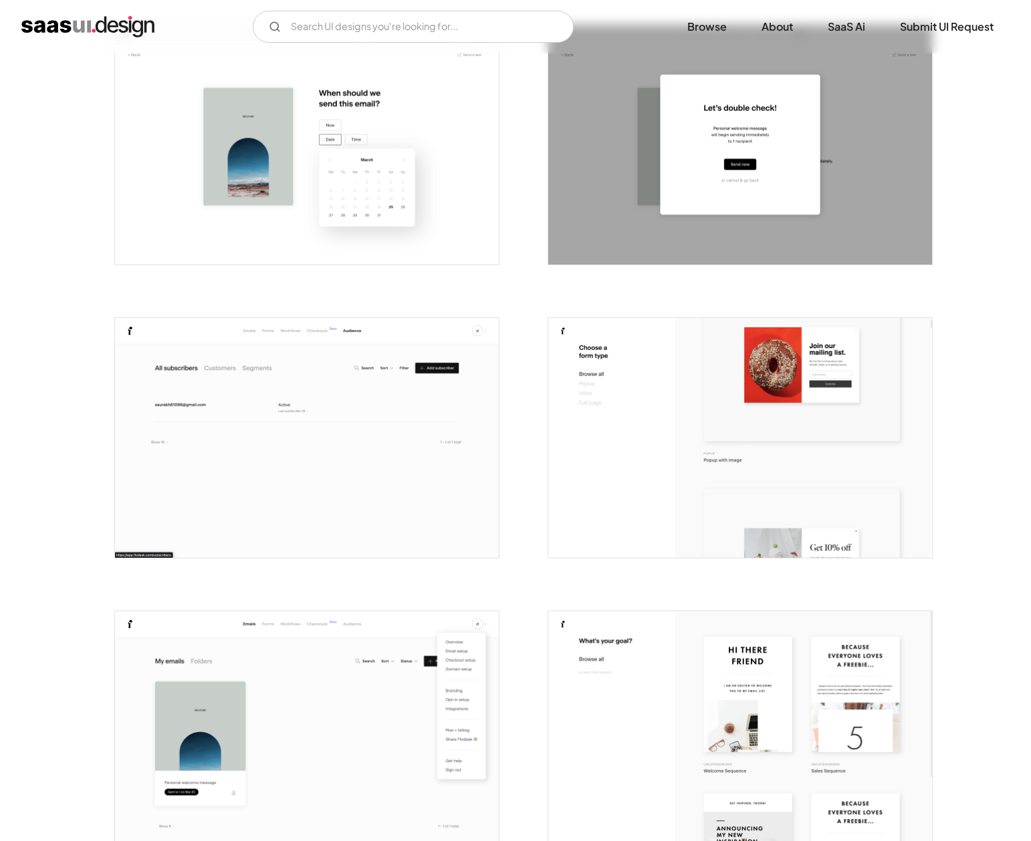
scroll to position [3186, 0]
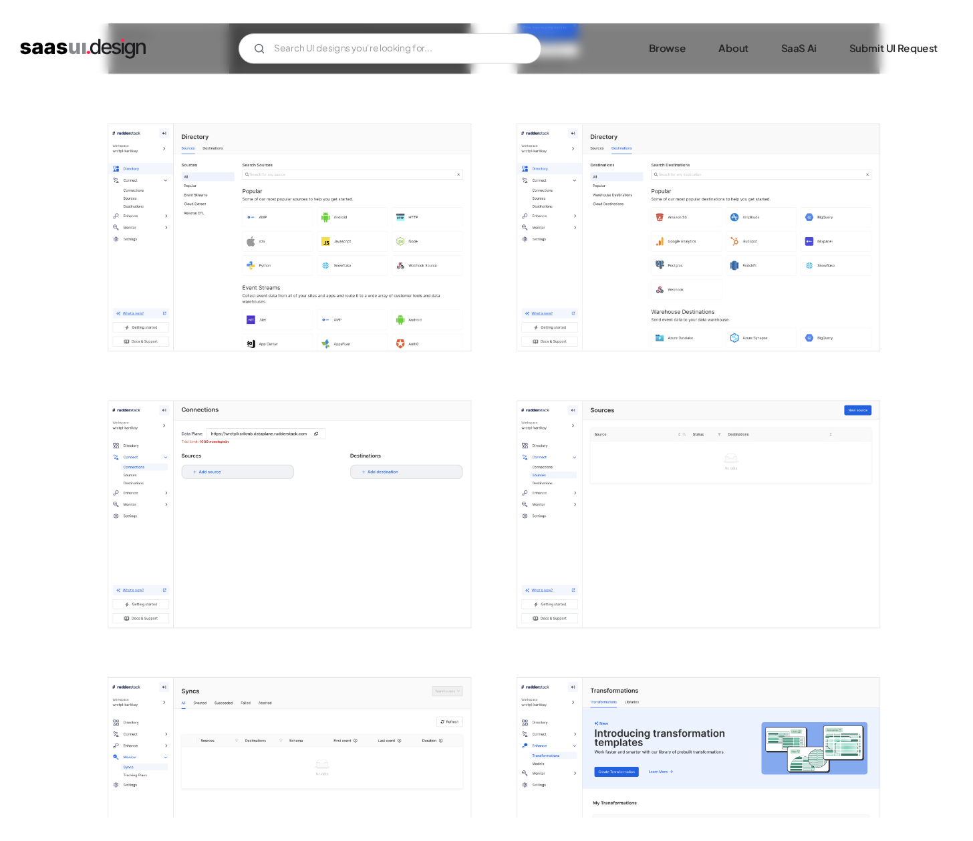
scroll to position [1376, 0]
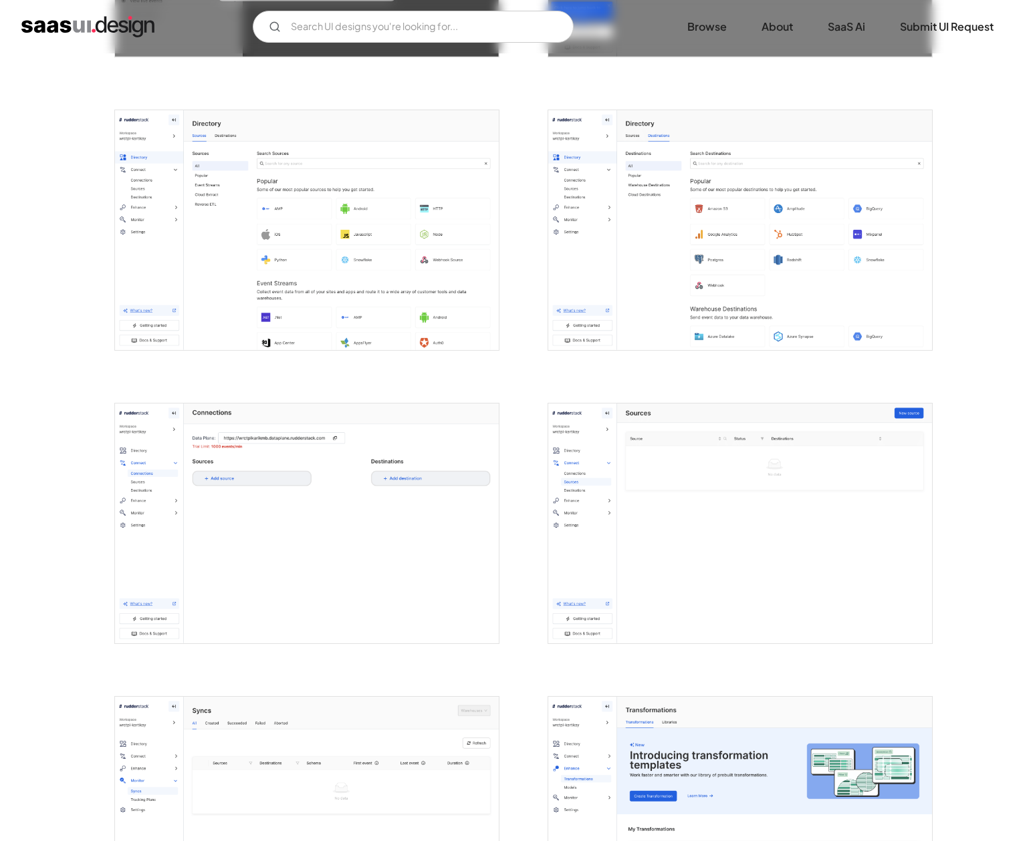
click at [289, 249] on img "open lightbox" at bounding box center [307, 230] width 384 height 240
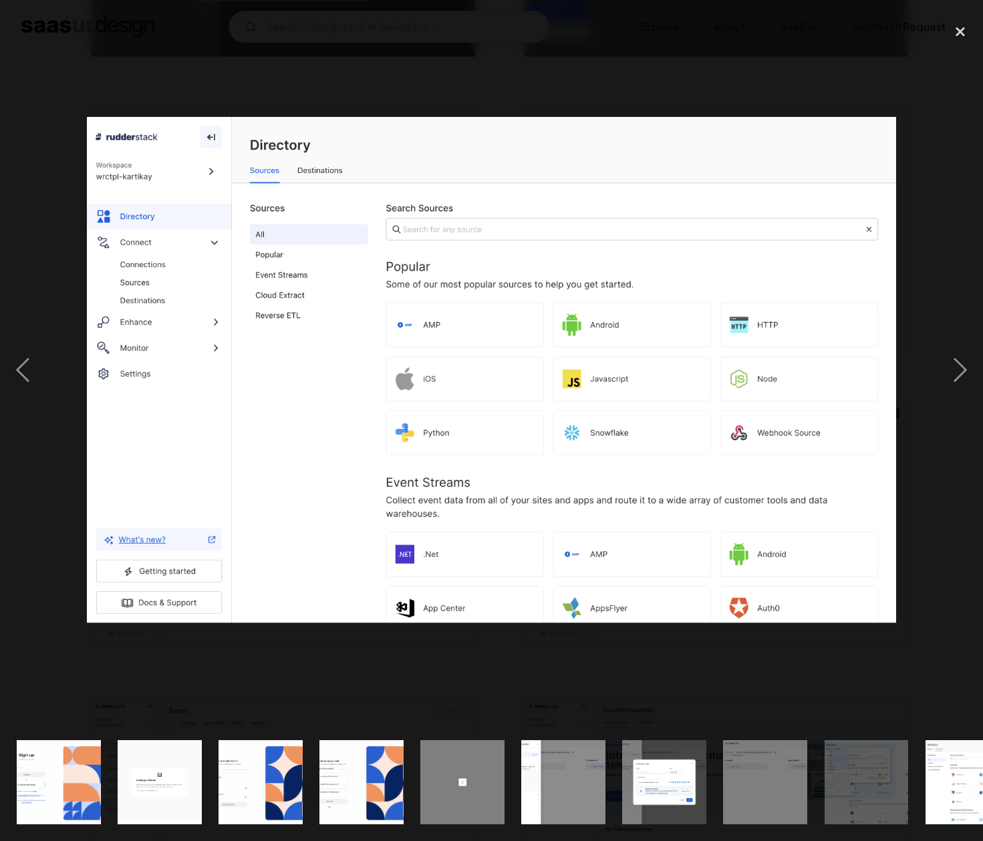
click at [362, 69] on div at bounding box center [491, 370] width 983 height 707
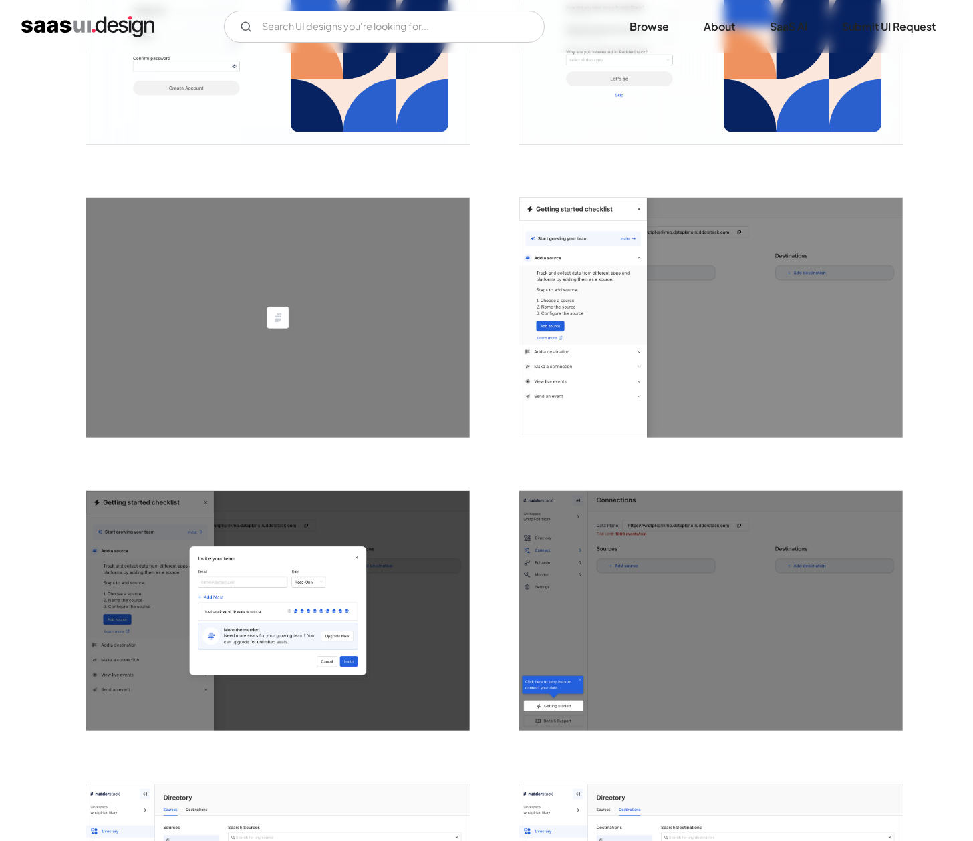
scroll to position [1092, 0]
